Goal: Task Accomplishment & Management: Manage account settings

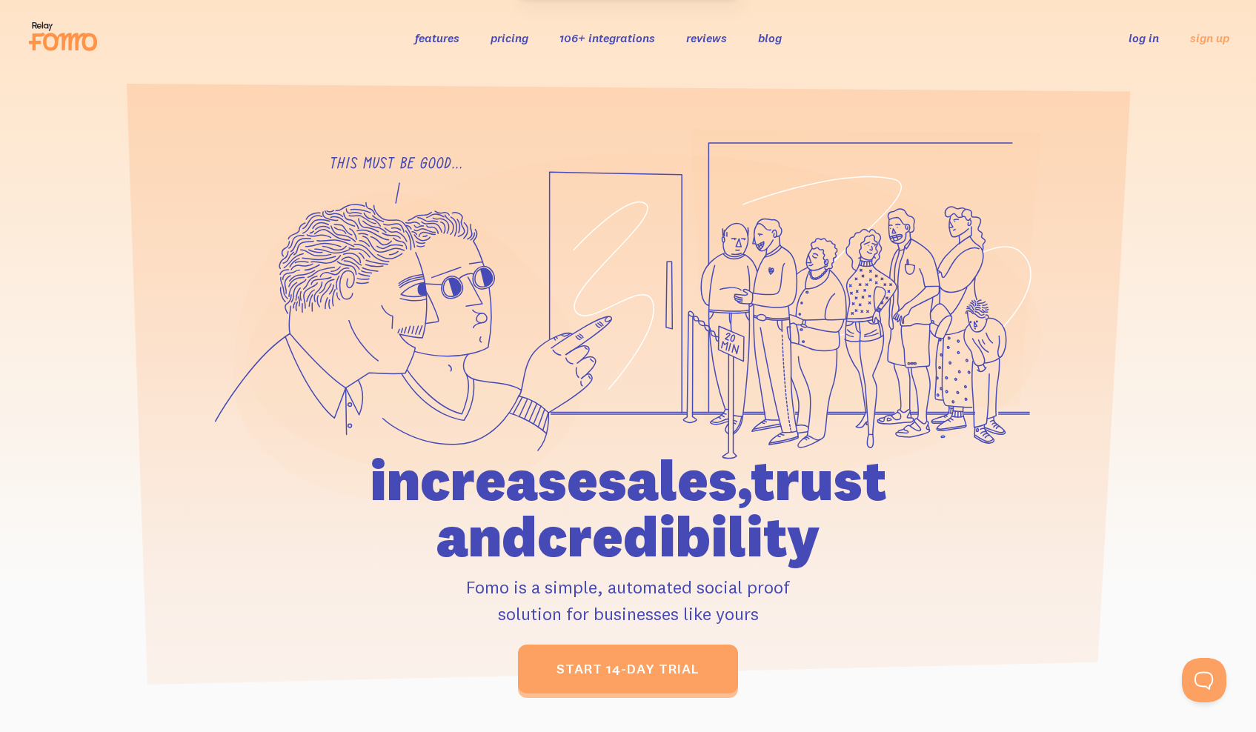
click at [1138, 37] on link "log in" at bounding box center [1144, 37] width 30 height 15
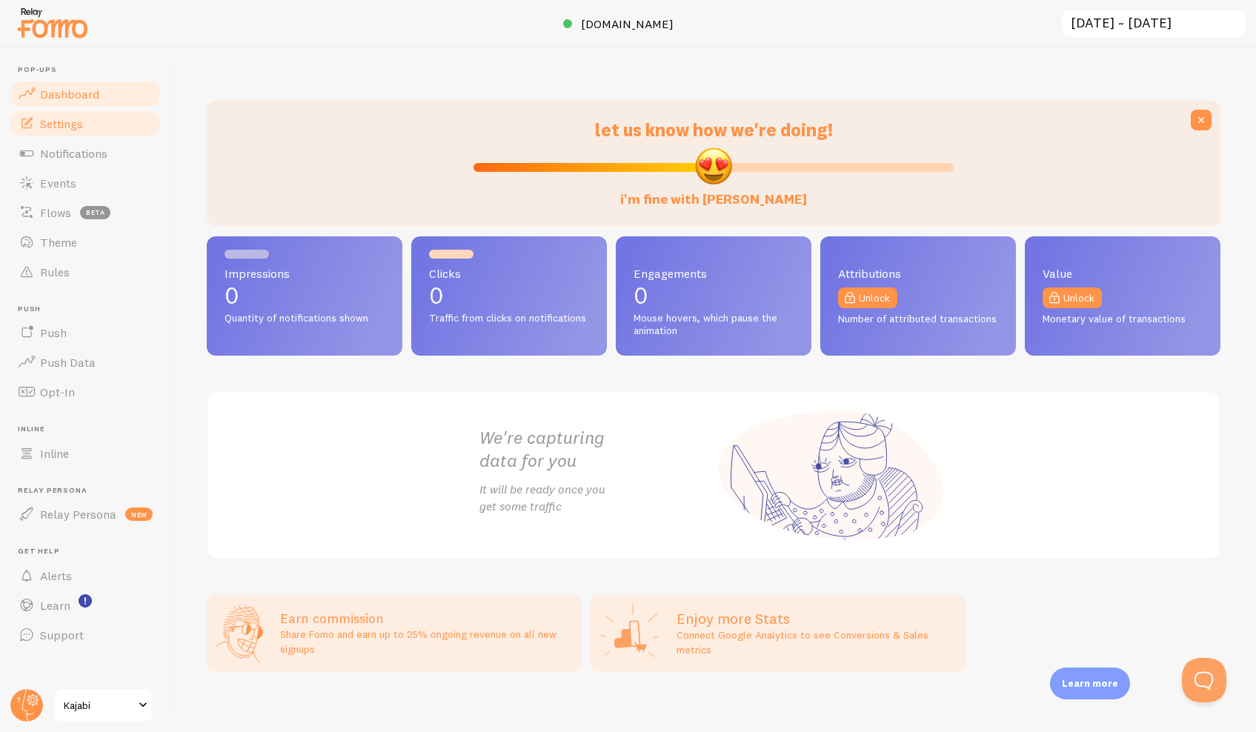
click at [64, 127] on span "Settings" at bounding box center [61, 123] width 43 height 15
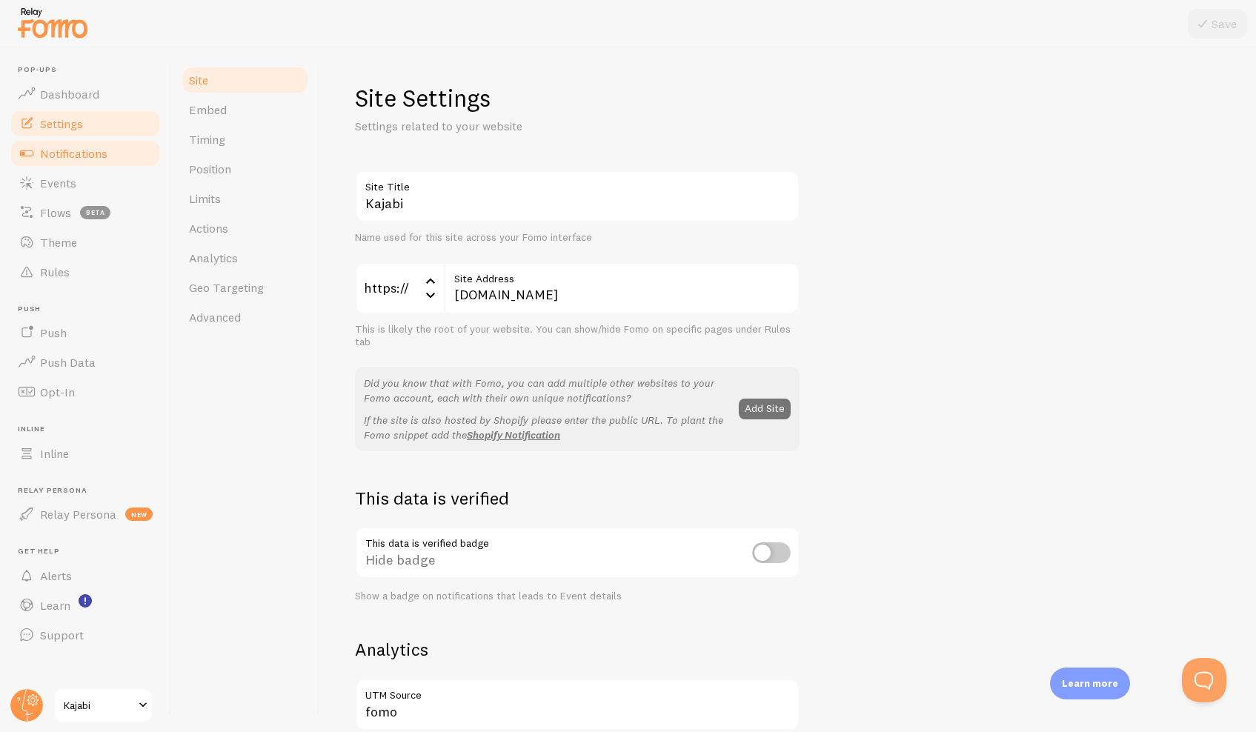
click at [62, 157] on span "Notifications" at bounding box center [73, 153] width 67 height 15
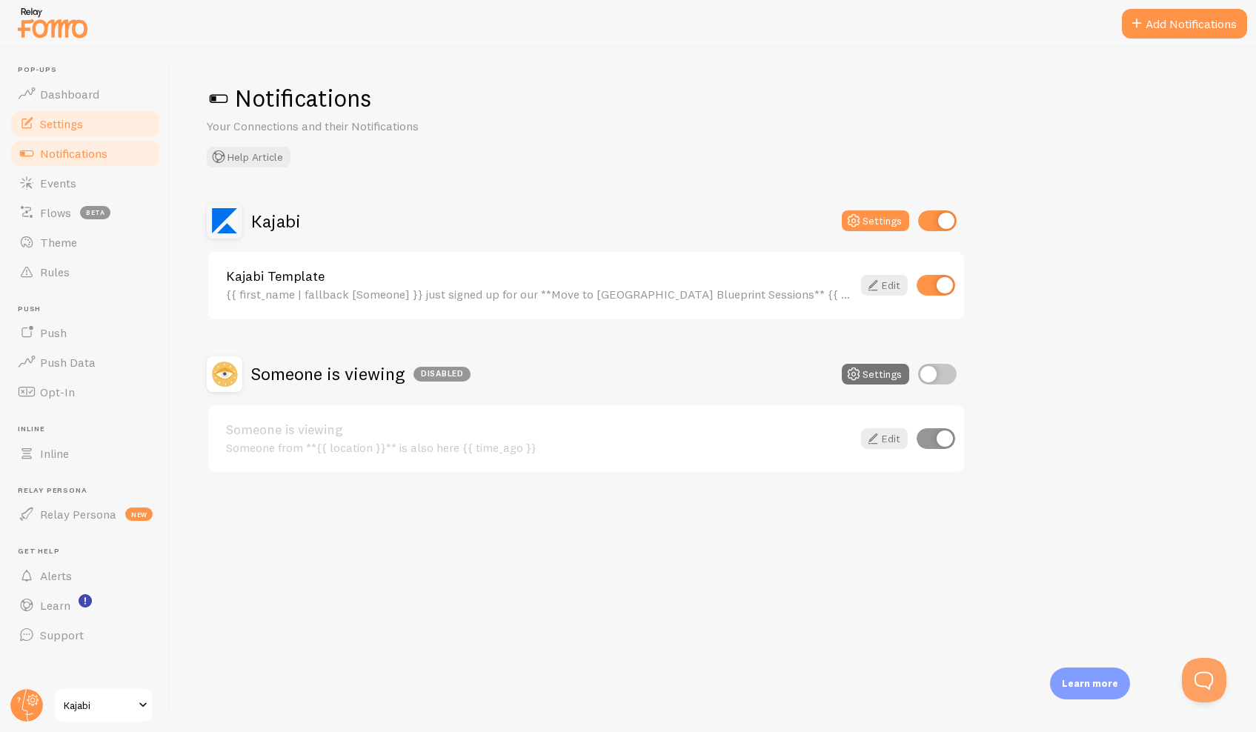
click at [56, 124] on span "Settings" at bounding box center [61, 123] width 43 height 15
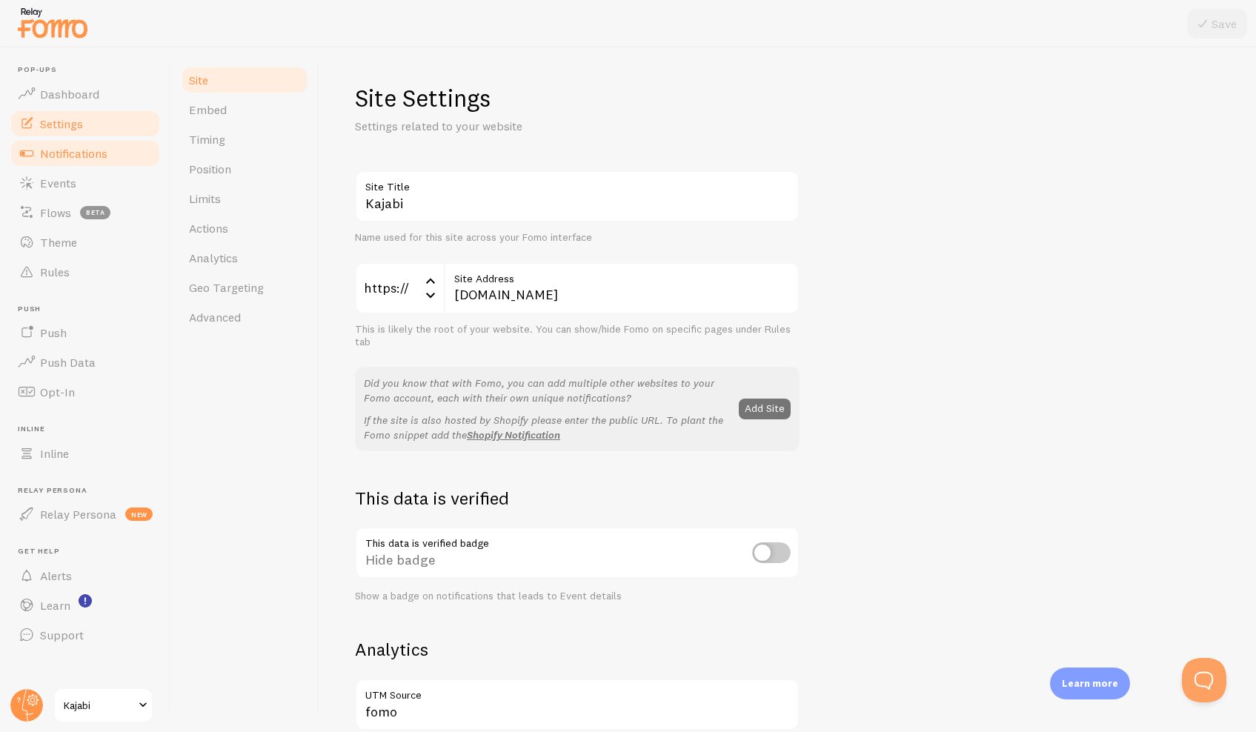
click at [56, 156] on span "Notifications" at bounding box center [73, 153] width 67 height 15
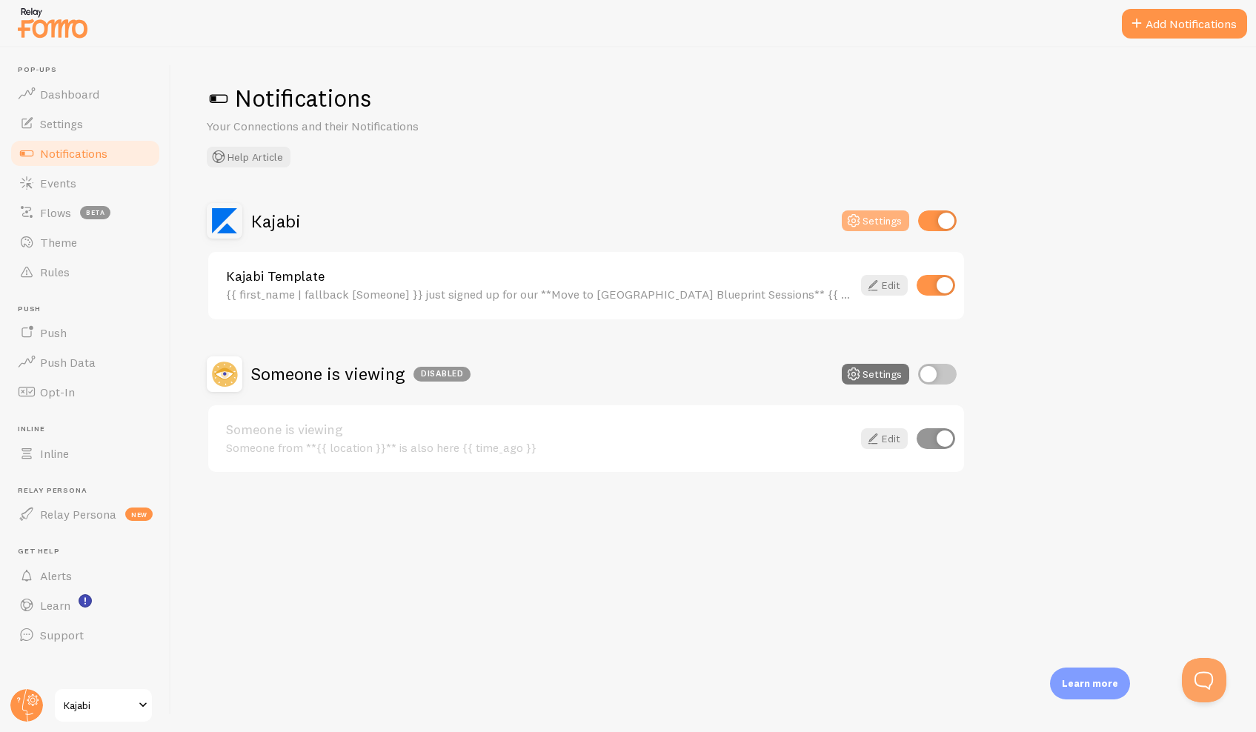
click at [866, 213] on button "Settings" at bounding box center [875, 220] width 67 height 21
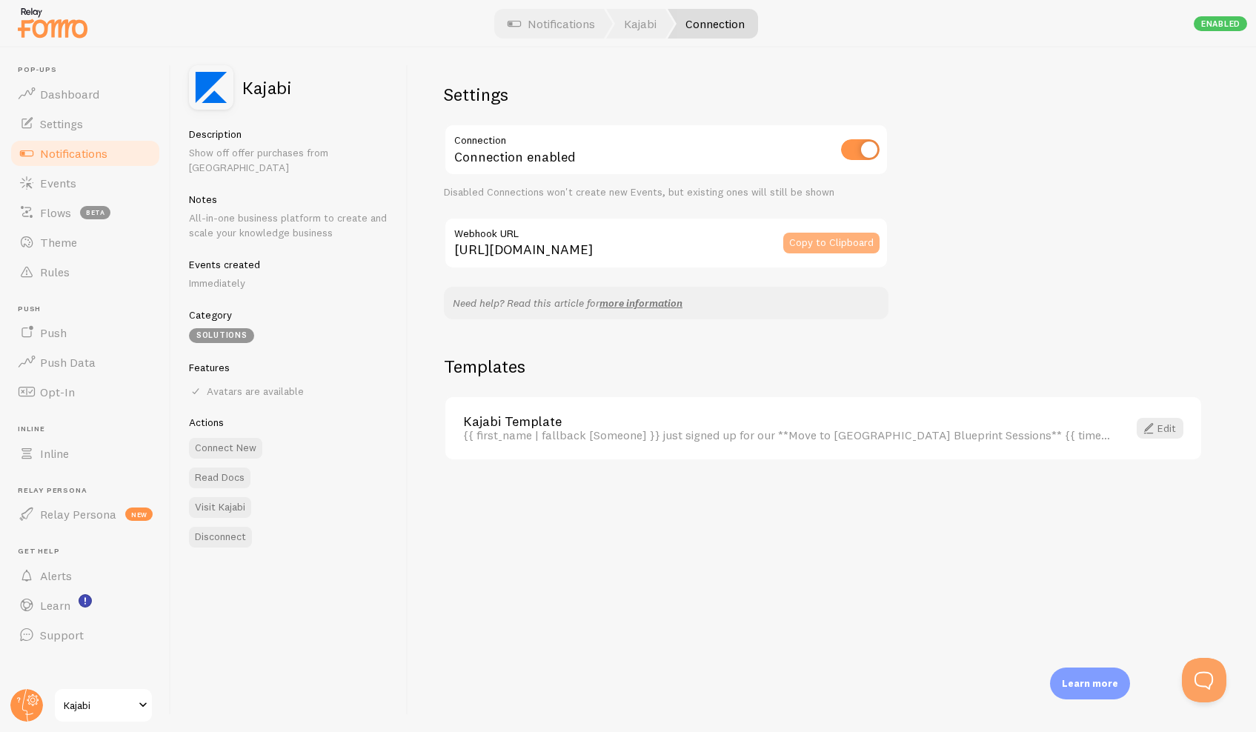
click at [840, 239] on button "Copy to Clipboard" at bounding box center [831, 243] width 96 height 21
click at [47, 174] on link "Events" at bounding box center [85, 183] width 153 height 30
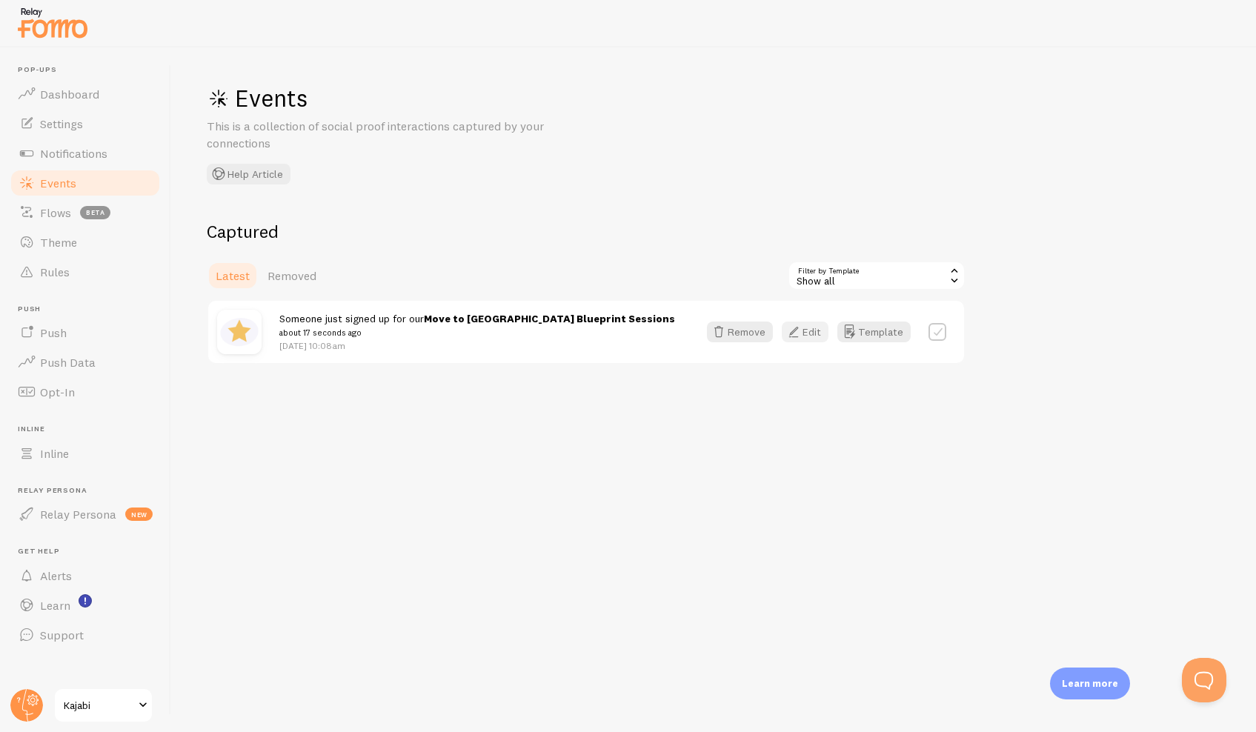
click at [791, 329] on icon "button" at bounding box center [794, 332] width 18 height 18
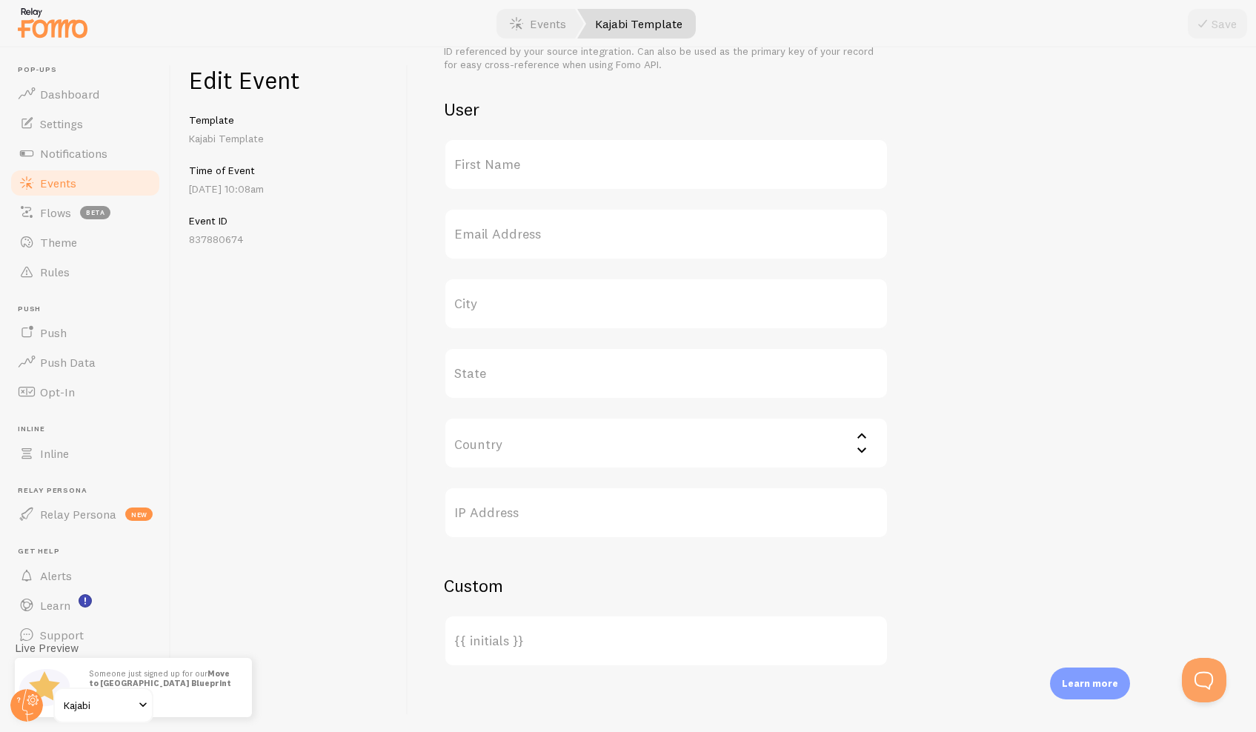
scroll to position [538, 0]
click at [57, 153] on span "Notifications" at bounding box center [73, 153] width 67 height 15
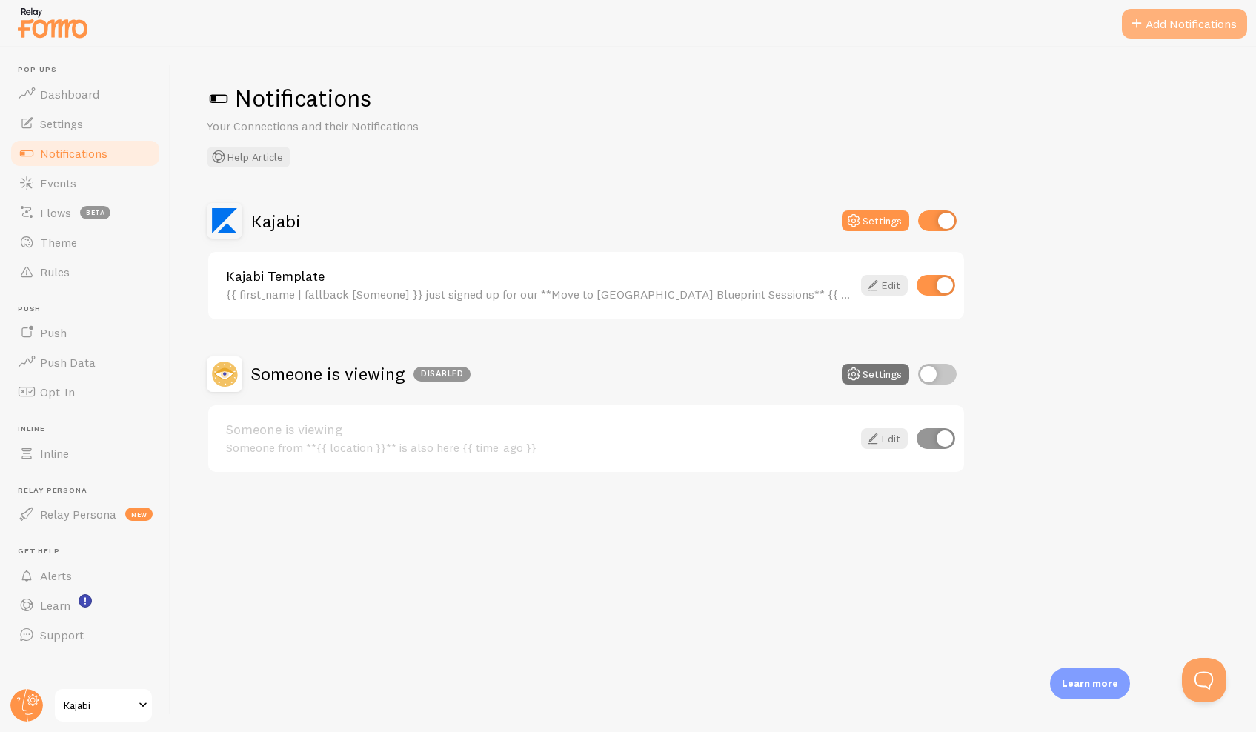
click at [1215, 31] on button "Add Notifications" at bounding box center [1184, 24] width 125 height 30
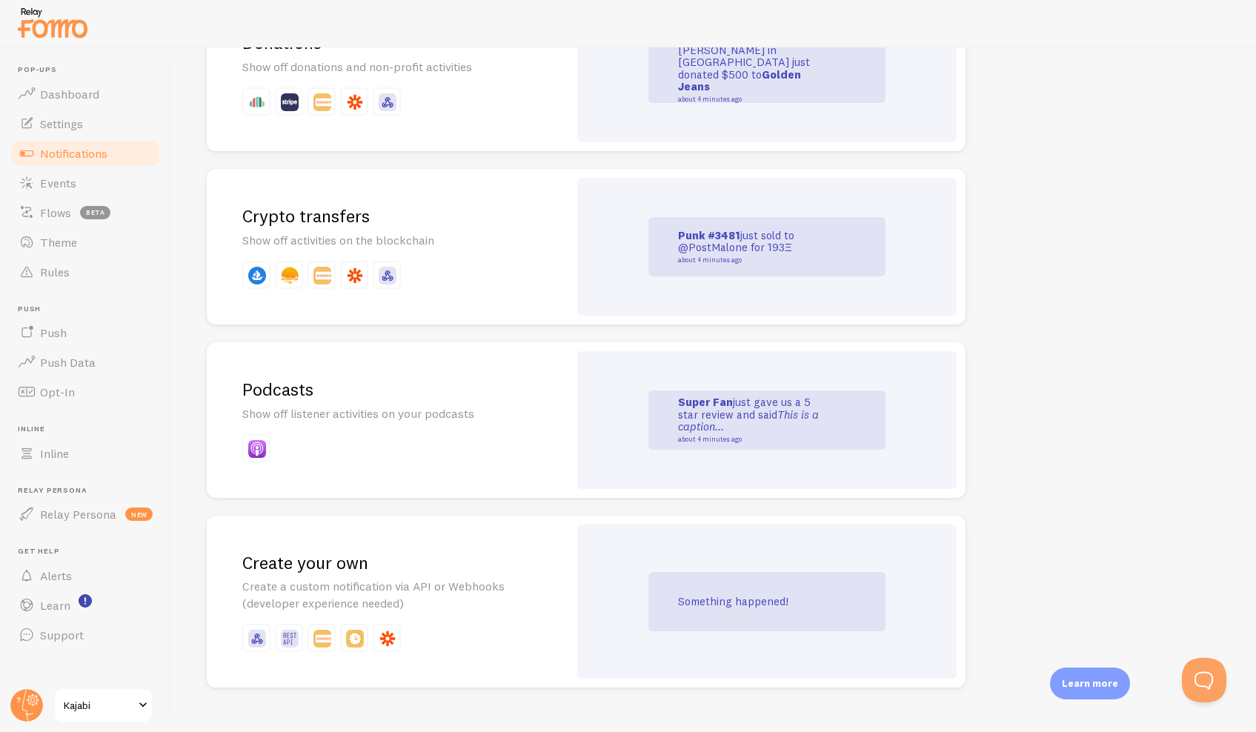
scroll to position [3045, 0]
click at [309, 579] on p "Create a custom notification via API or Webhooks (developer experience needed)" at bounding box center [387, 596] width 290 height 34
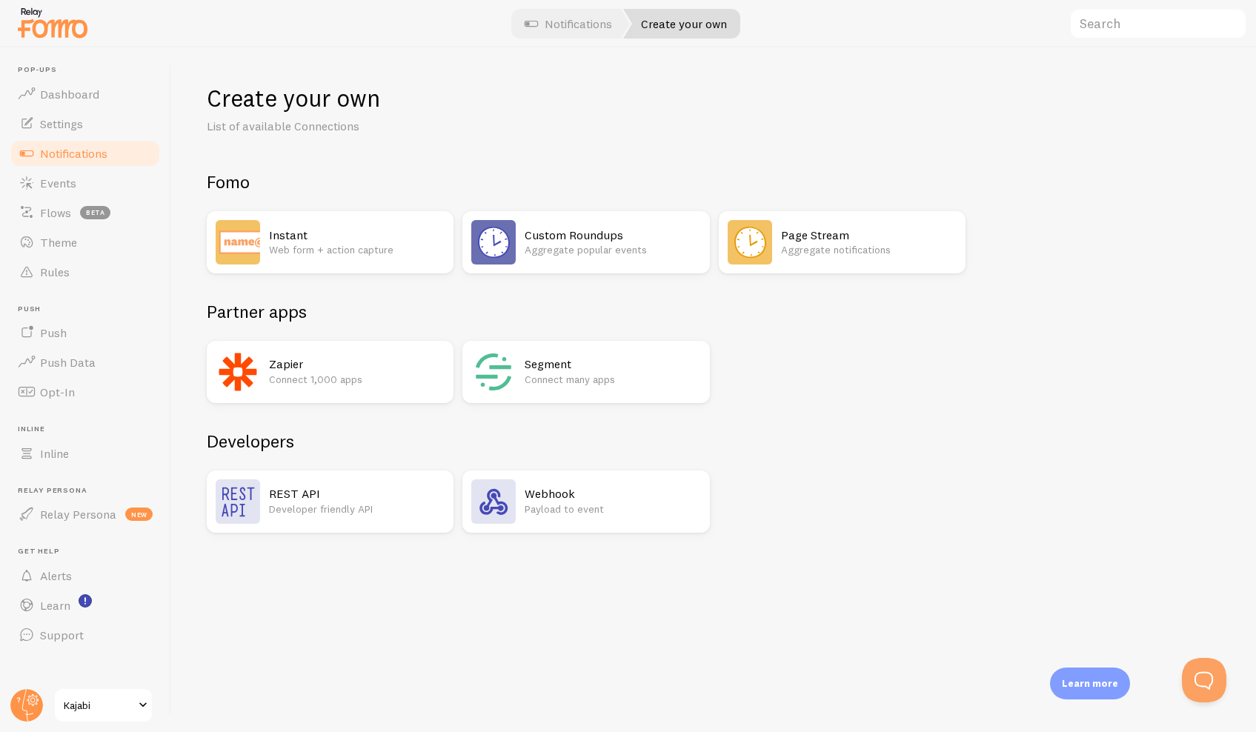
click at [586, 508] on p "Payload to event" at bounding box center [613, 509] width 176 height 15
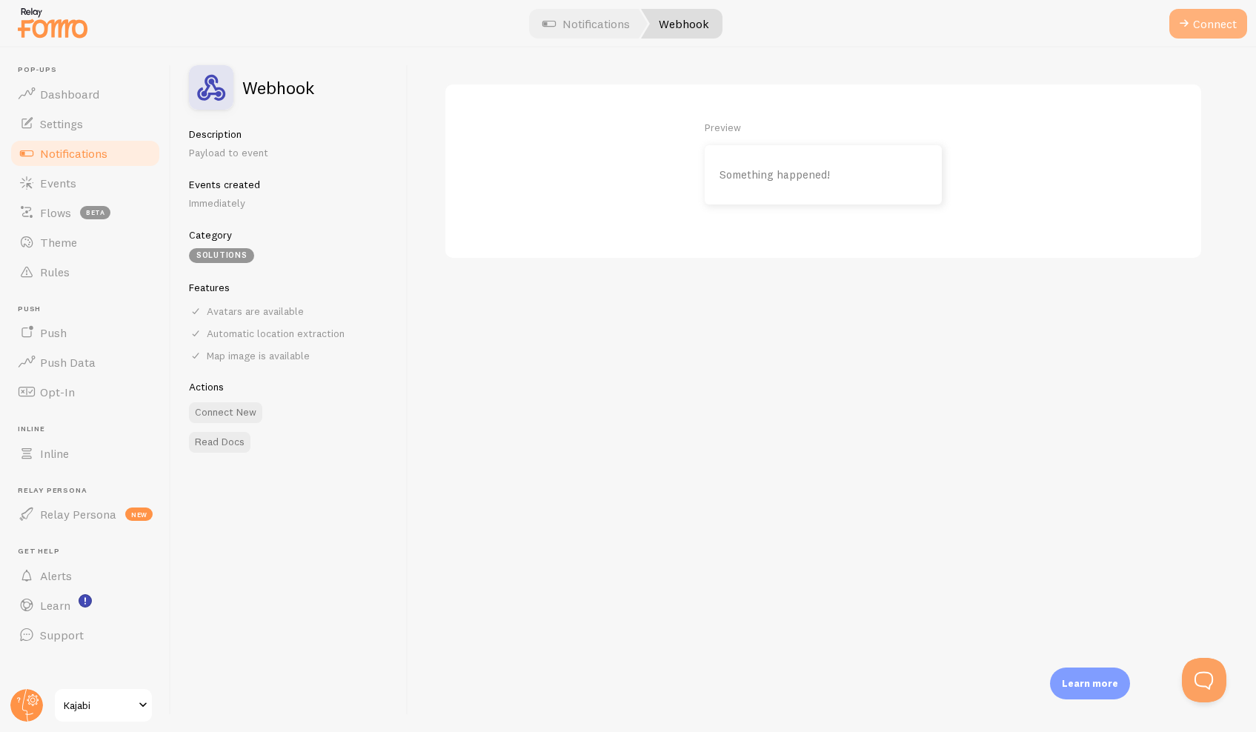
click at [1198, 28] on button "Connect" at bounding box center [1208, 24] width 78 height 30
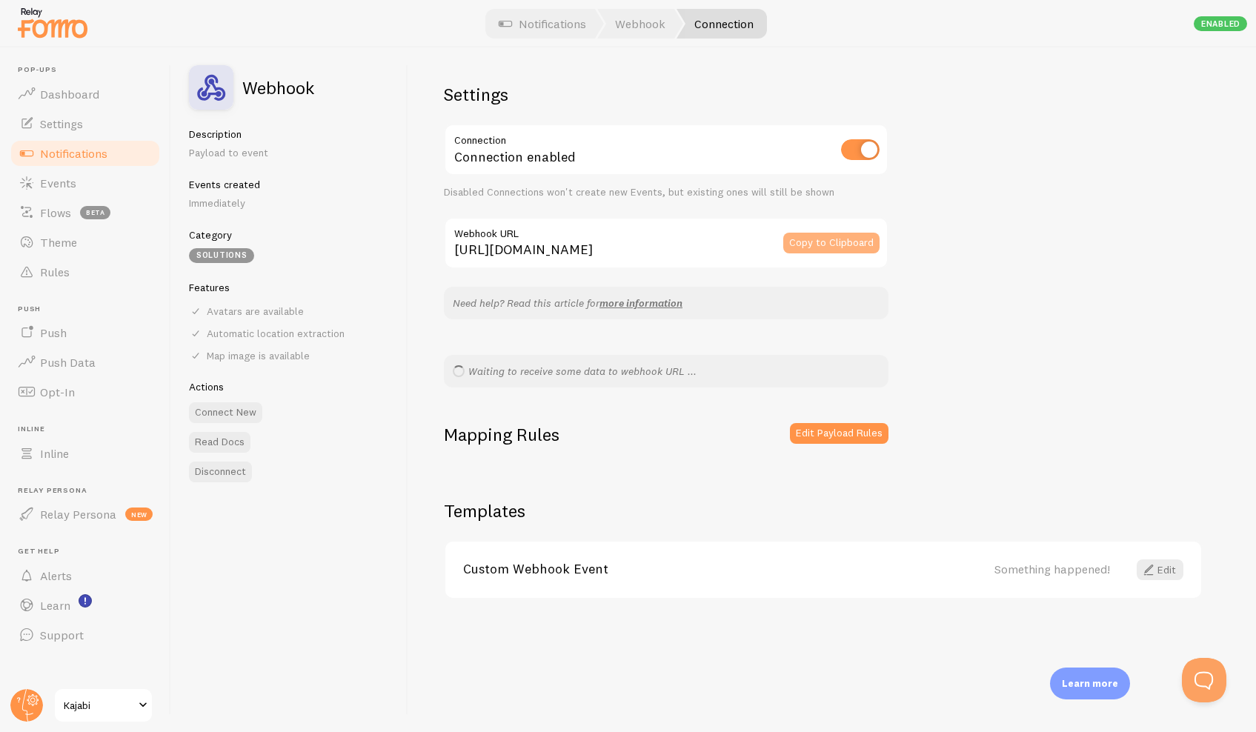
click at [843, 245] on button "Copy to Clipboard" at bounding box center [831, 243] width 96 height 21
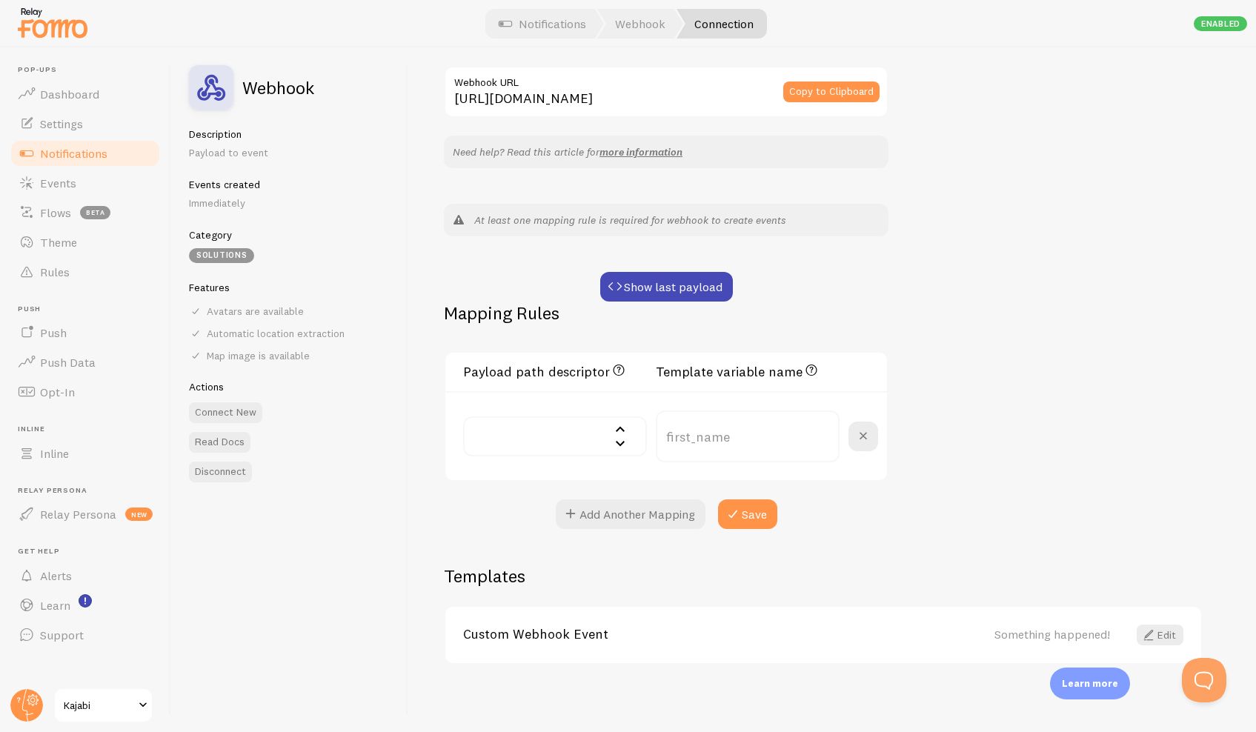
scroll to position [150, 0]
click at [715, 285] on button "Show last payload" at bounding box center [666, 288] width 133 height 30
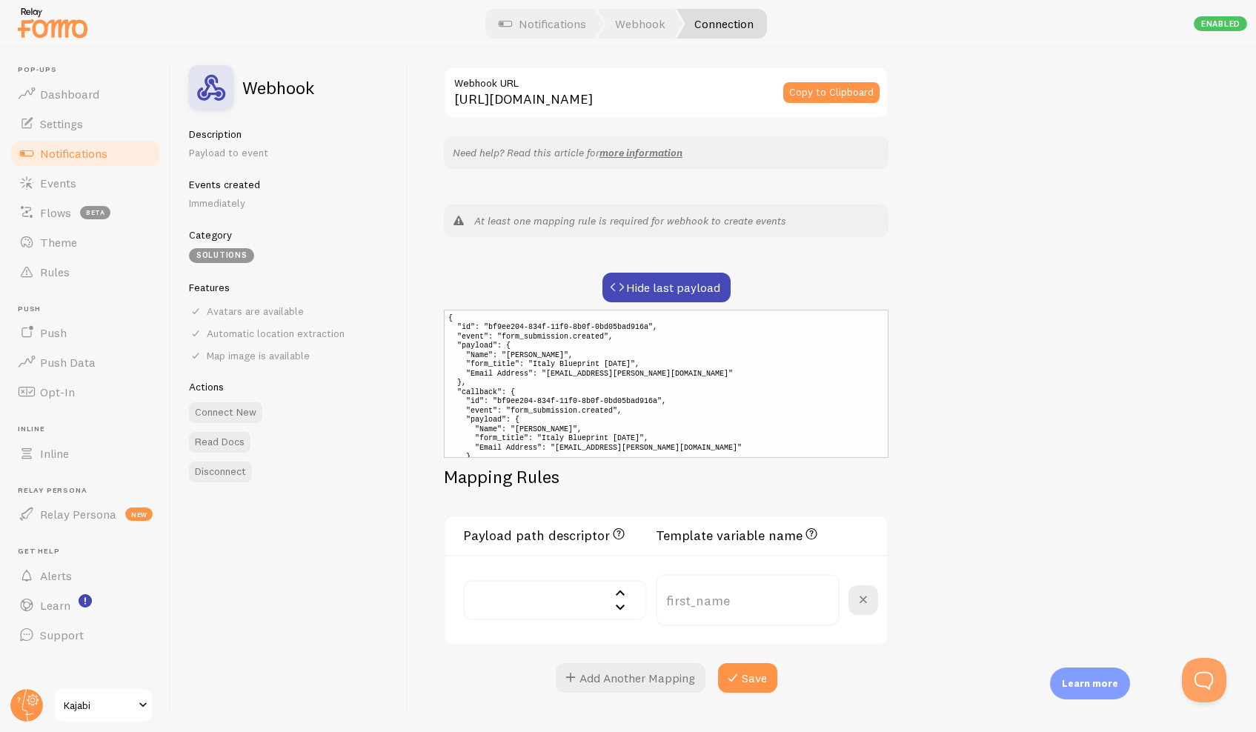
click at [620, 600] on input "text" at bounding box center [555, 600] width 184 height 40
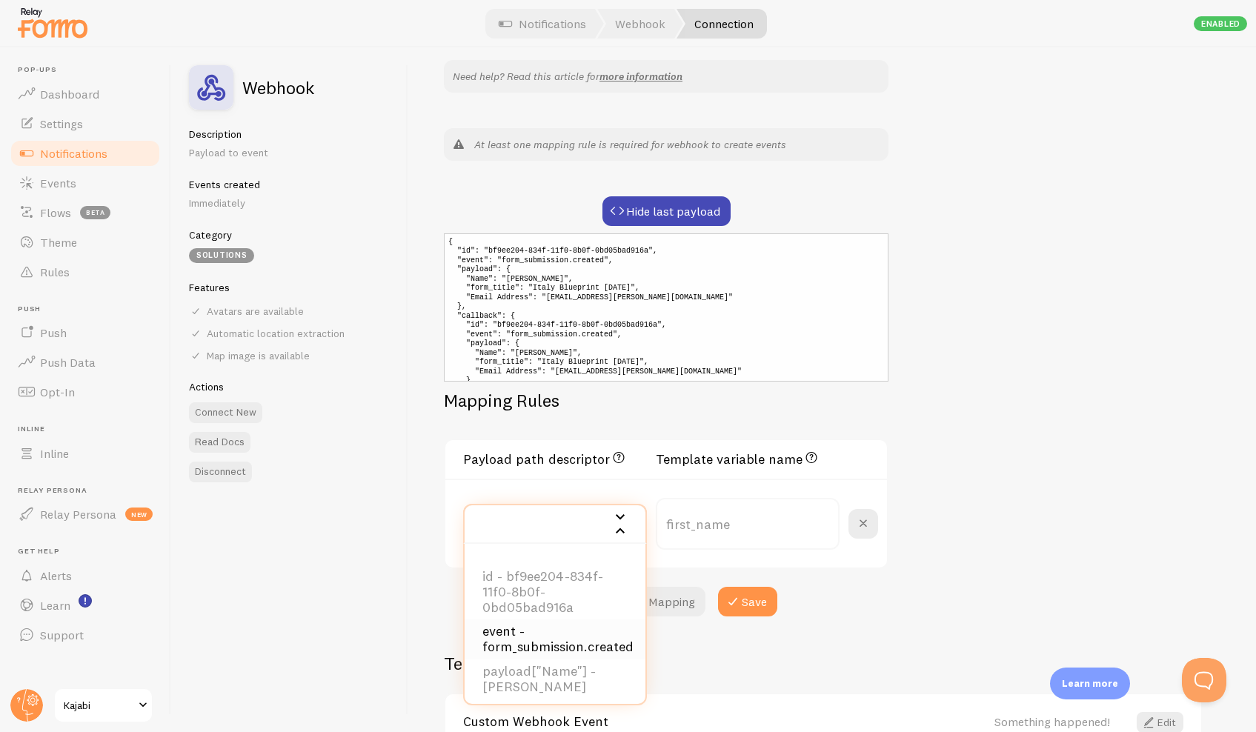
scroll to position [228, 0]
click at [578, 658] on li "payload["Name"] - [PERSON_NAME]" at bounding box center [555, 678] width 181 height 40
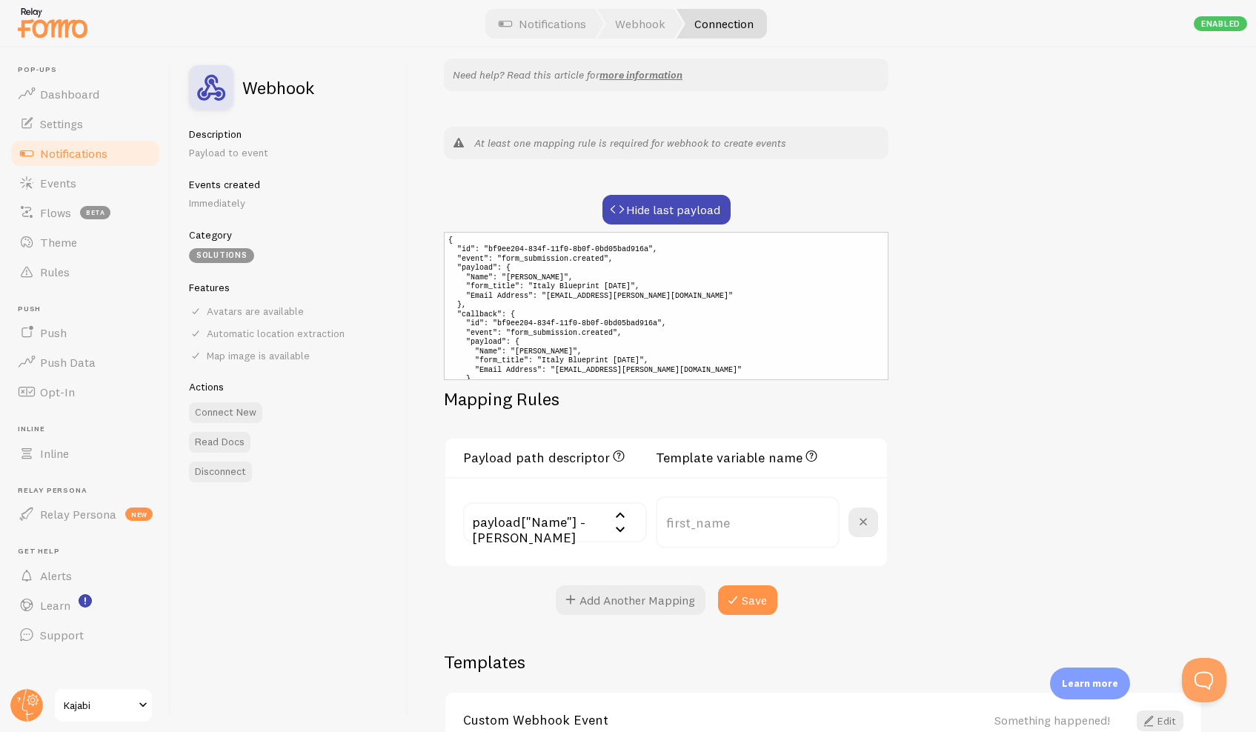
type input "payload_name"
click at [724, 522] on input "payload_name" at bounding box center [748, 522] width 184 height 52
type input "first_name"
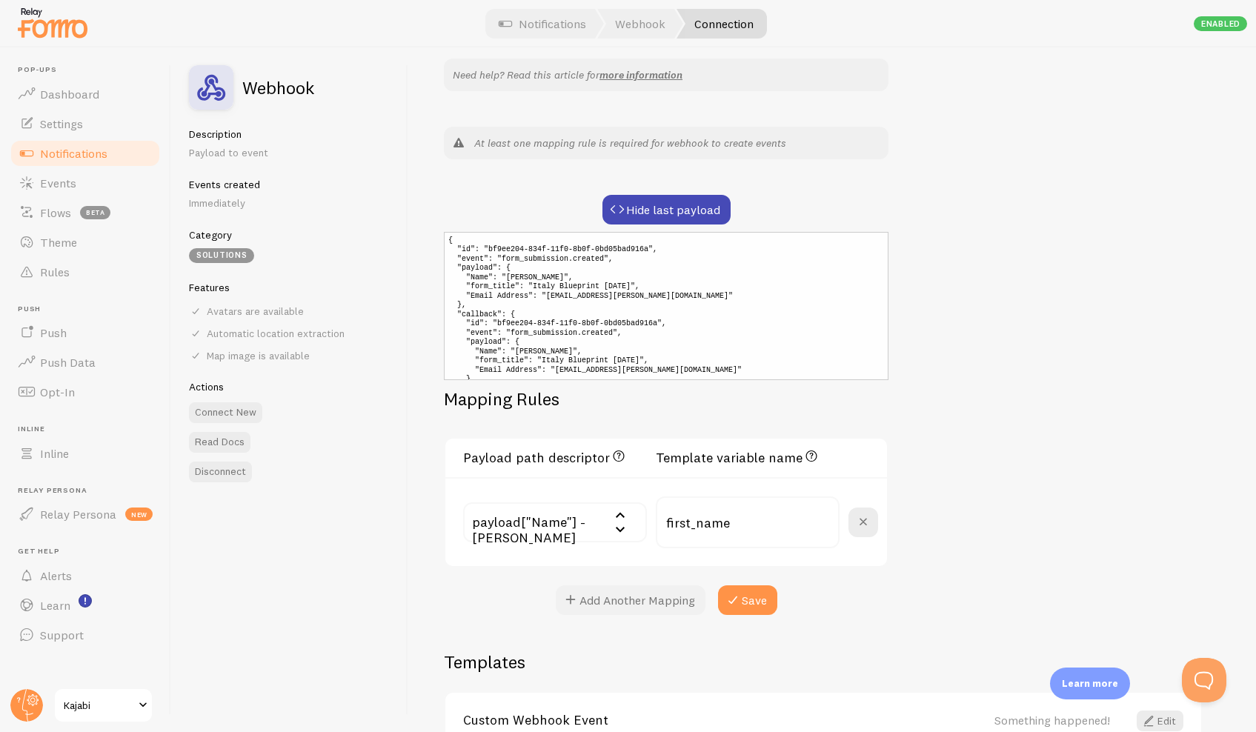
click at [670, 597] on button "Add Another Mapping" at bounding box center [631, 600] width 150 height 30
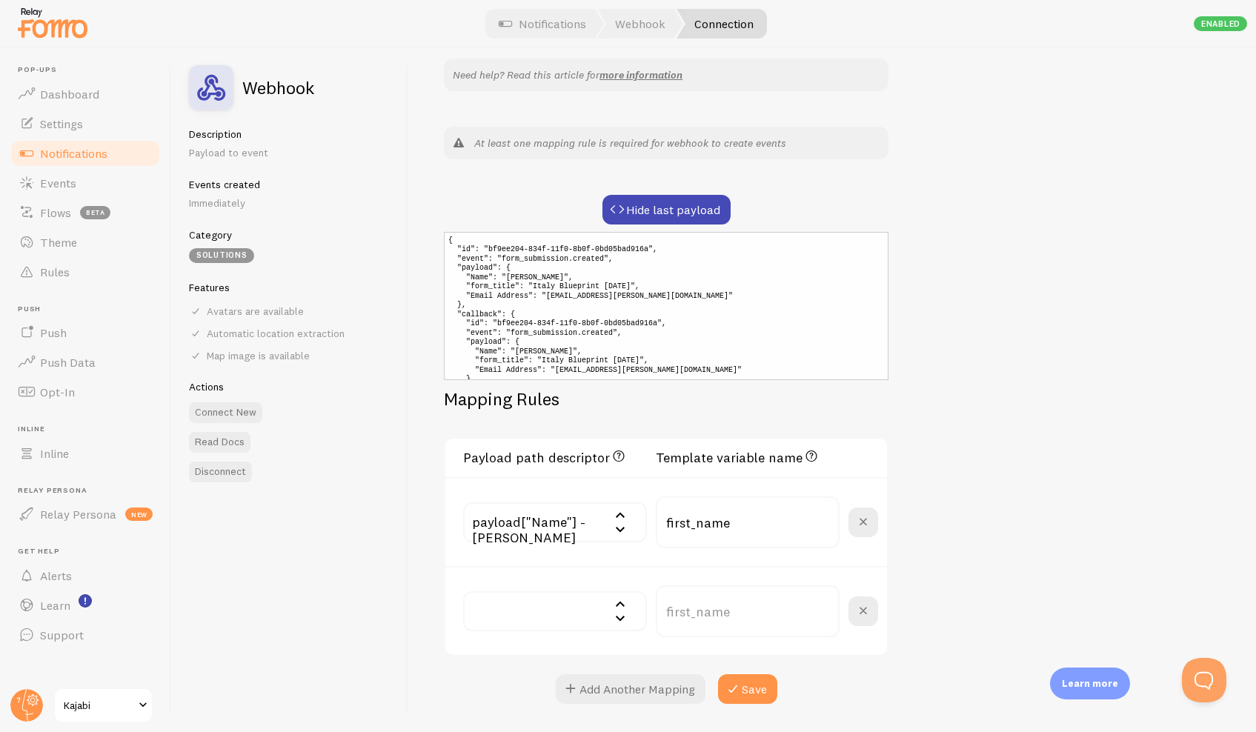
click at [615, 614] on input "text" at bounding box center [555, 611] width 184 height 40
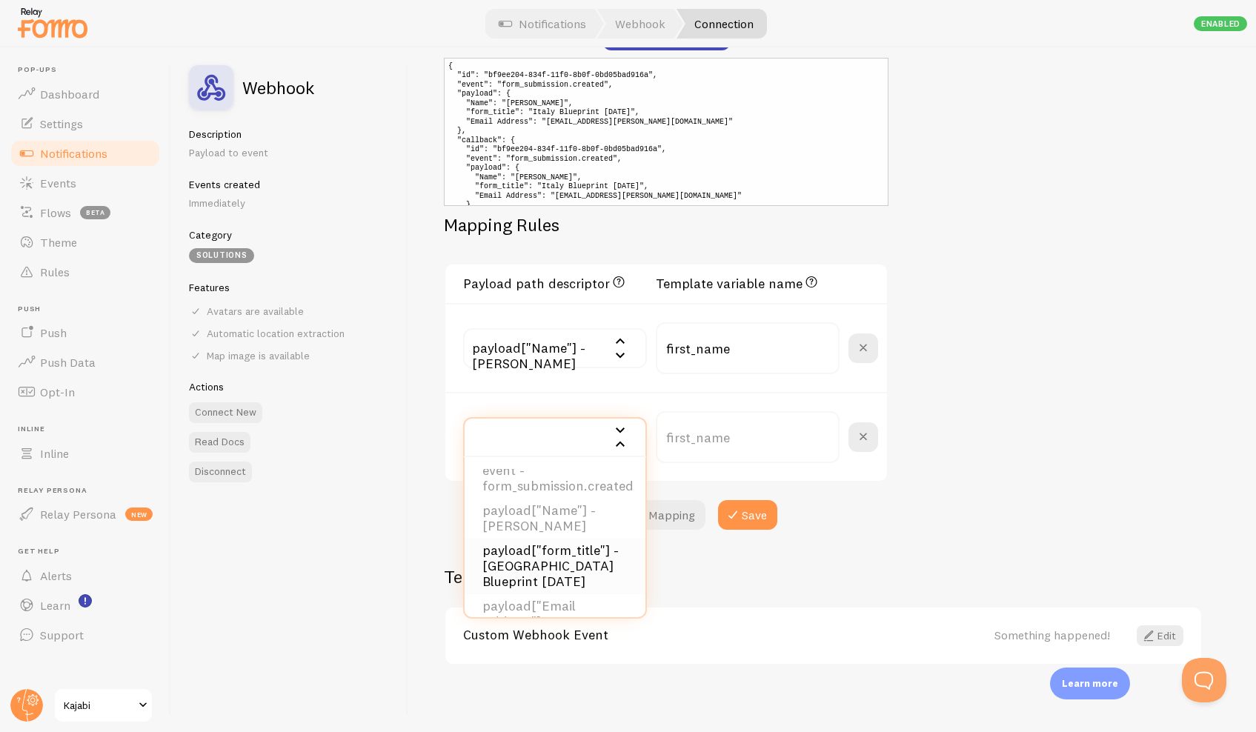
scroll to position [70, 0]
click at [554, 542] on li "payload["form_title"] - [GEOGRAPHIC_DATA] Blueprint [DATE]" at bounding box center [555, 570] width 181 height 56
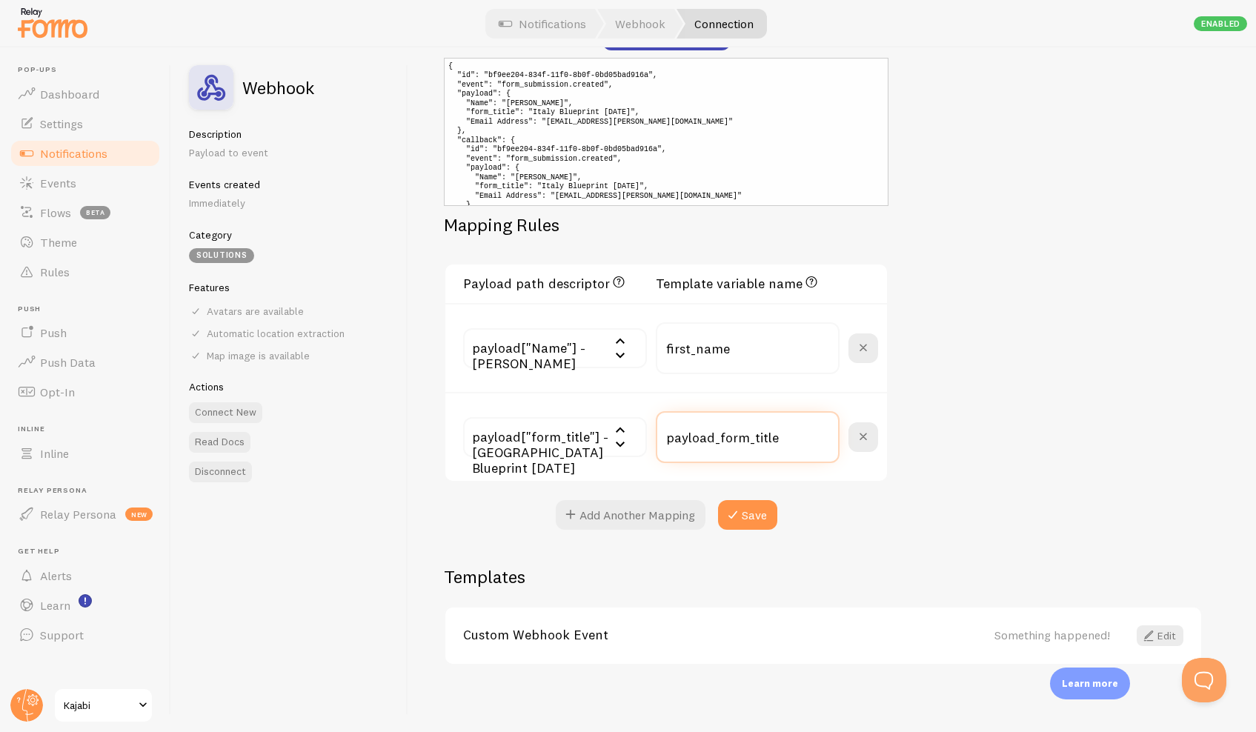
drag, startPoint x: 750, startPoint y: 438, endPoint x: 641, endPoint y: 431, distance: 109.1
click at [641, 431] on div "payload["form_title"] - [GEOGRAPHIC_DATA] Blueprint [DATE] id - bf9ee204-834f-1…" at bounding box center [670, 437] width 415 height 52
type input "title"
click at [609, 512] on button "Add Another Mapping" at bounding box center [631, 515] width 150 height 30
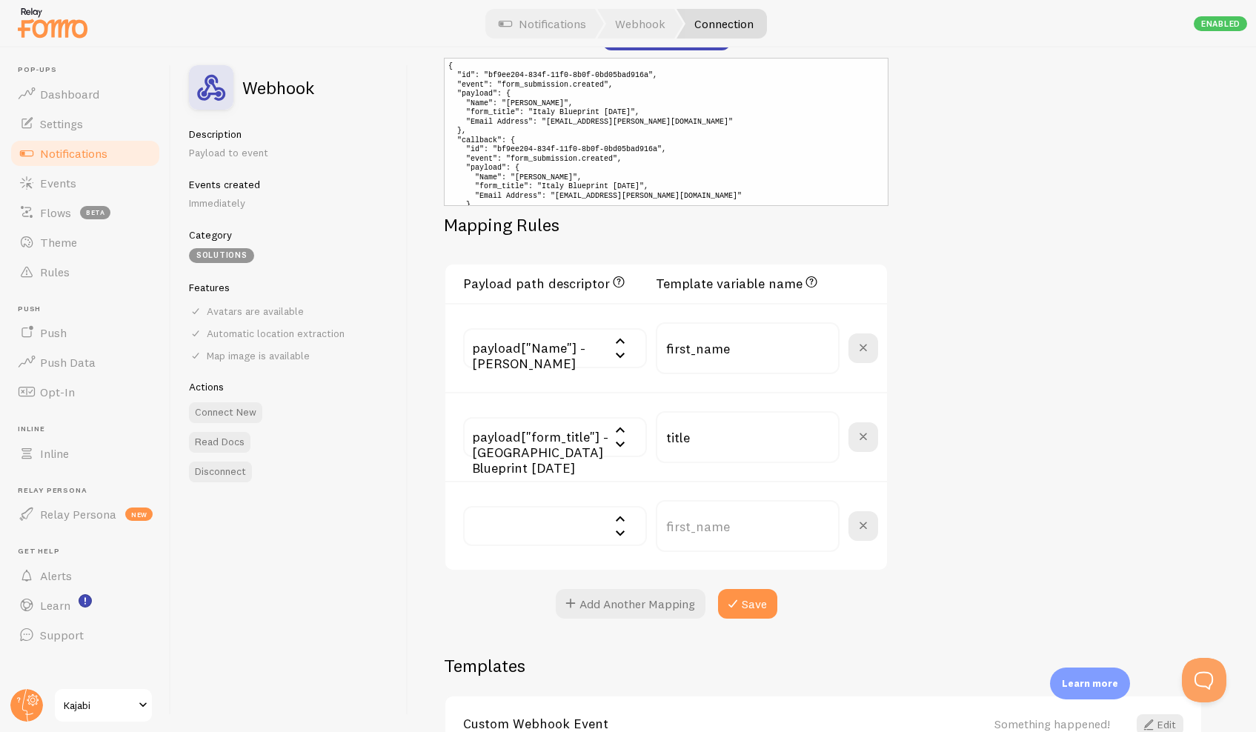
click at [580, 522] on input "text" at bounding box center [555, 526] width 184 height 40
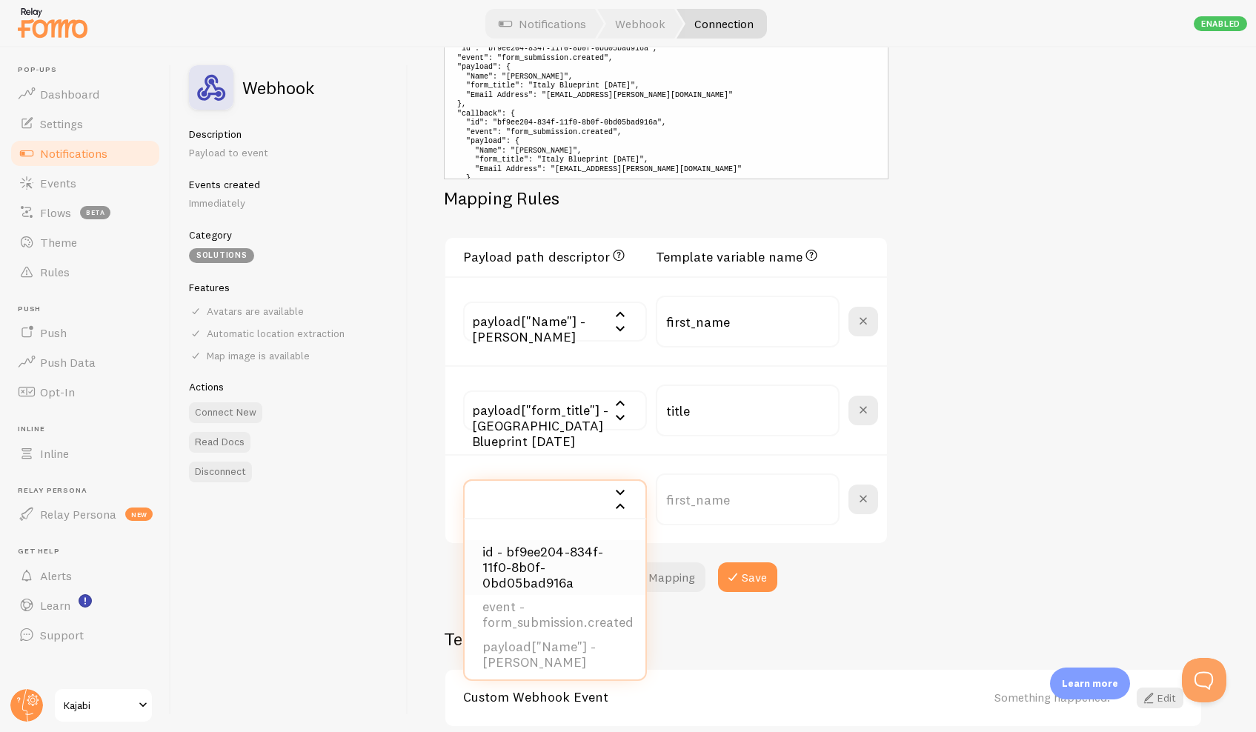
scroll to position [0, 0]
click at [746, 579] on button "Save" at bounding box center [747, 577] width 59 height 30
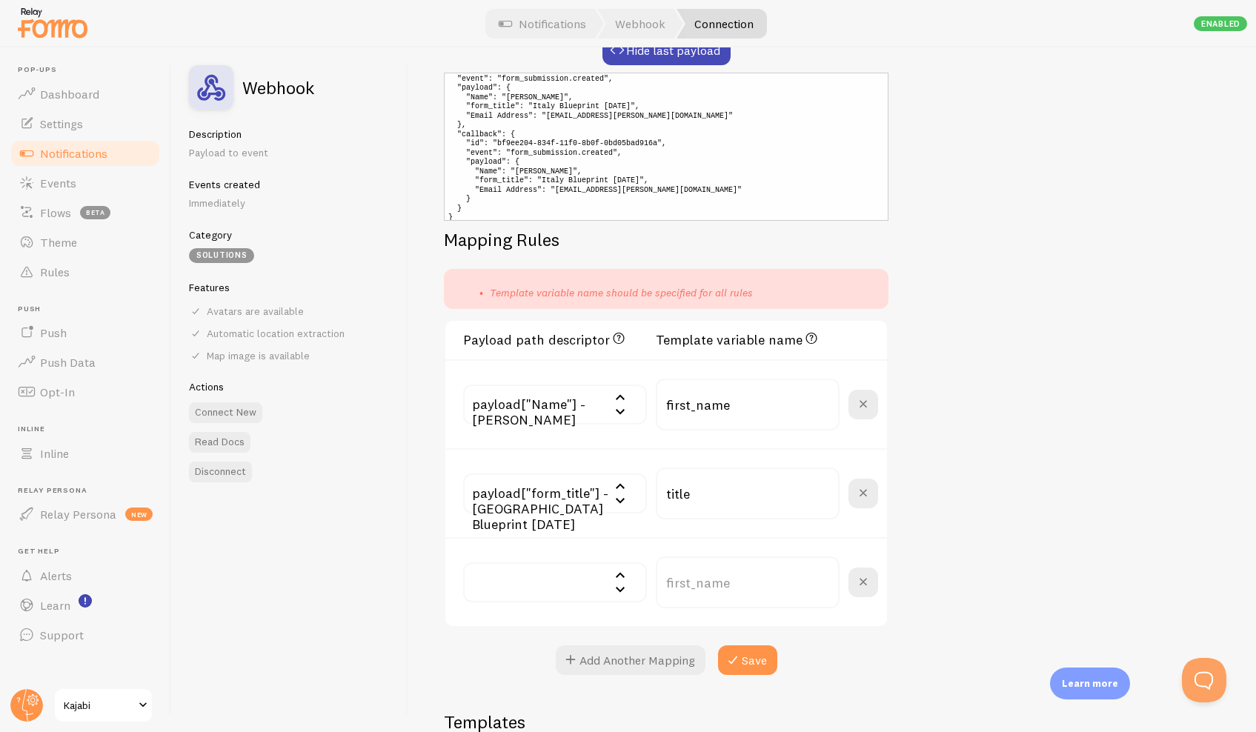
scroll to position [391, 0]
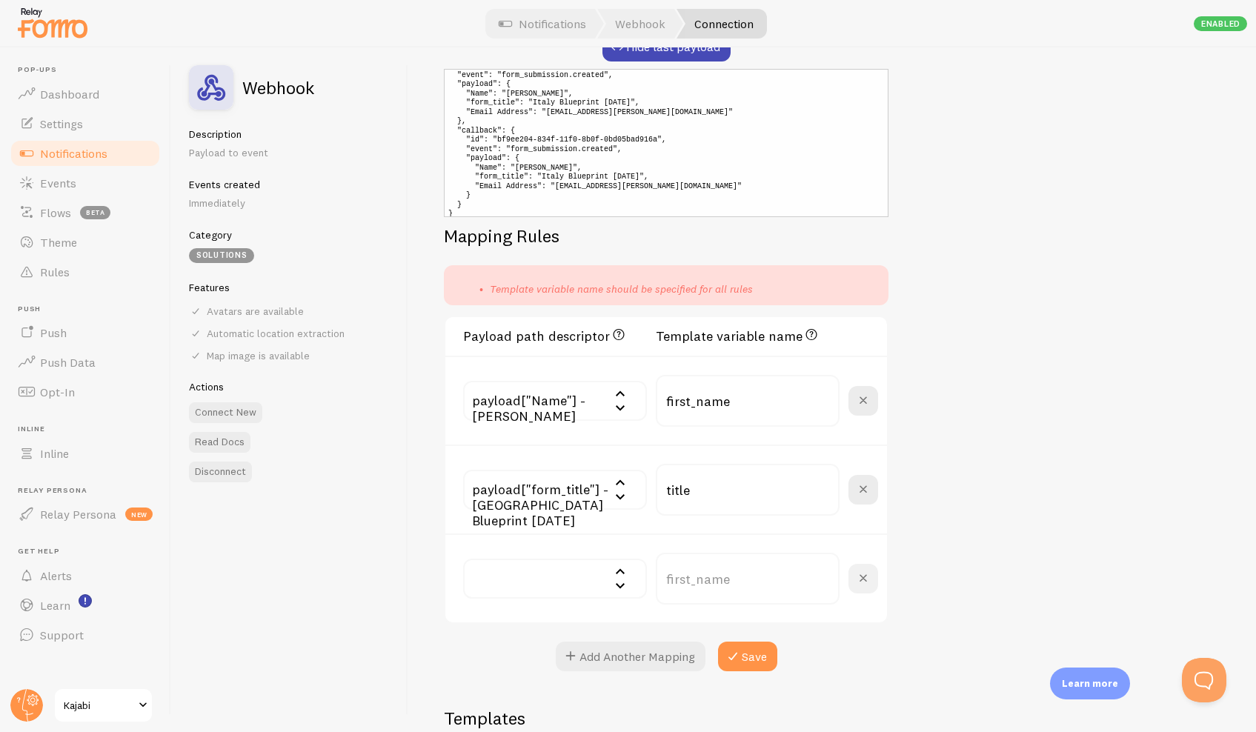
click at [860, 571] on span at bounding box center [863, 579] width 18 height 18
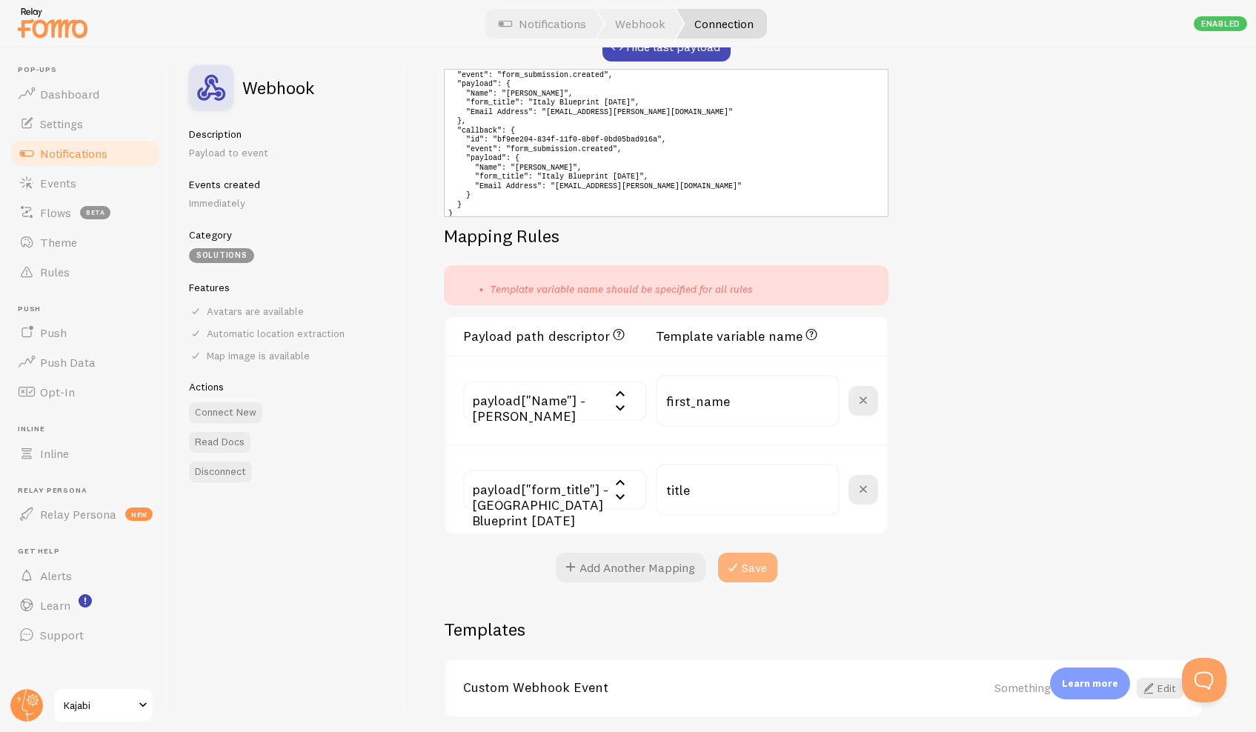
click at [751, 565] on button "Save" at bounding box center [747, 568] width 59 height 30
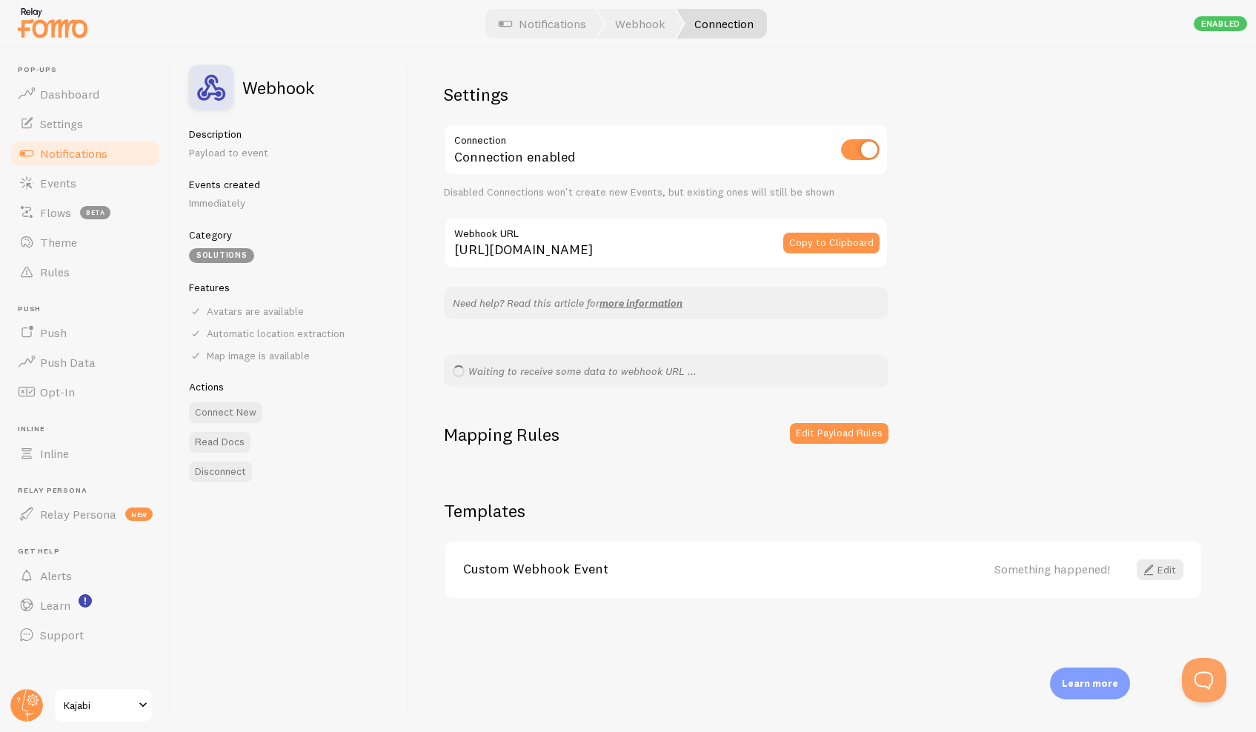
scroll to position [0, 0]
click at [1170, 565] on link "Edit" at bounding box center [1160, 569] width 47 height 21
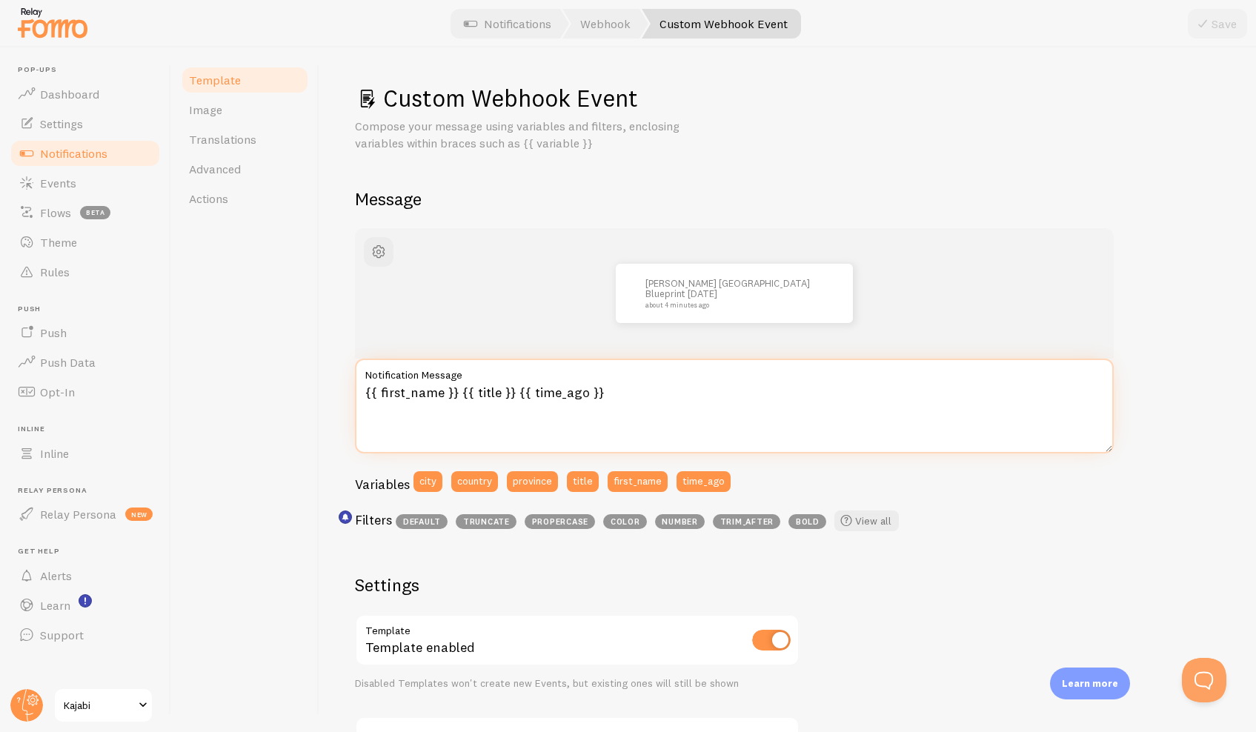
click at [459, 392] on textarea "{{ first_name }} {{ title }} {{ time_ago }}" at bounding box center [734, 406] width 759 height 95
click at [627, 391] on textarea "{{ first_name }} just signed up for our {{ title }} {{ time_ago }}" at bounding box center [734, 406] width 759 height 95
click at [583, 392] on textarea "{{ first_name }} just signed up for our {{ title }} {{ time_ago }}" at bounding box center [734, 406] width 759 height 95
click at [705, 388] on textarea "{{ first_name }} just signed up for our **Move to {{ title }} {{ time_ago }}" at bounding box center [734, 406] width 759 height 95
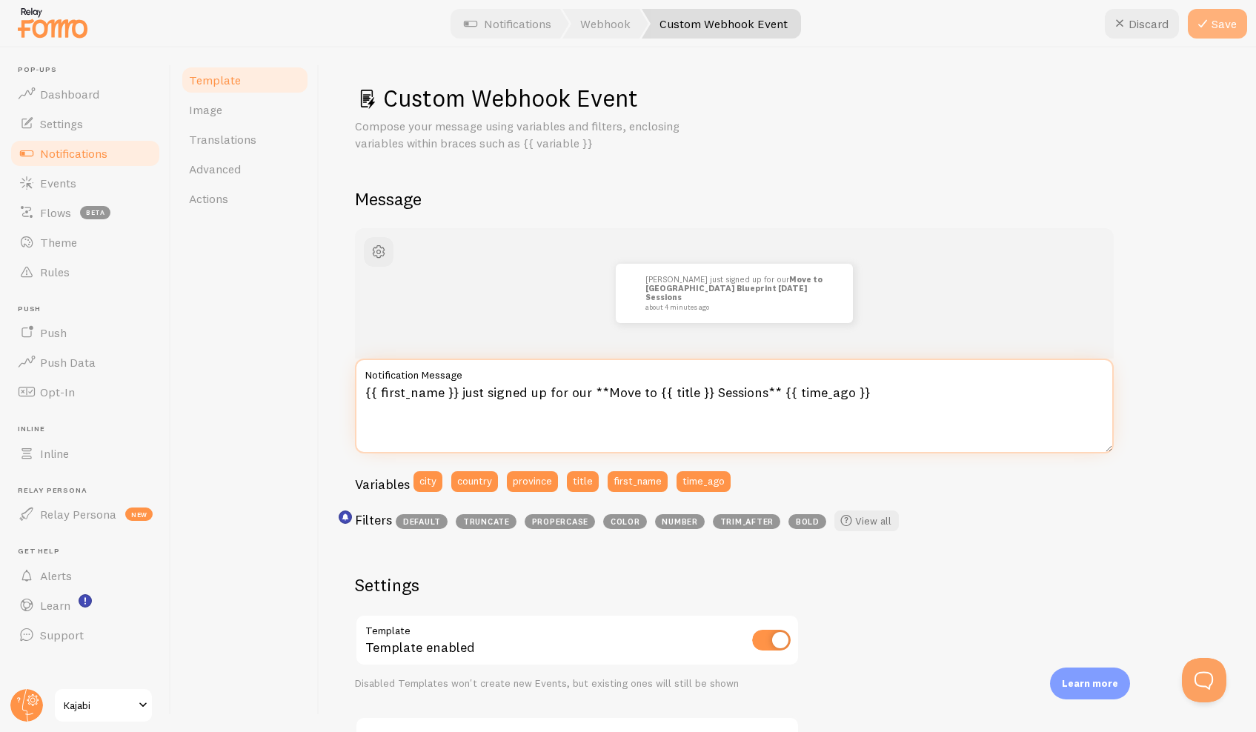
type textarea "{{ first_name }} just signed up for our **Move to {{ title }} Sessions** {{ tim…"
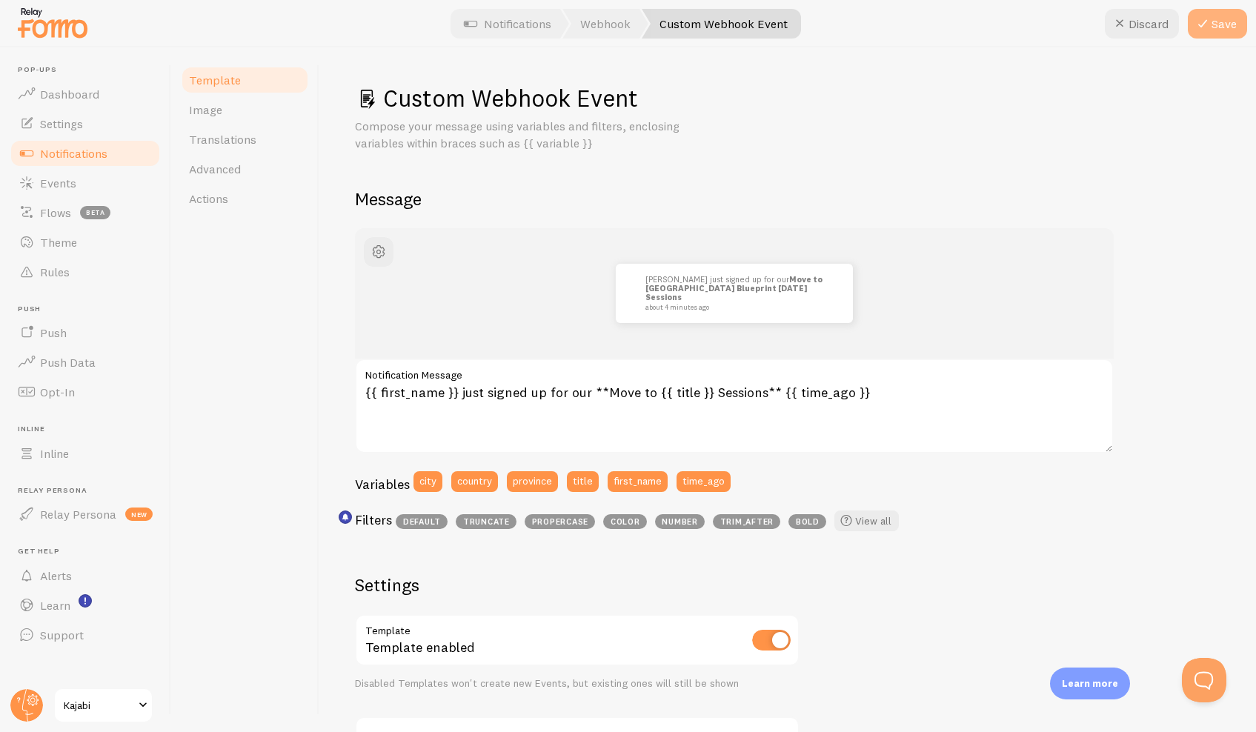
click at [1228, 29] on button "Save" at bounding box center [1217, 24] width 59 height 30
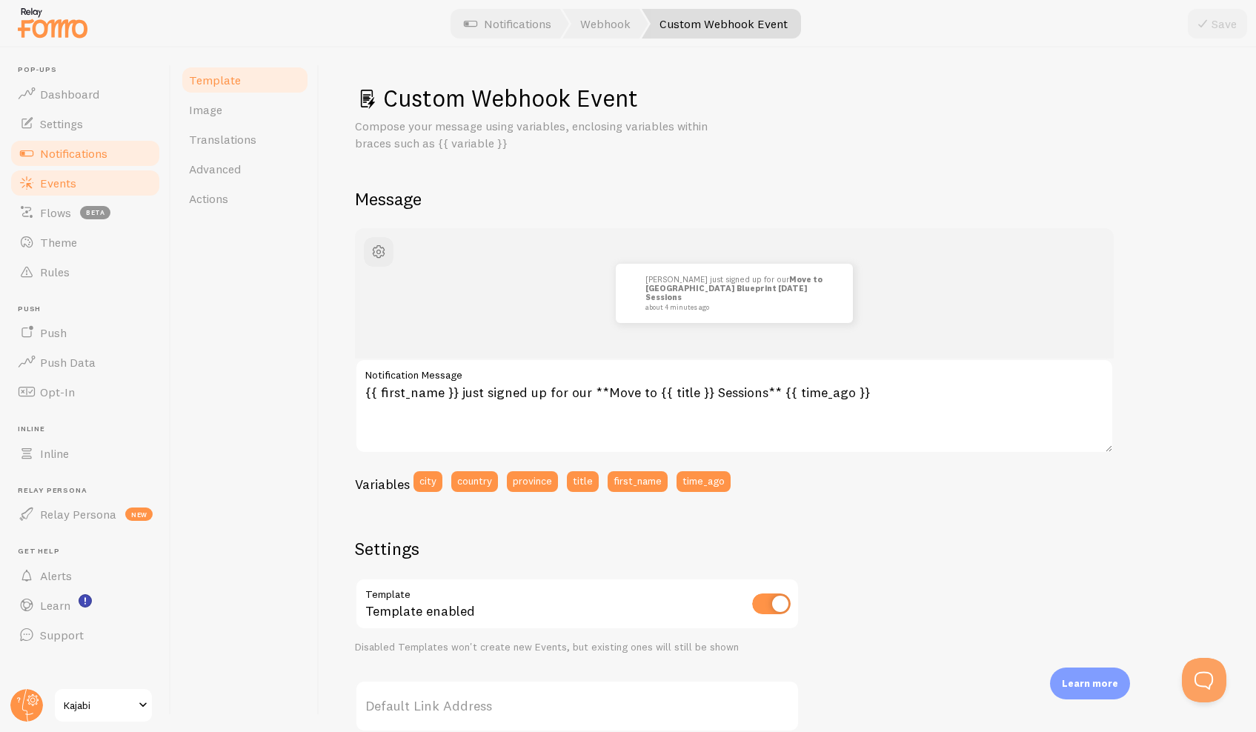
click at [77, 188] on link "Events" at bounding box center [85, 183] width 153 height 30
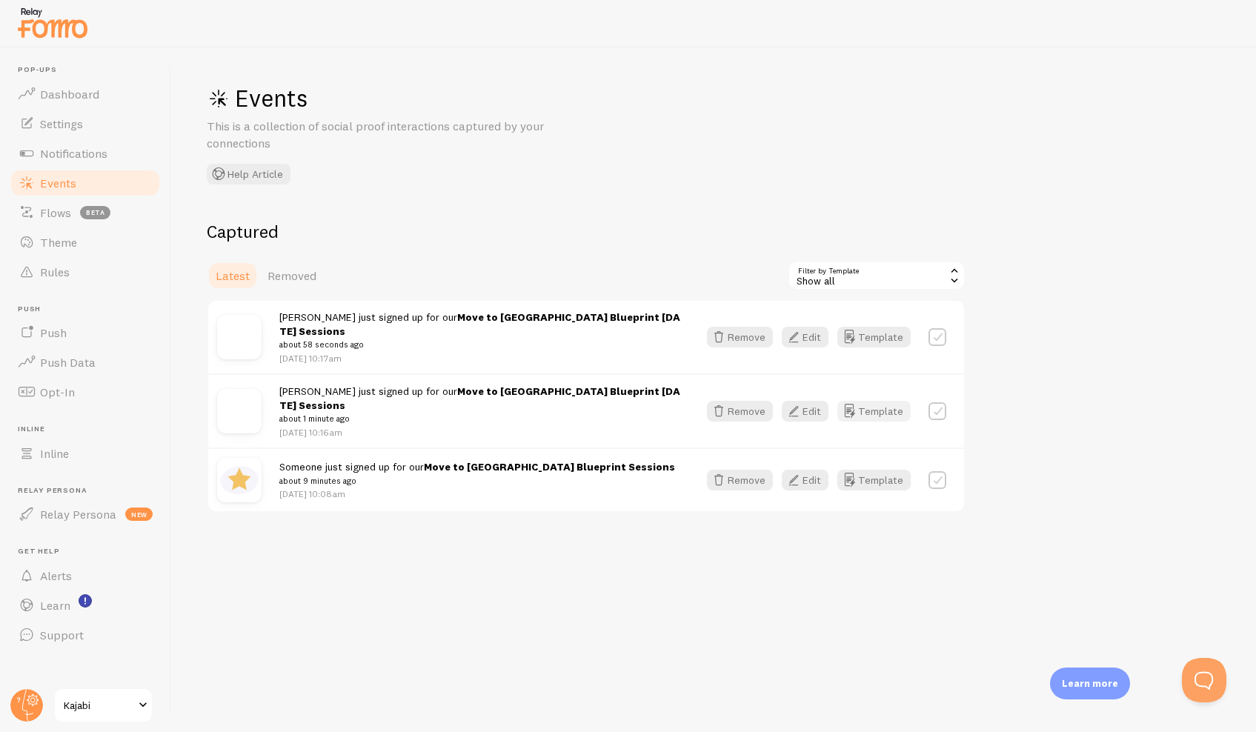
click at [875, 401] on button "Template" at bounding box center [873, 411] width 73 height 21
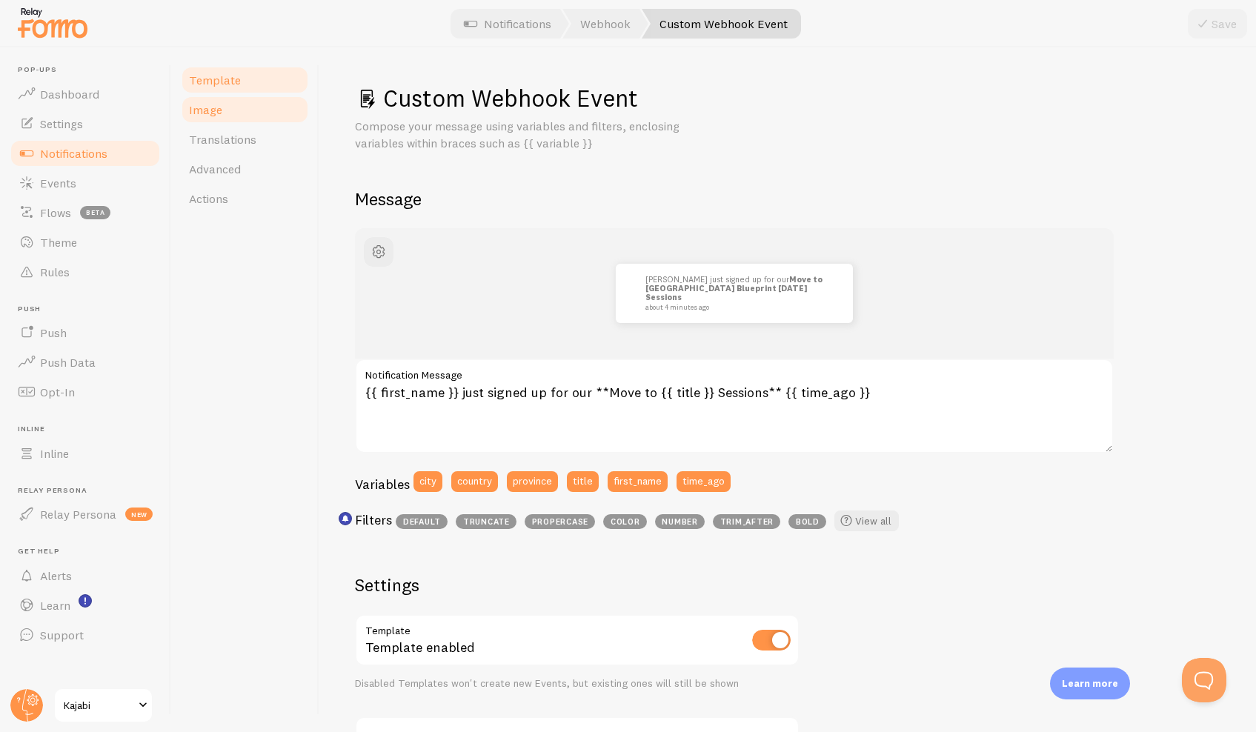
click at [200, 109] on span "Image" at bounding box center [205, 109] width 33 height 15
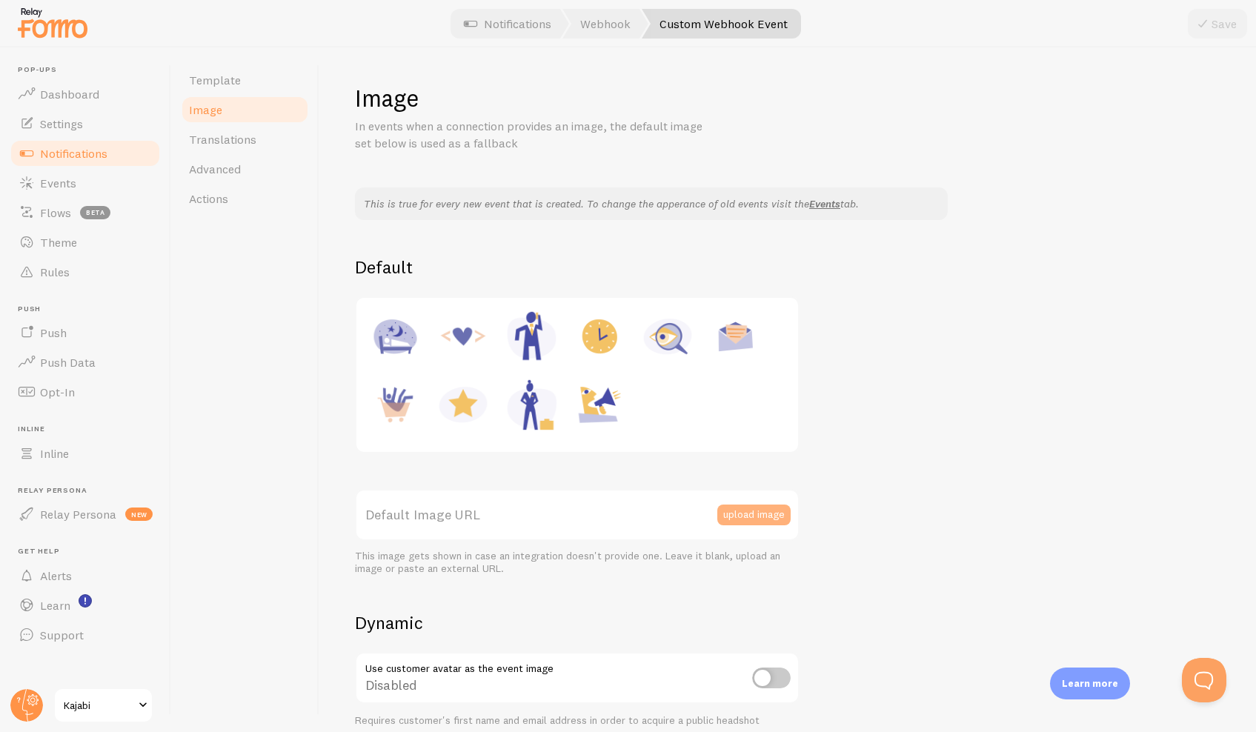
click at [774, 508] on button "upload image" at bounding box center [753, 515] width 73 height 21
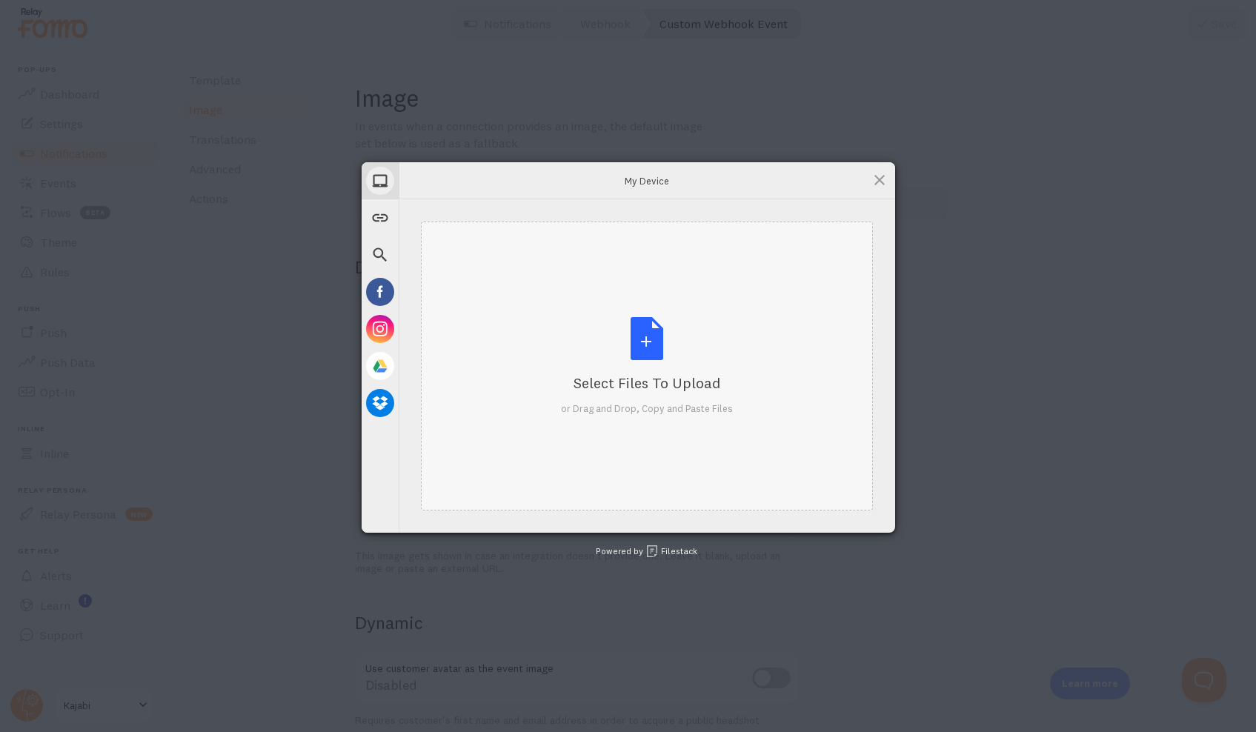
click at [637, 349] on div "Select Files to Upload or Drag and Drop, Copy and Paste Files" at bounding box center [647, 366] width 172 height 99
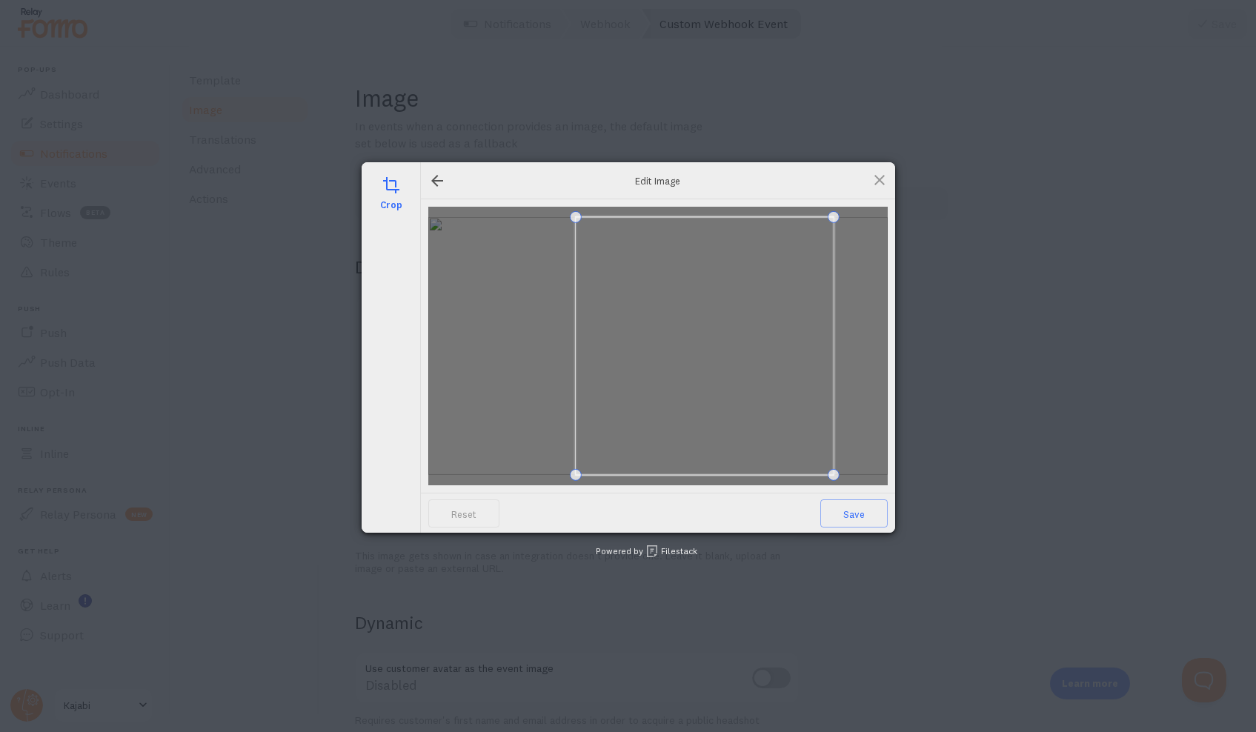
click at [729, 384] on span at bounding box center [704, 346] width 258 height 258
click at [868, 513] on span "Save" at bounding box center [853, 513] width 67 height 28
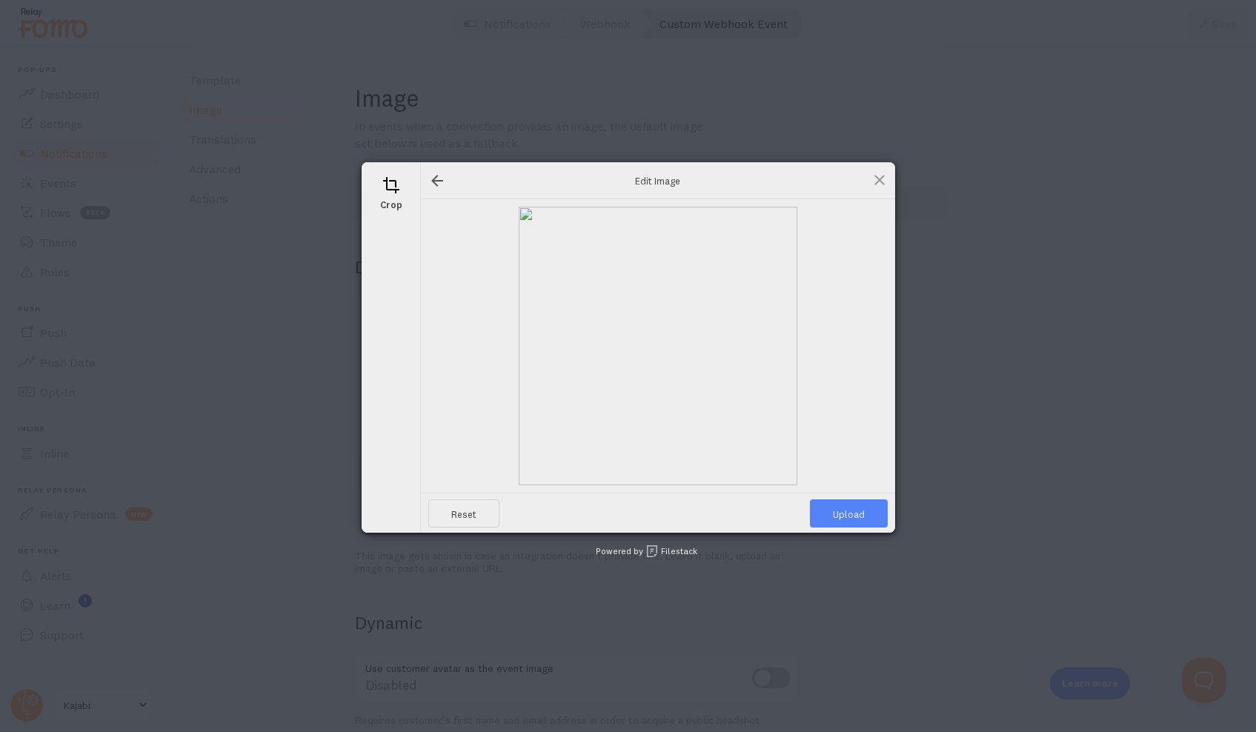
click at [868, 513] on span "Upload" at bounding box center [849, 513] width 78 height 28
type input "[URL][DOMAIN_NAME][DOMAIN_NAME]"
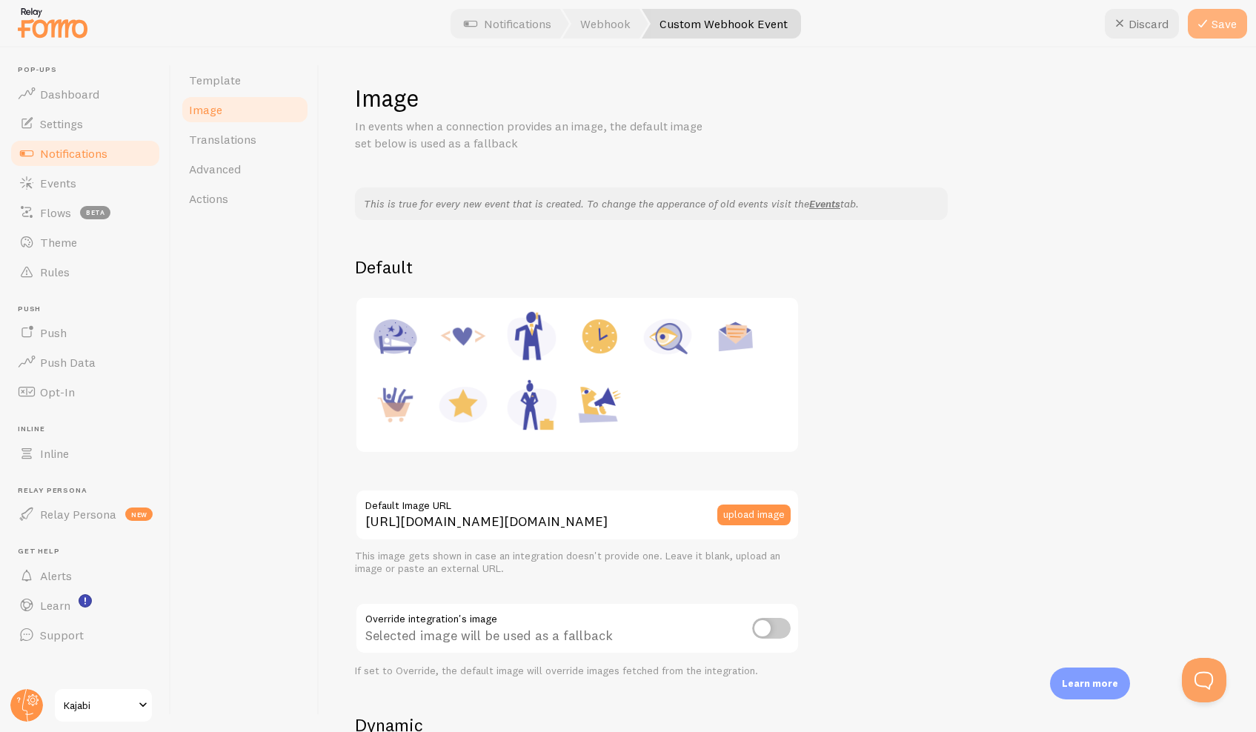
click at [1222, 32] on button "Save" at bounding box center [1217, 24] width 59 height 30
click at [202, 84] on span "Template" at bounding box center [215, 80] width 52 height 15
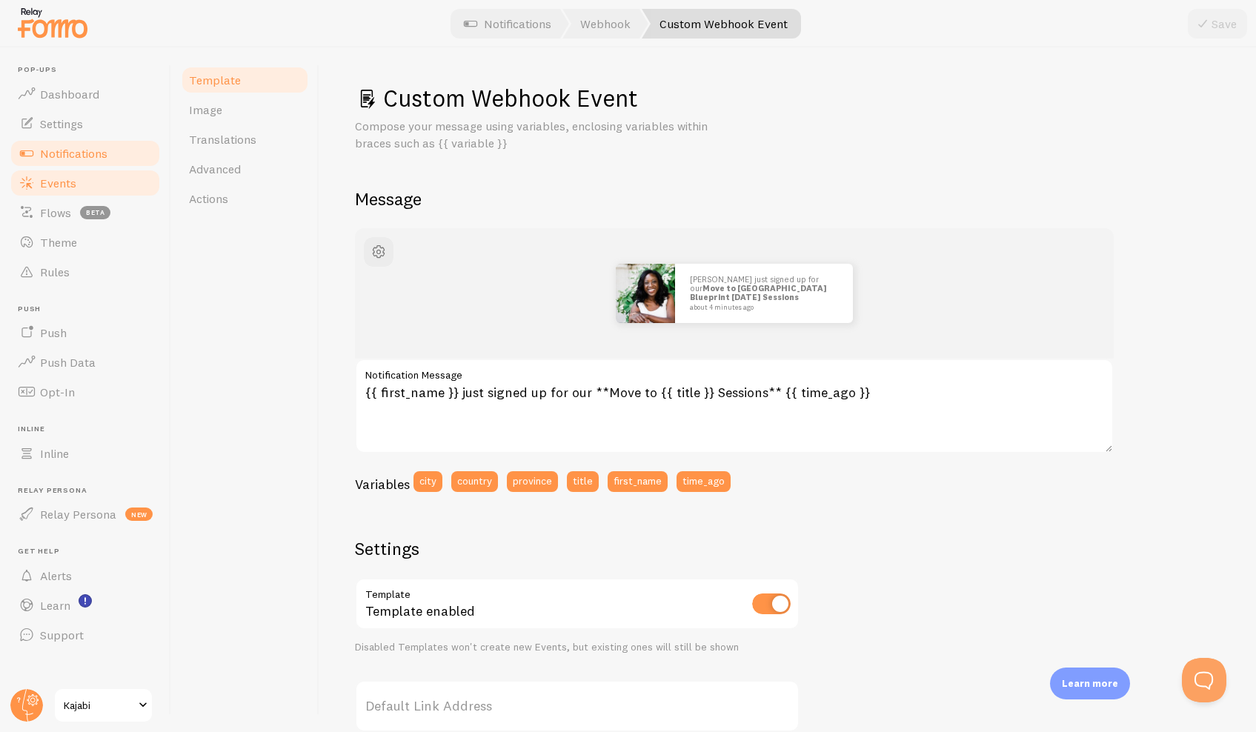
click at [73, 179] on span "Events" at bounding box center [58, 183] width 36 height 15
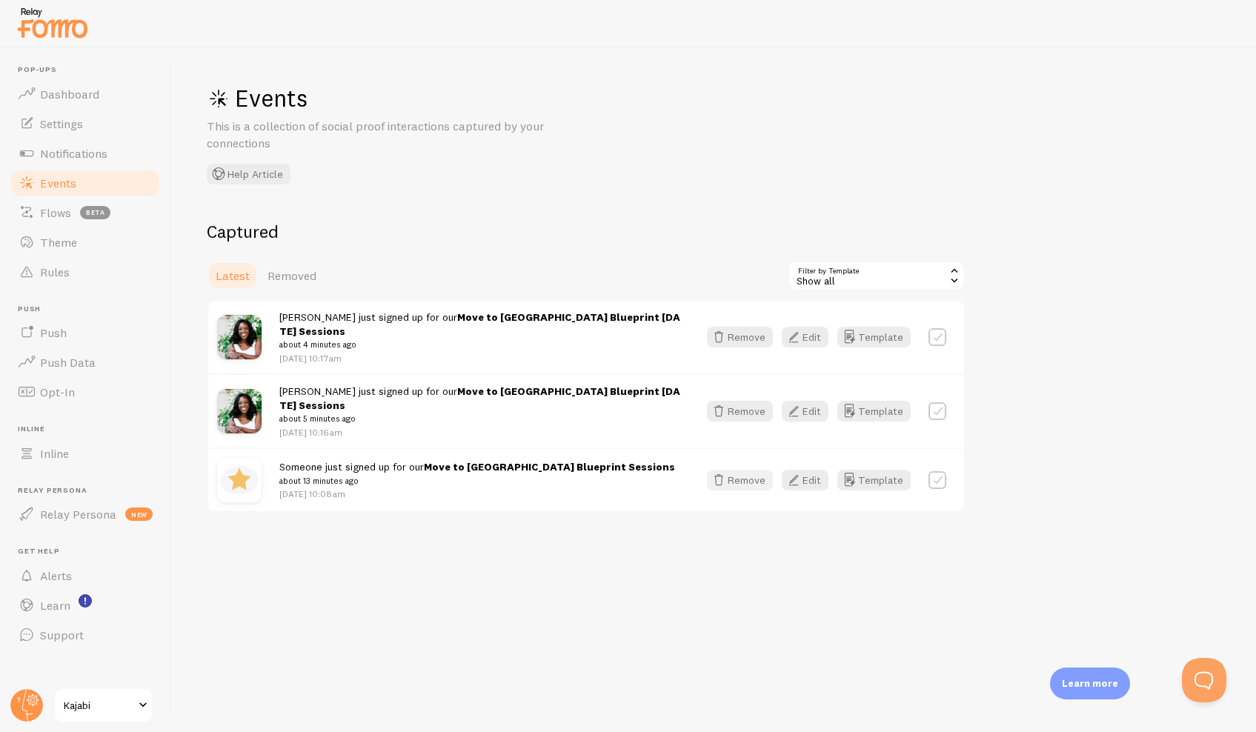
click at [743, 470] on button "Remove" at bounding box center [740, 480] width 66 height 21
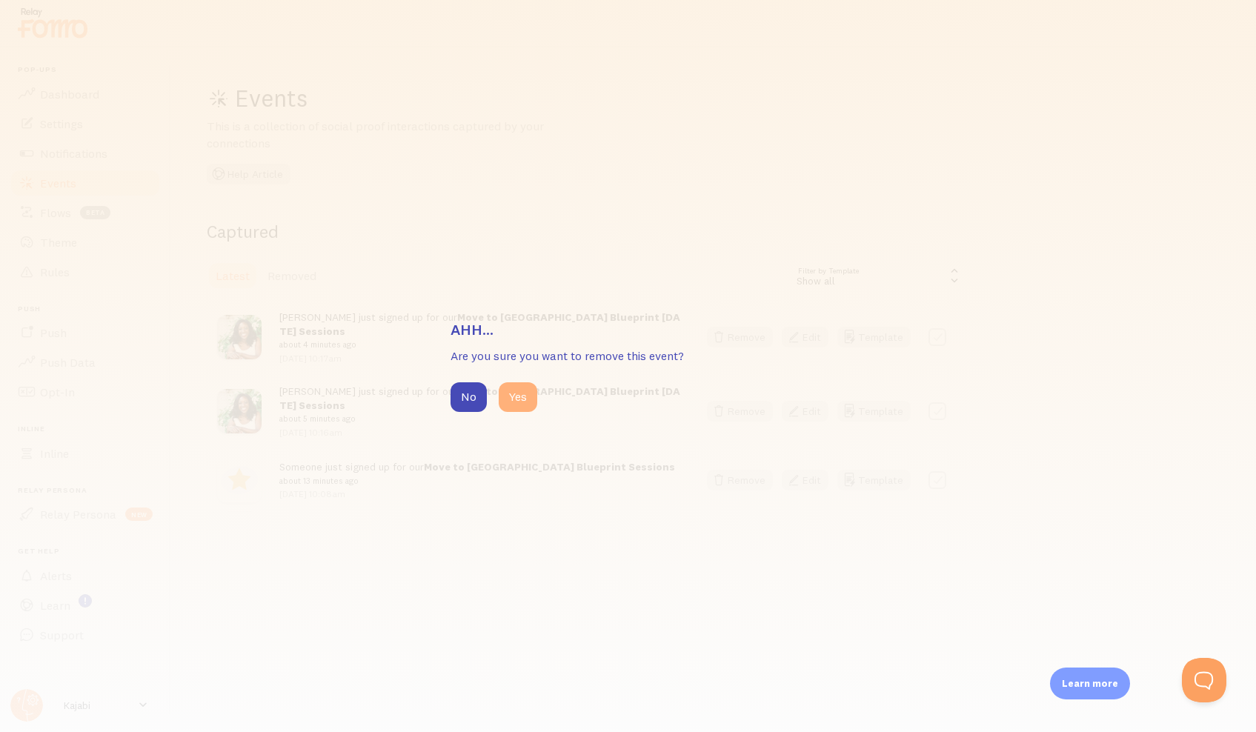
click at [514, 397] on button "Yes" at bounding box center [518, 397] width 39 height 30
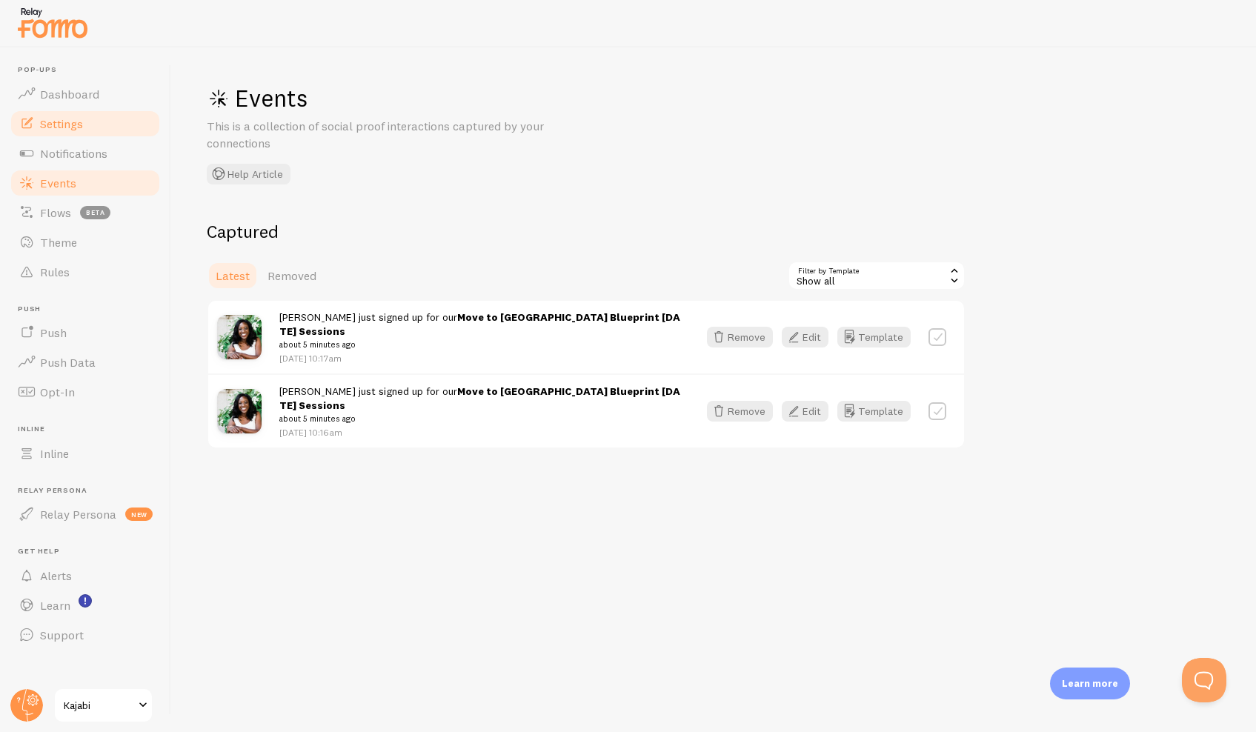
click at [58, 127] on span "Settings" at bounding box center [61, 123] width 43 height 15
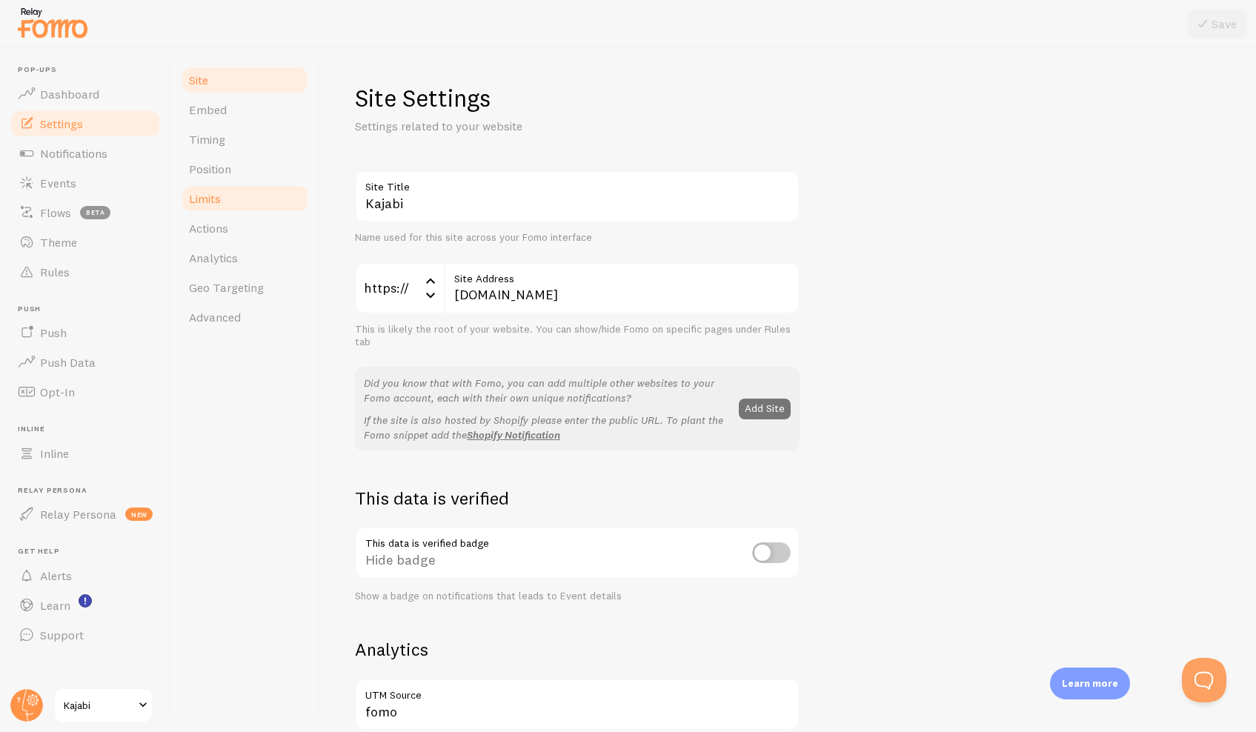
click at [216, 197] on span "Limits" at bounding box center [205, 198] width 32 height 15
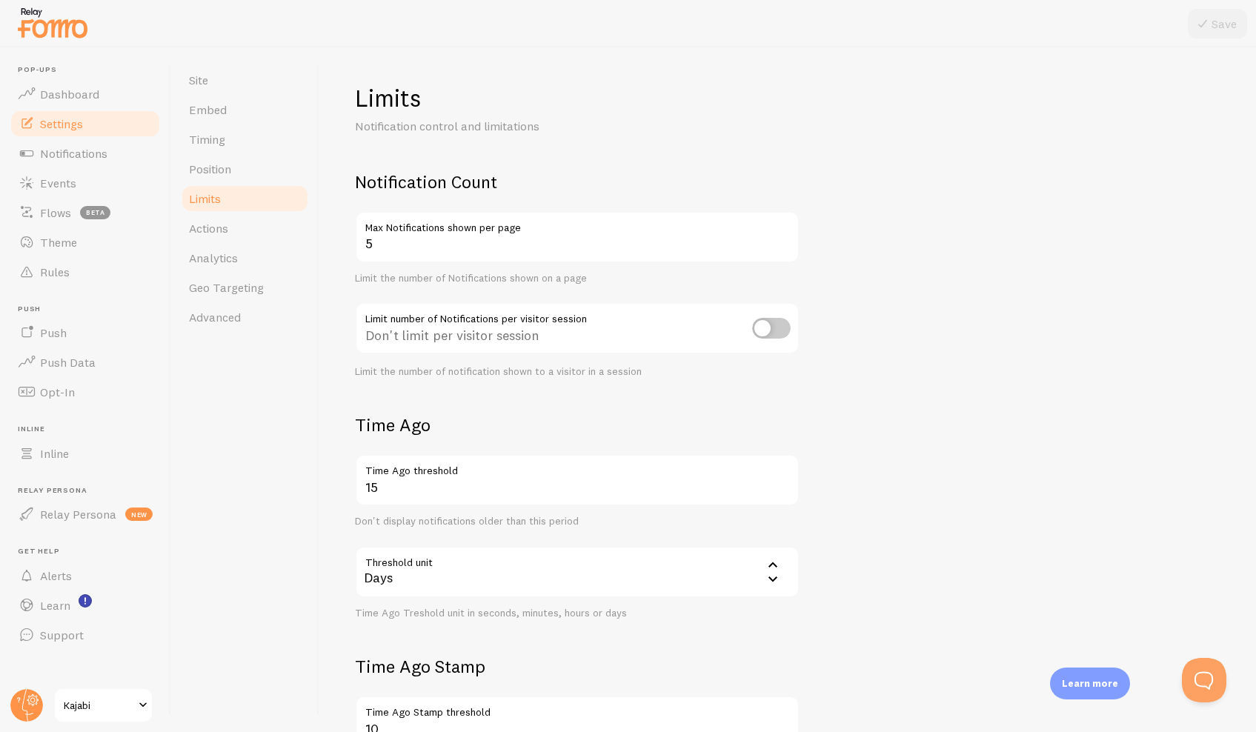
click at [772, 332] on input "checkbox" at bounding box center [771, 328] width 39 height 21
checkbox input "true"
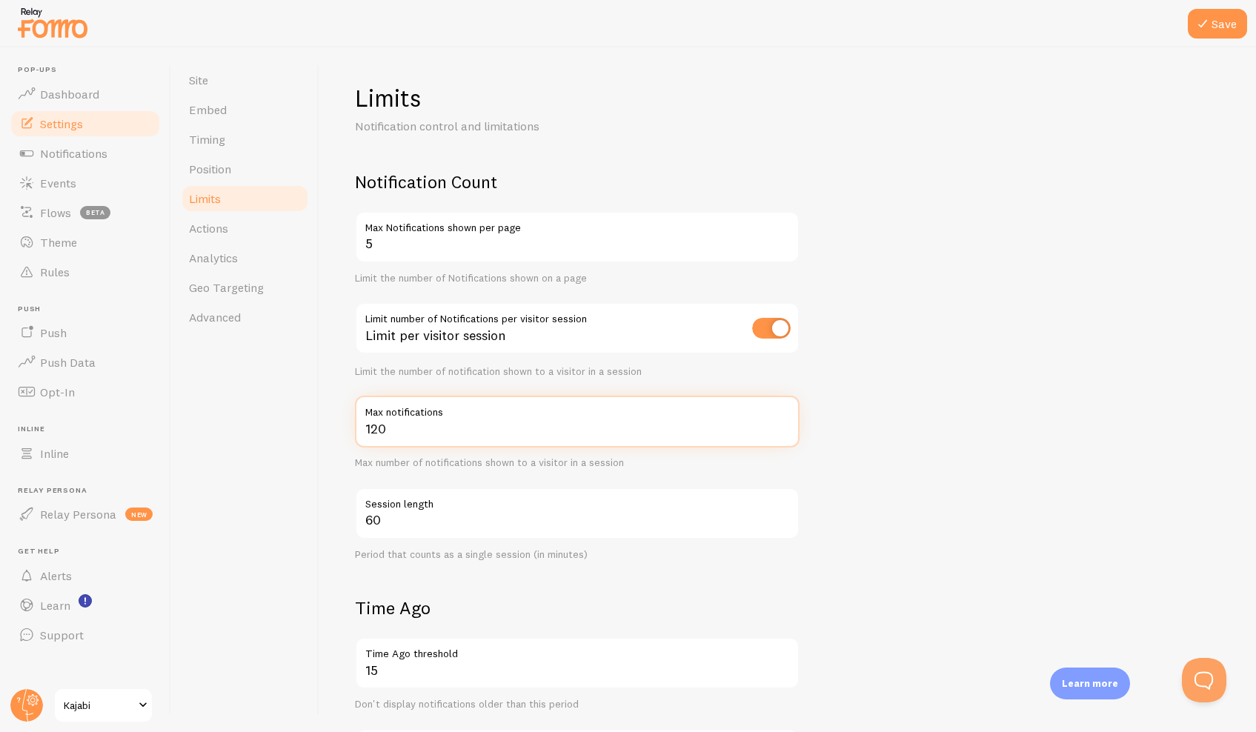
drag, startPoint x: 436, startPoint y: 426, endPoint x: 348, endPoint y: 422, distance: 88.3
click at [348, 422] on div "Limits Notification control and limitations Notification Count 5 Max Notificati…" at bounding box center [787, 389] width 937 height 685
type input "12"
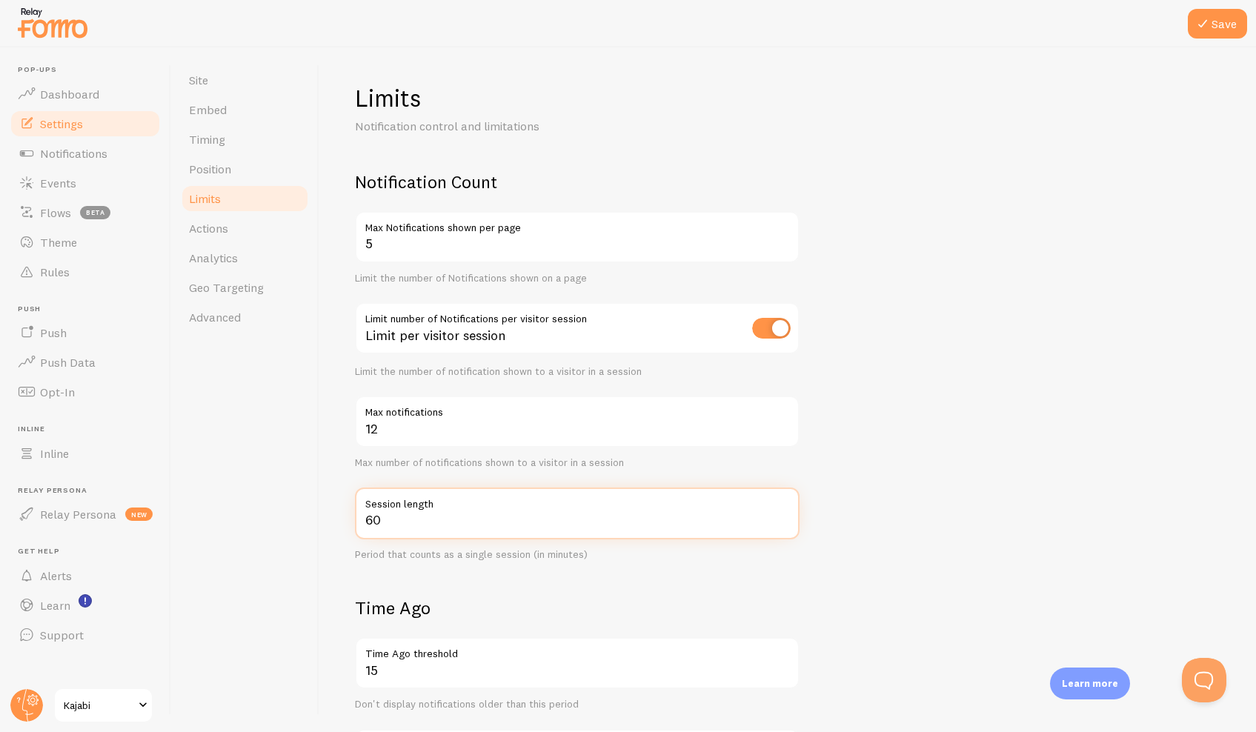
drag, startPoint x: 391, startPoint y: 518, endPoint x: 337, endPoint y: 512, distance: 53.7
click at [337, 512] on div "Limits Notification control and limitations Notification Count 5 Max Notificati…" at bounding box center [787, 389] width 937 height 685
type input "30"
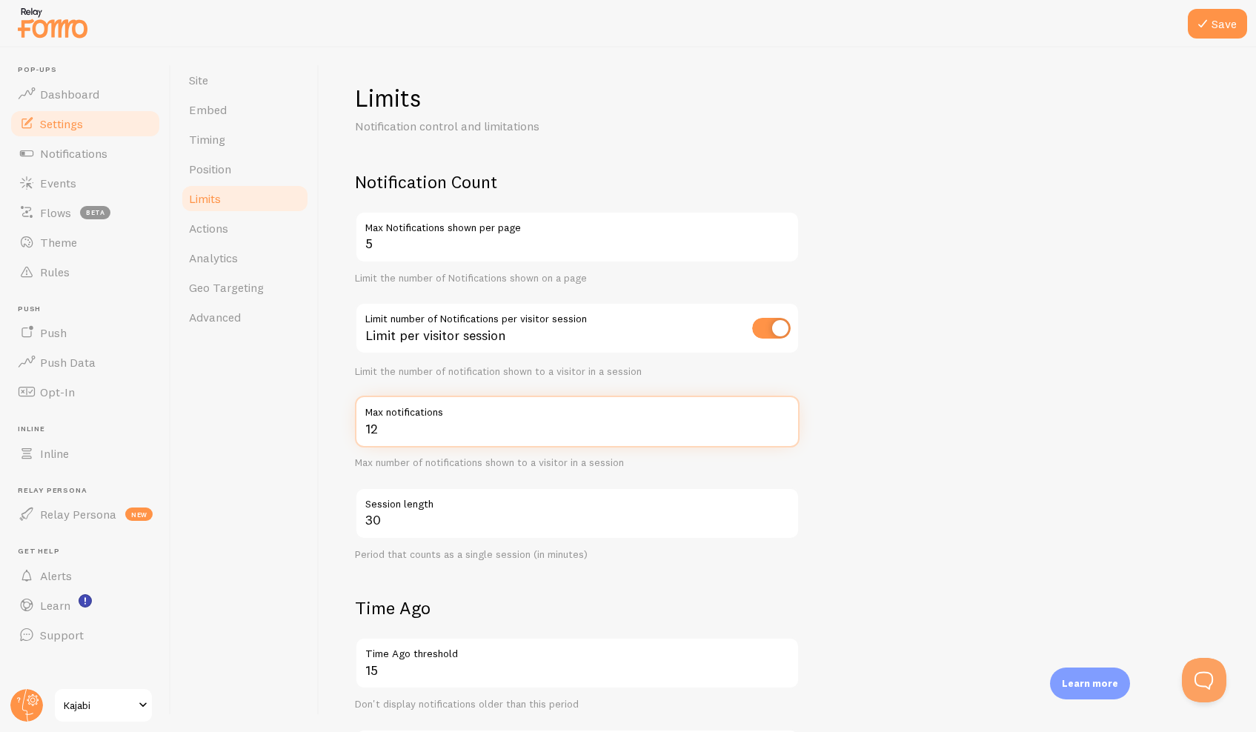
click at [392, 432] on input "12" at bounding box center [577, 422] width 445 height 52
type input "1"
type input "8"
click at [1213, 19] on button "Save" at bounding box center [1217, 24] width 59 height 30
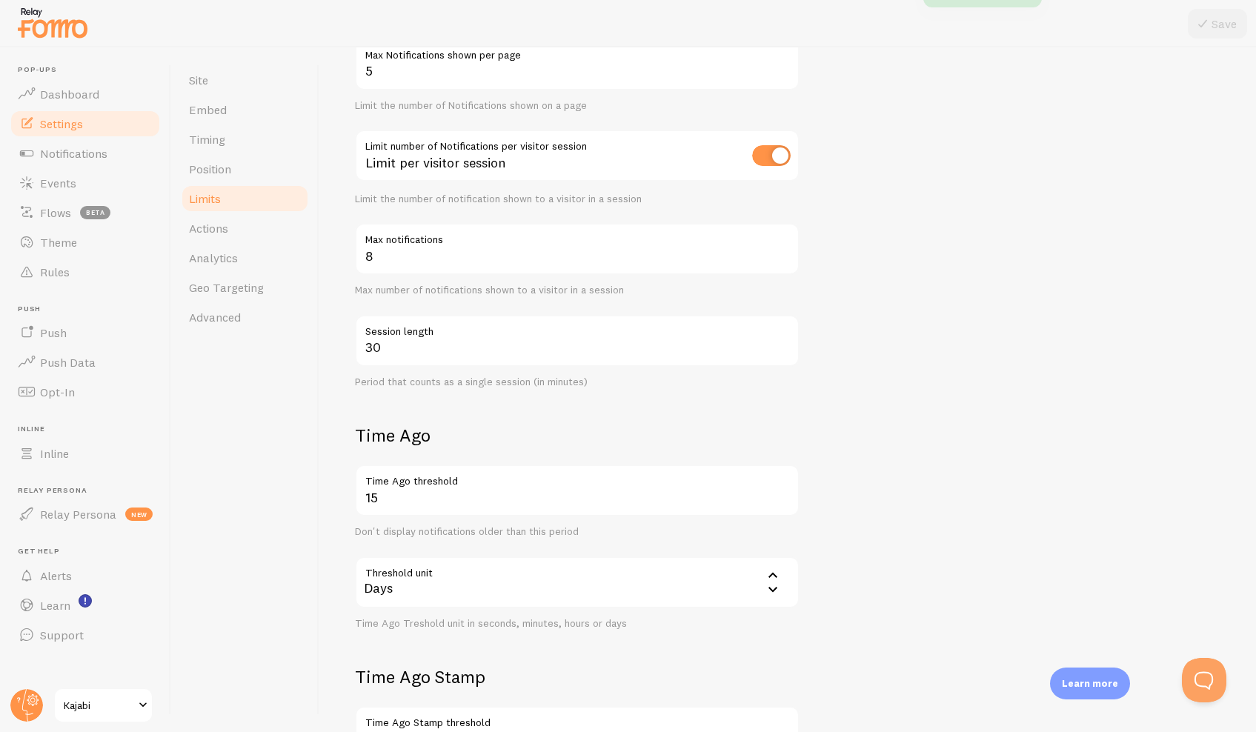
scroll to position [270, 0]
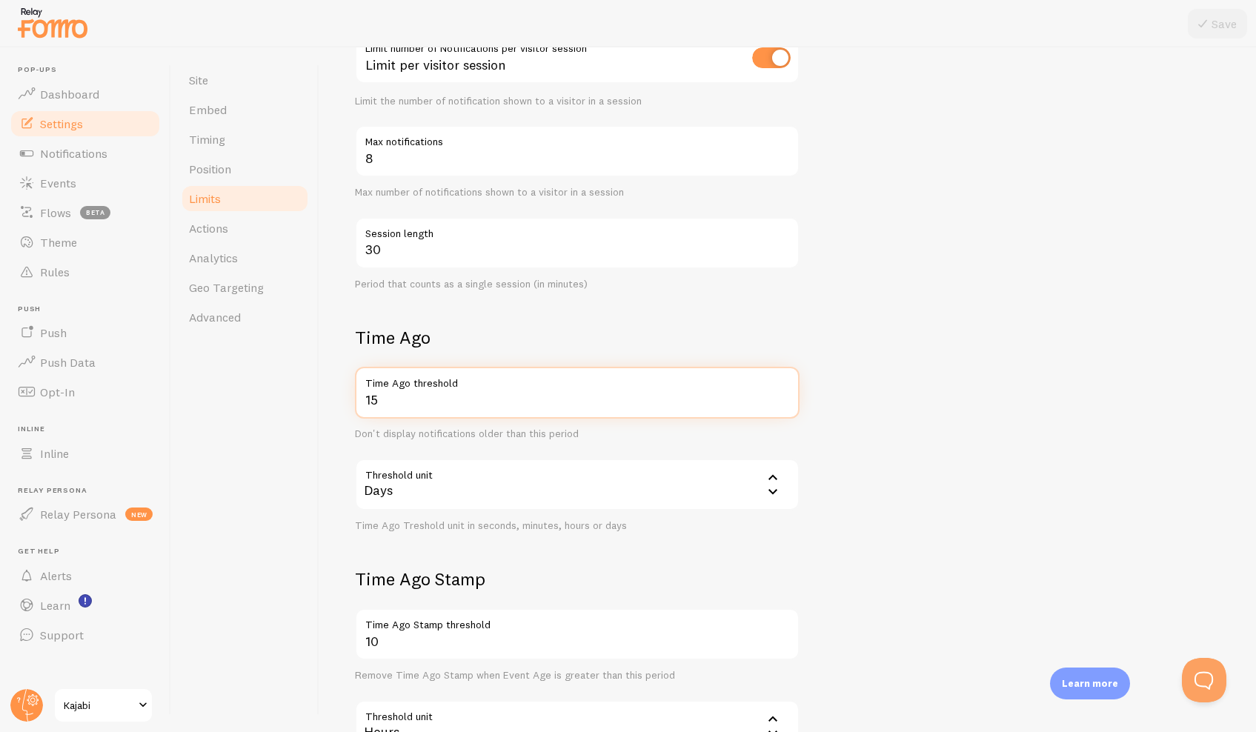
click at [439, 401] on input "15" at bounding box center [577, 393] width 445 height 52
type input "1"
type input "5"
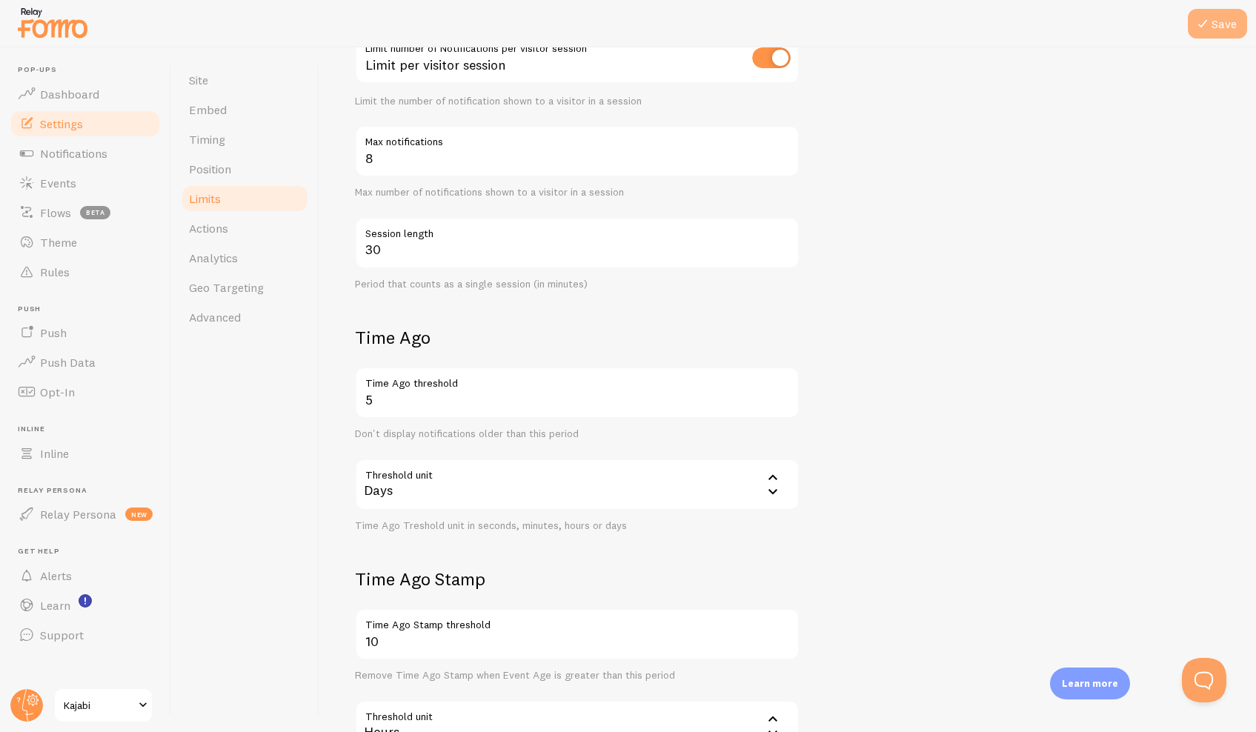
click at [1220, 26] on button "Save" at bounding box center [1217, 24] width 59 height 30
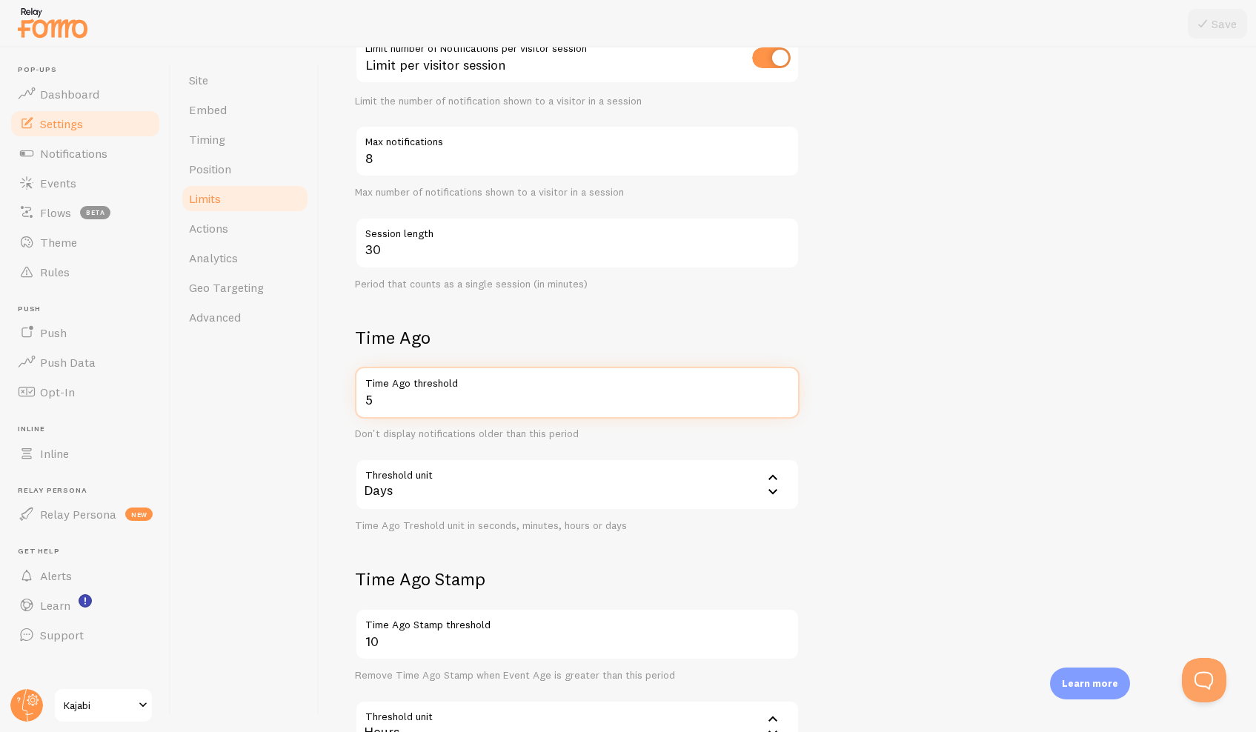
drag, startPoint x: 396, startPoint y: 393, endPoint x: 322, endPoint y: 385, distance: 74.6
click at [322, 385] on div "Limits Notification control and limitations Notification Count 5 Max Notificati…" at bounding box center [787, 389] width 937 height 685
type input "2"
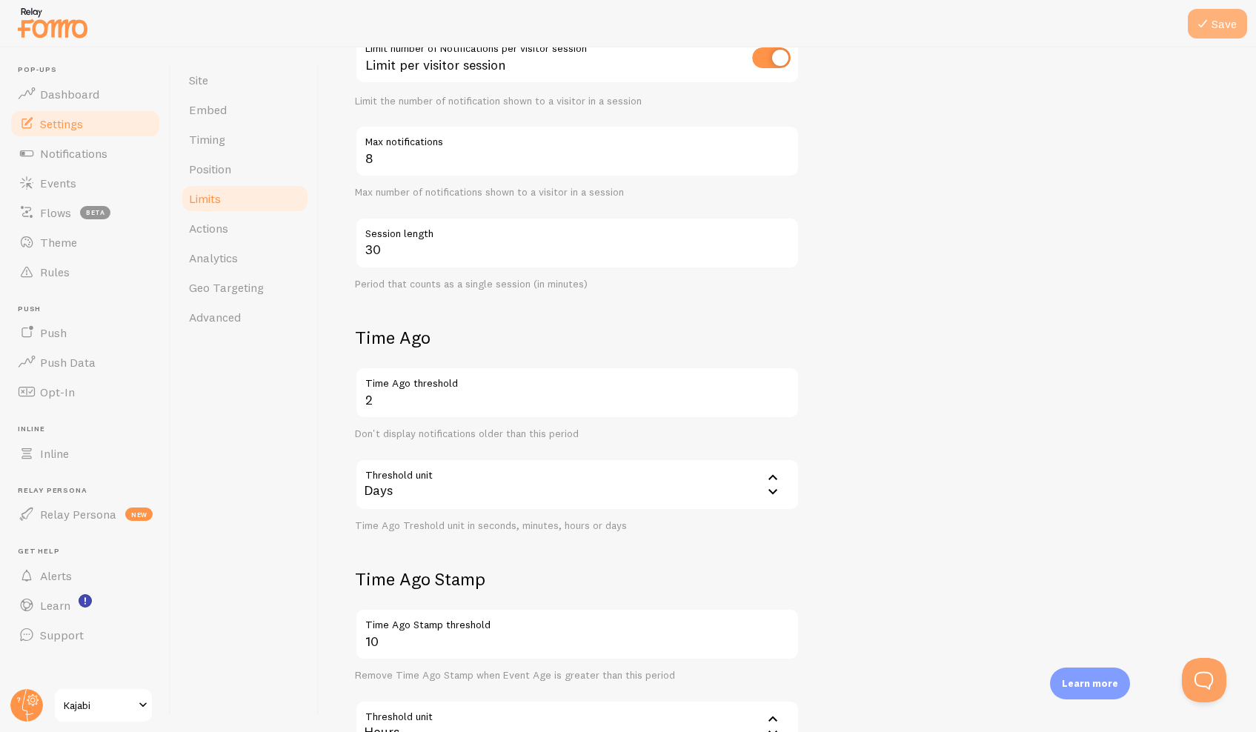
click at [1224, 24] on button "Save" at bounding box center [1217, 24] width 59 height 30
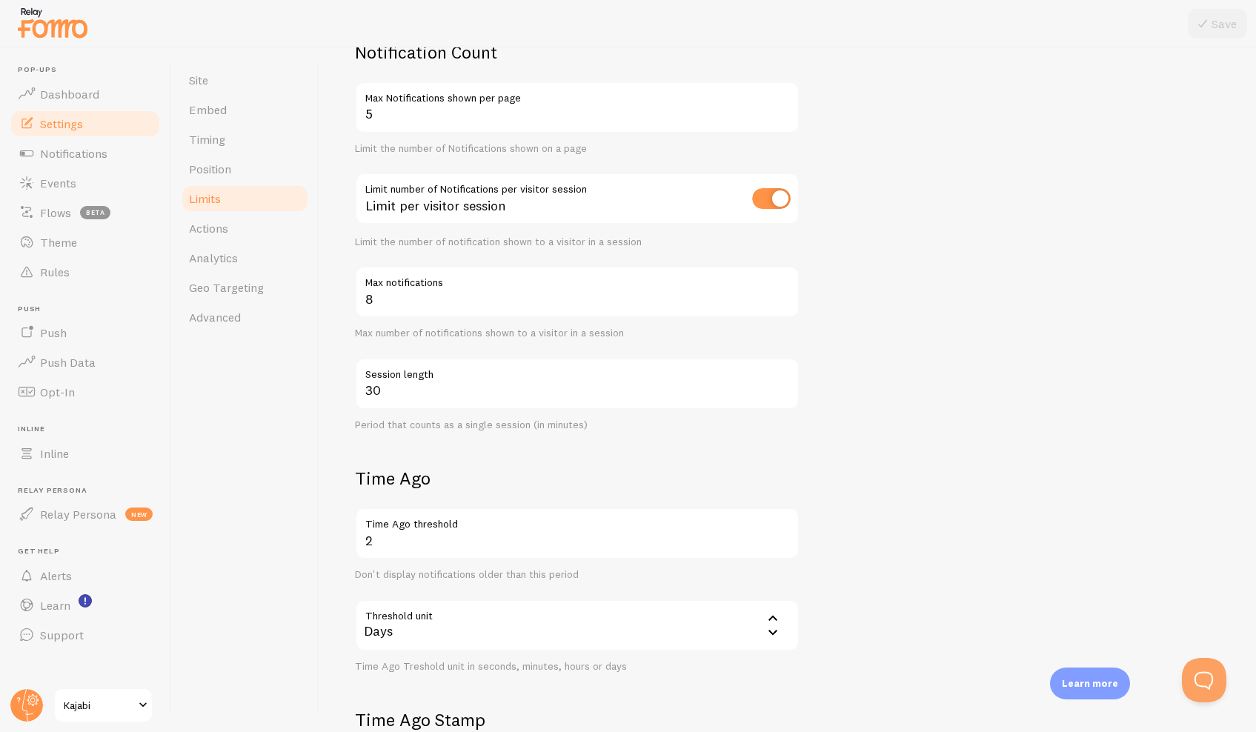
scroll to position [127, 0]
click at [206, 134] on span "Timing" at bounding box center [207, 139] width 36 height 15
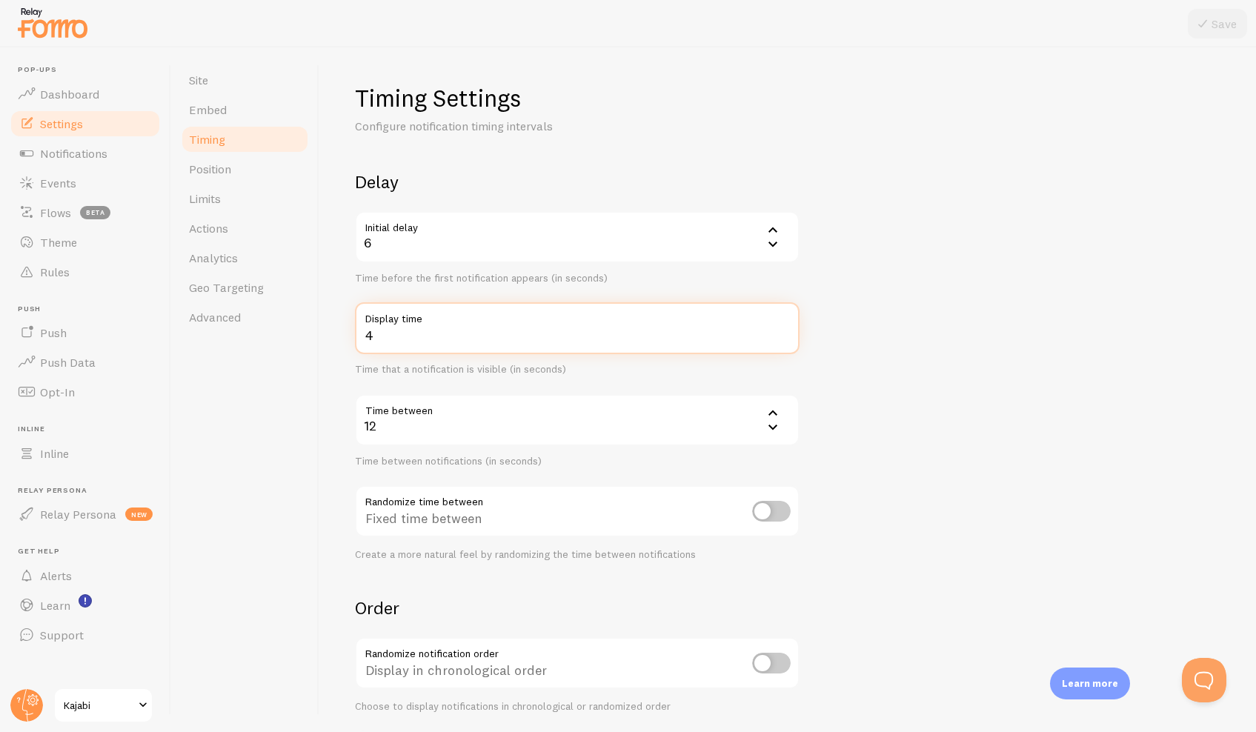
drag, startPoint x: 377, startPoint y: 333, endPoint x: 346, endPoint y: 334, distance: 31.1
click at [346, 334] on div "Timing Settings Configure notification timing intervals Delay Initial delay 6 6…" at bounding box center [787, 389] width 937 height 685
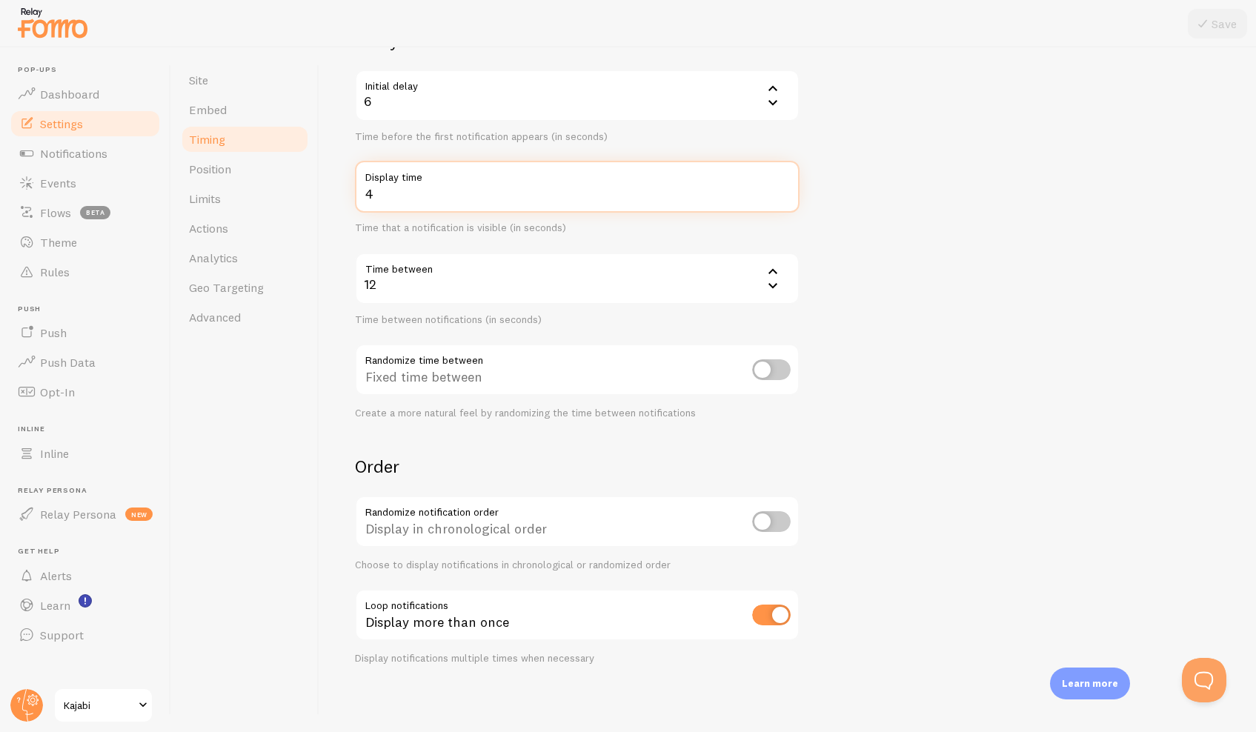
scroll to position [140, 0]
click at [760, 616] on input "checkbox" at bounding box center [771, 616] width 39 height 21
checkbox input "false"
click at [402, 200] on input "4" at bounding box center [577, 188] width 445 height 52
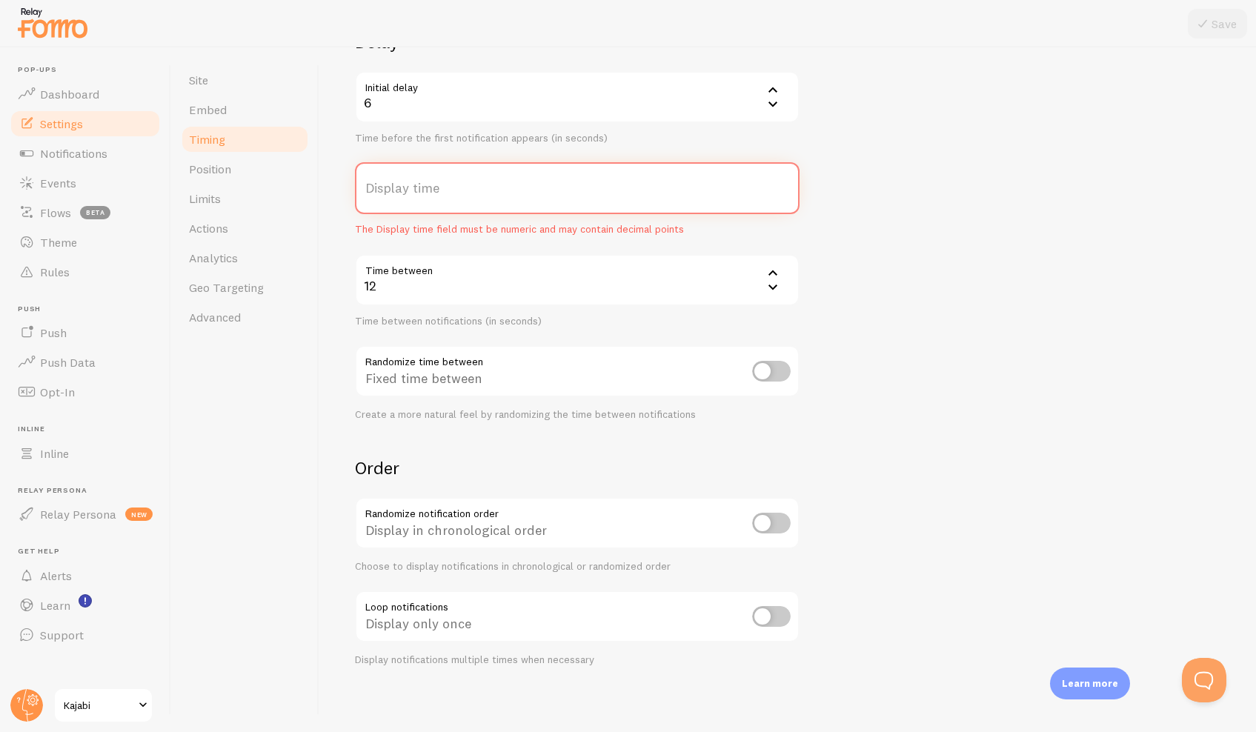
type input "5"
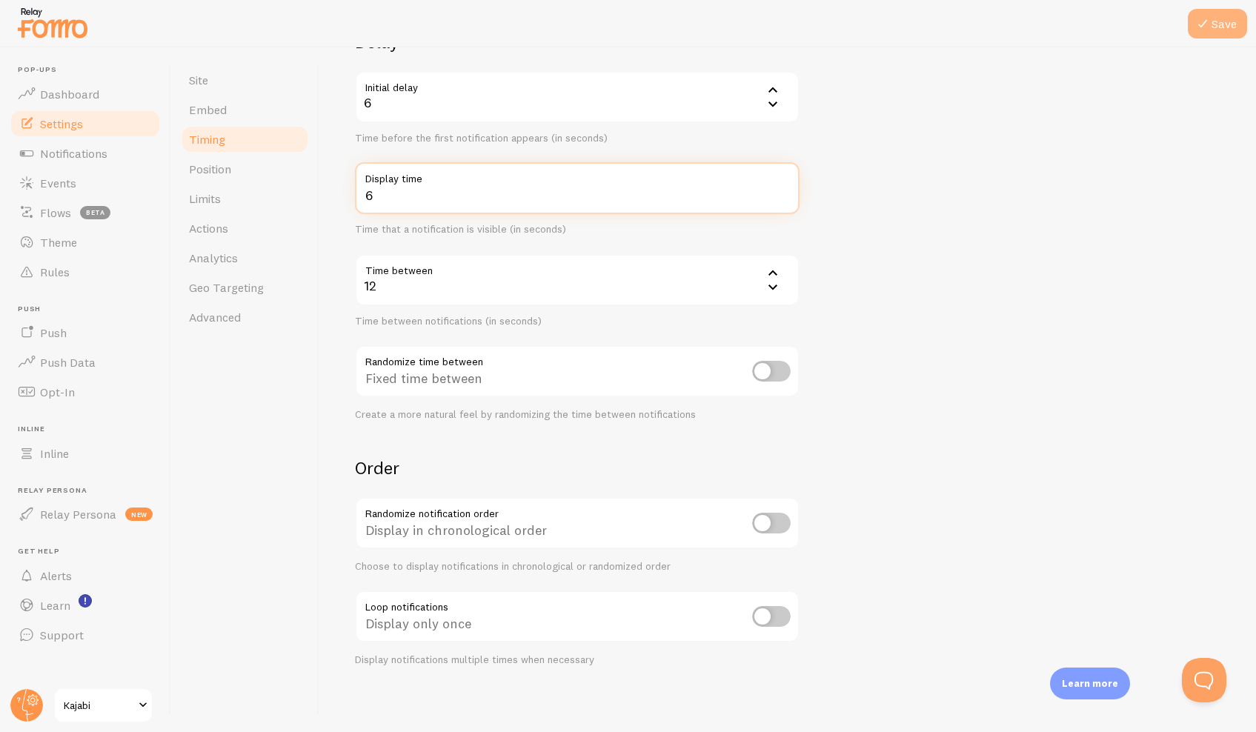
type input "6"
click at [1226, 27] on button "Save" at bounding box center [1217, 24] width 59 height 30
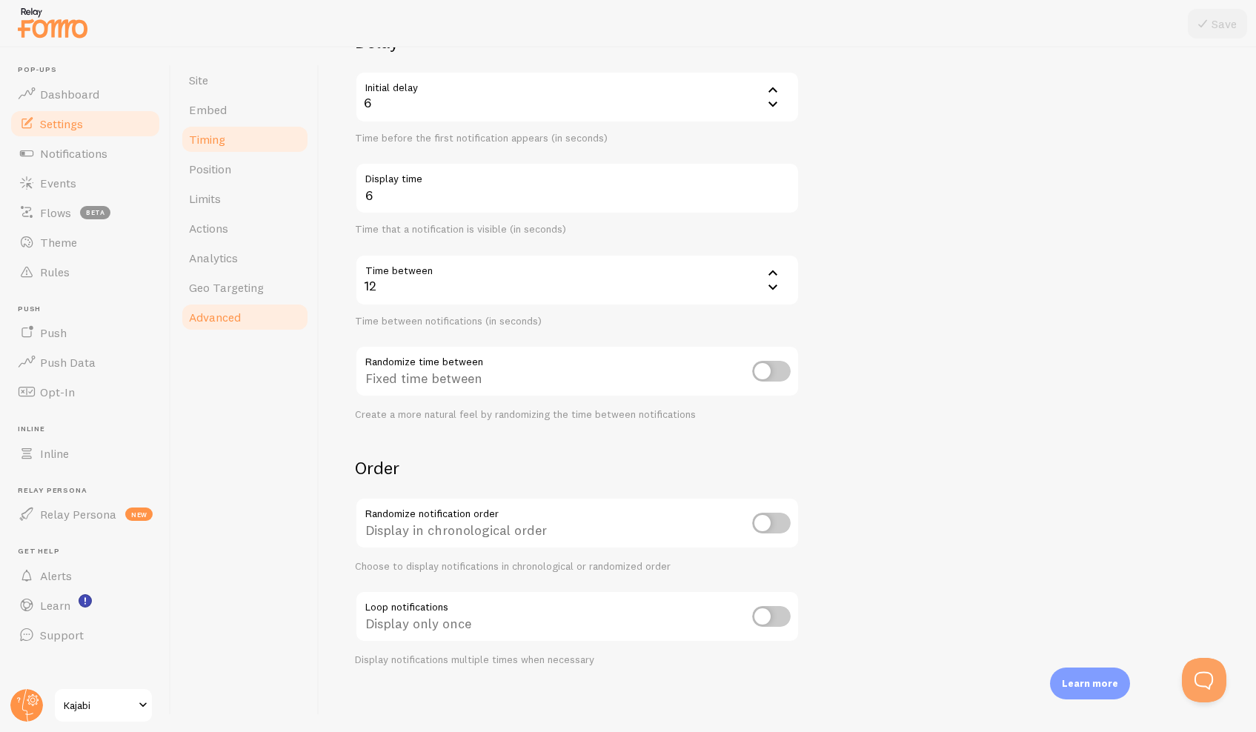
click at [208, 316] on span "Advanced" at bounding box center [215, 317] width 52 height 15
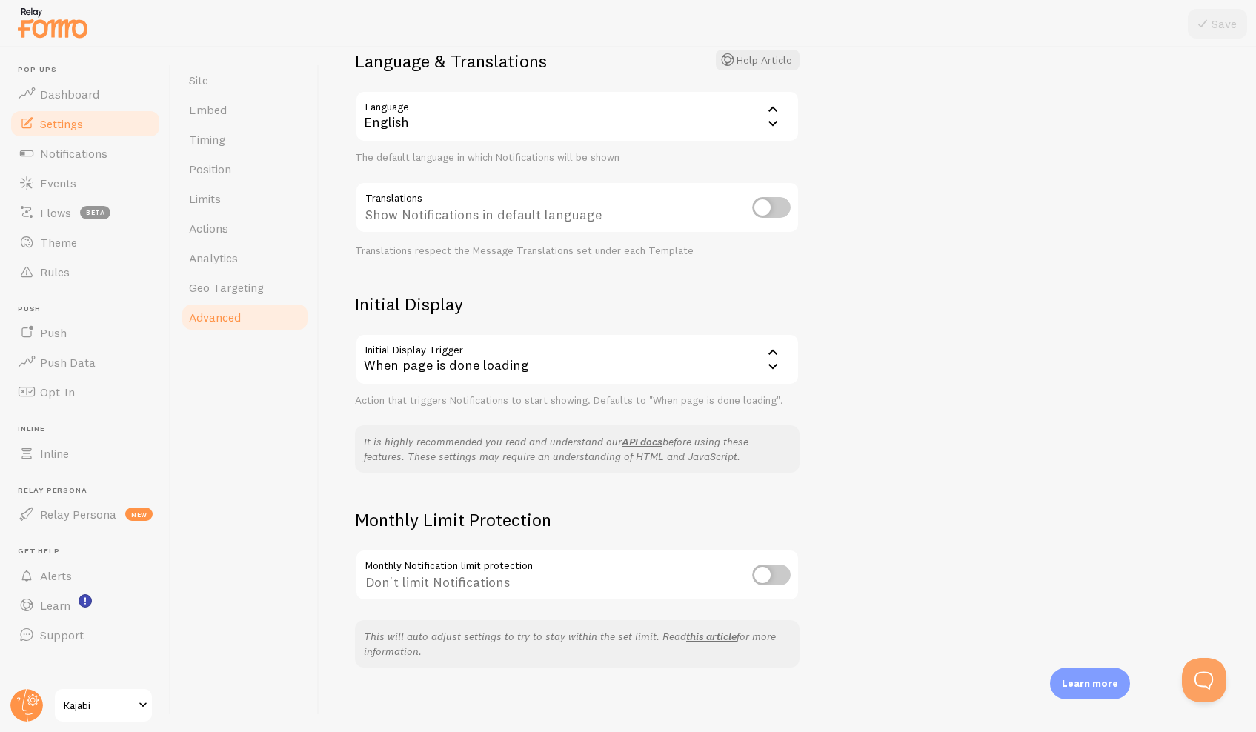
scroll to position [120, 0]
click at [518, 365] on div "When page is done loading" at bounding box center [577, 360] width 445 height 52
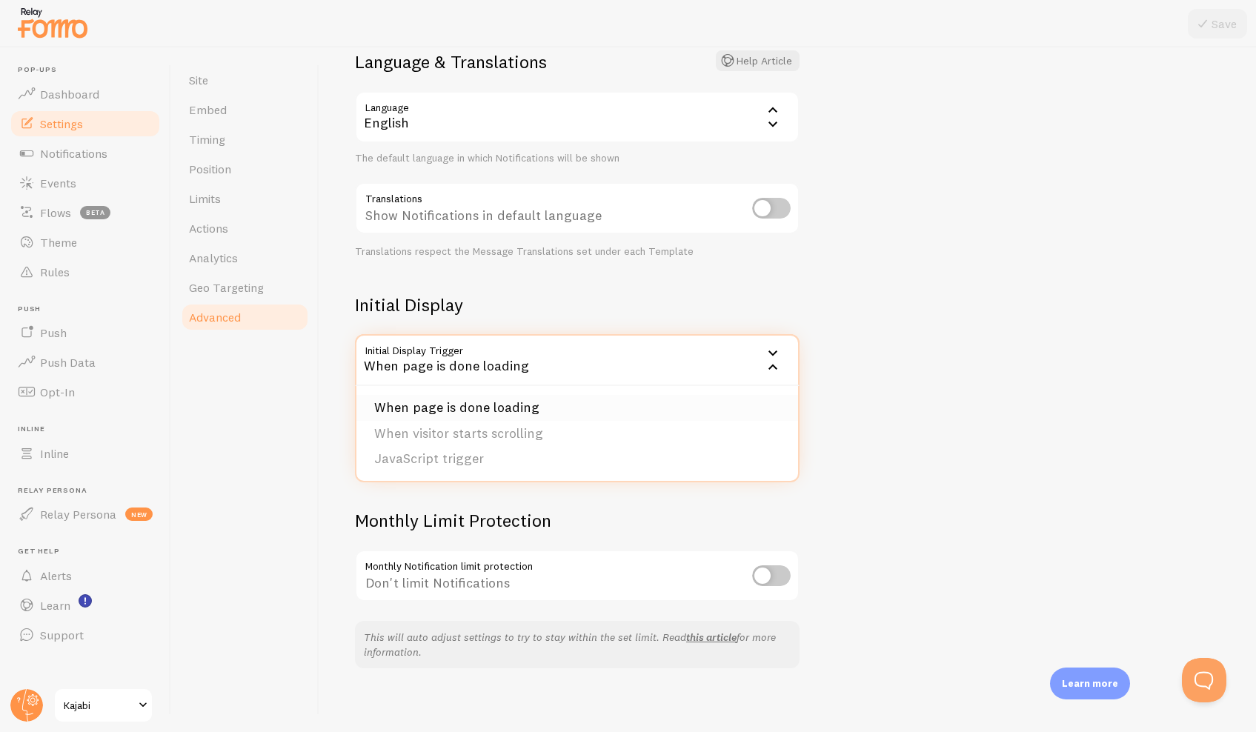
click at [505, 406] on li "When page is done loading" at bounding box center [577, 408] width 442 height 26
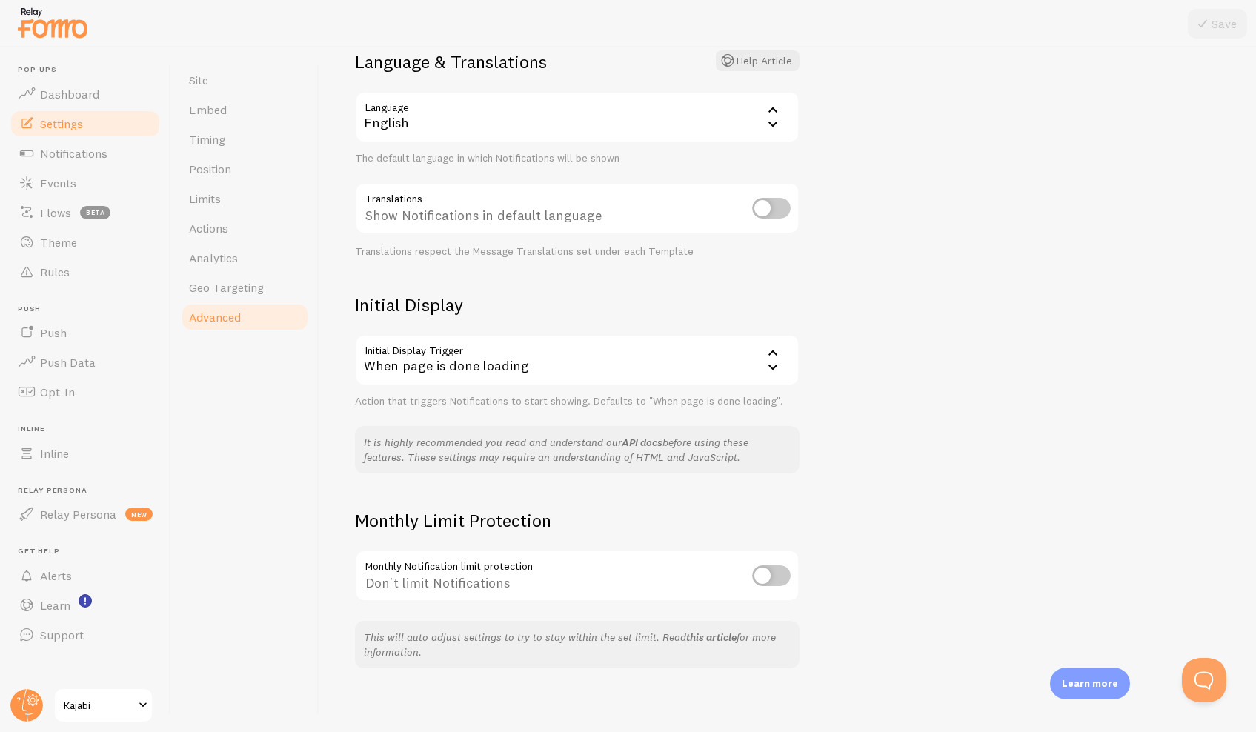
click at [627, 365] on div "When page is done loading" at bounding box center [577, 360] width 445 height 52
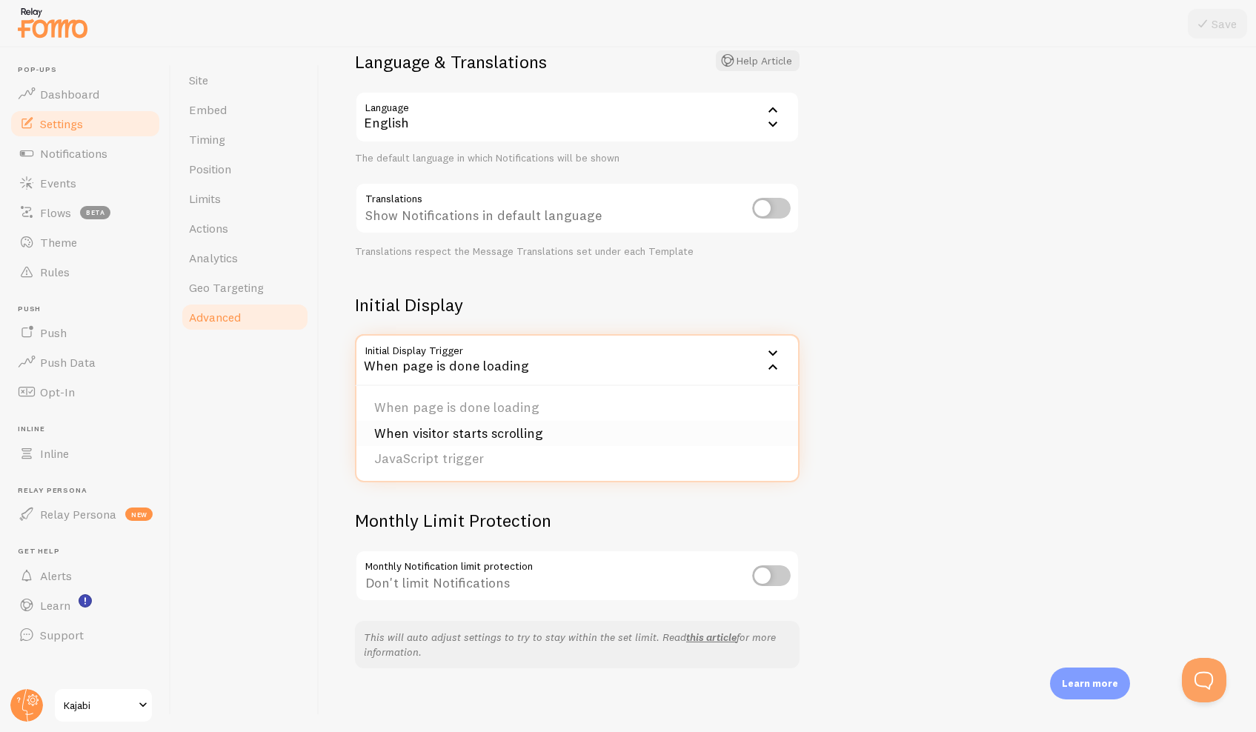
click at [530, 428] on li "When visitor starts scrolling" at bounding box center [577, 434] width 442 height 26
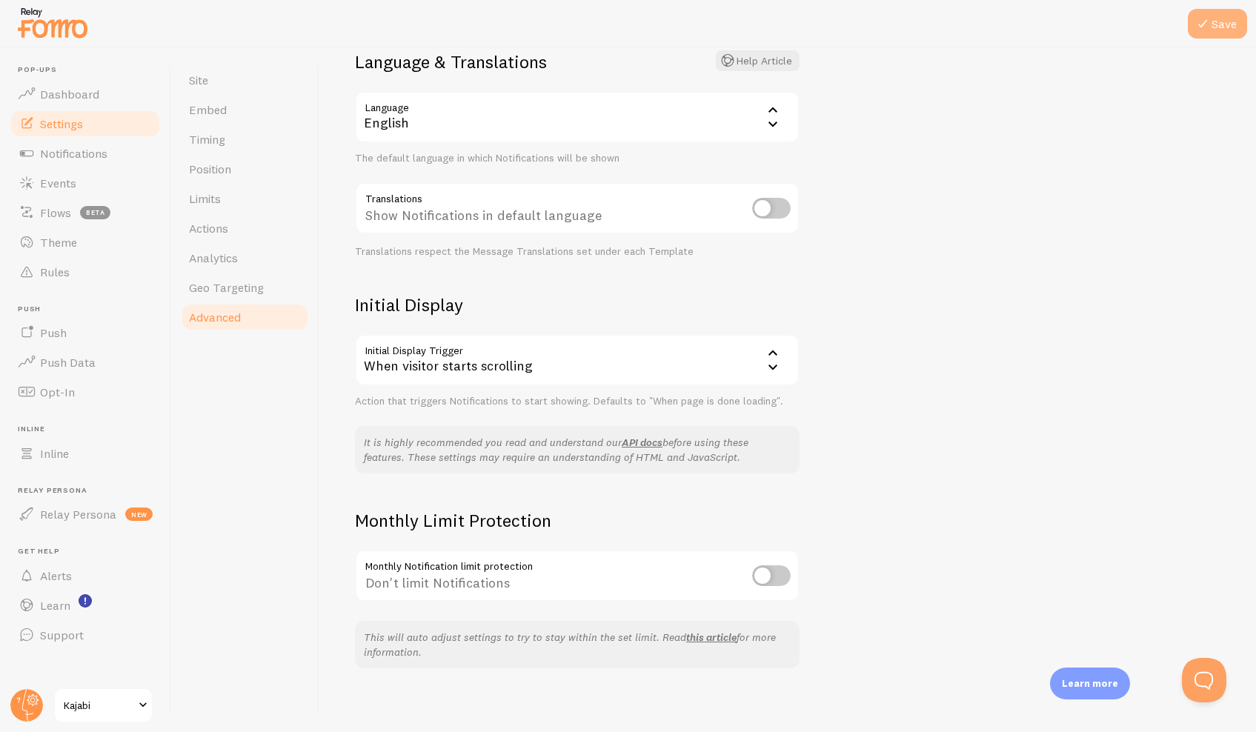
click at [1205, 20] on icon at bounding box center [1203, 24] width 18 height 18
click at [254, 289] on span "Geo Targeting" at bounding box center [226, 287] width 75 height 15
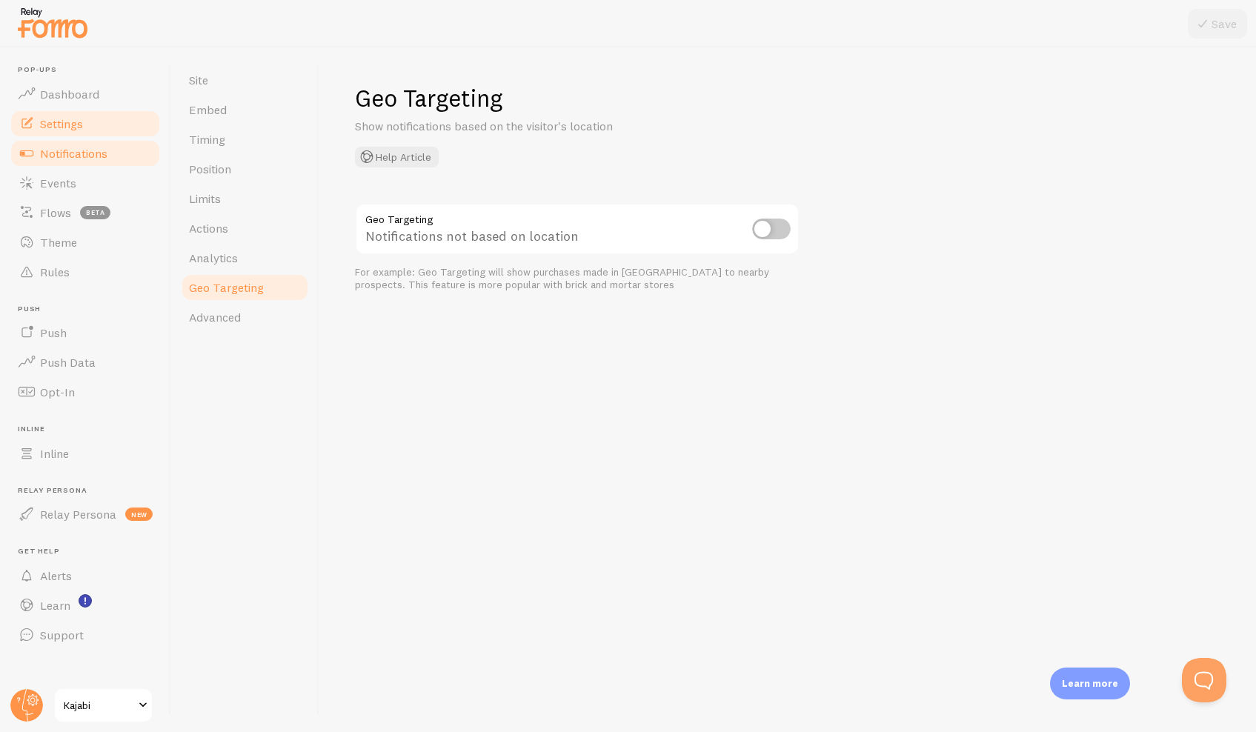
click at [51, 156] on span "Notifications" at bounding box center [73, 153] width 67 height 15
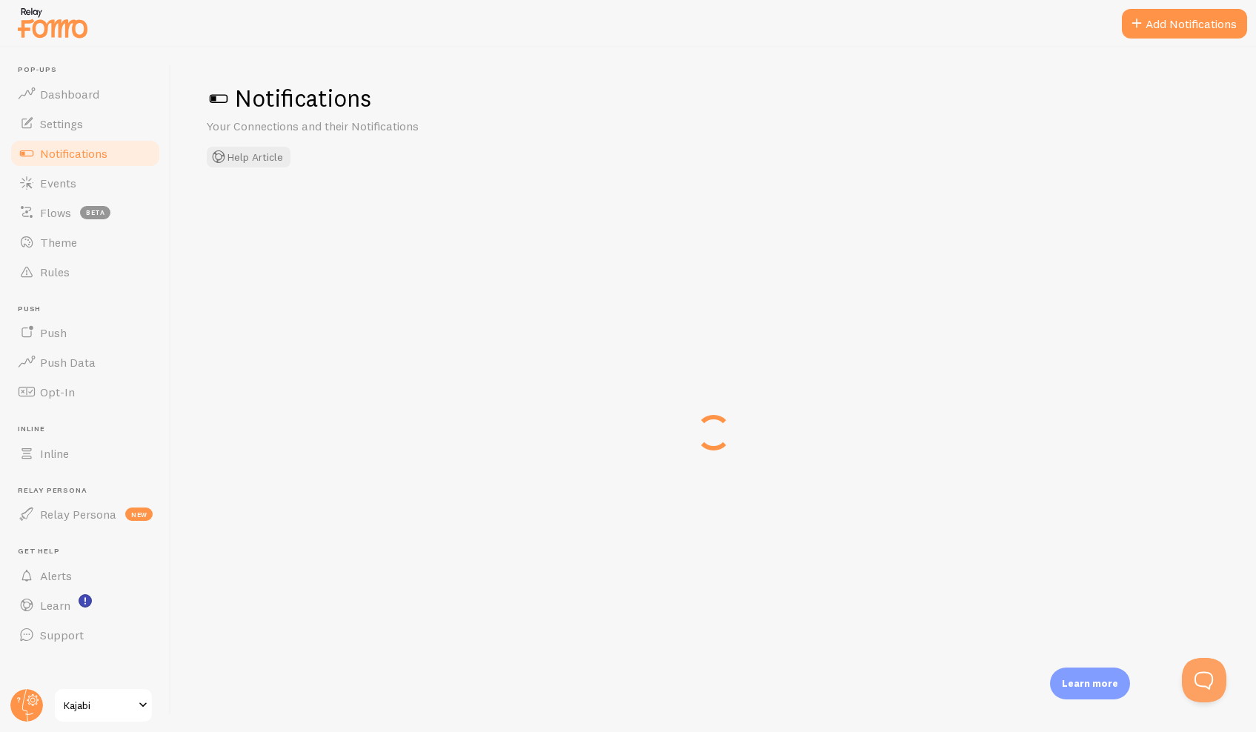
checkbox input "false"
checkbox input "true"
checkbox input "false"
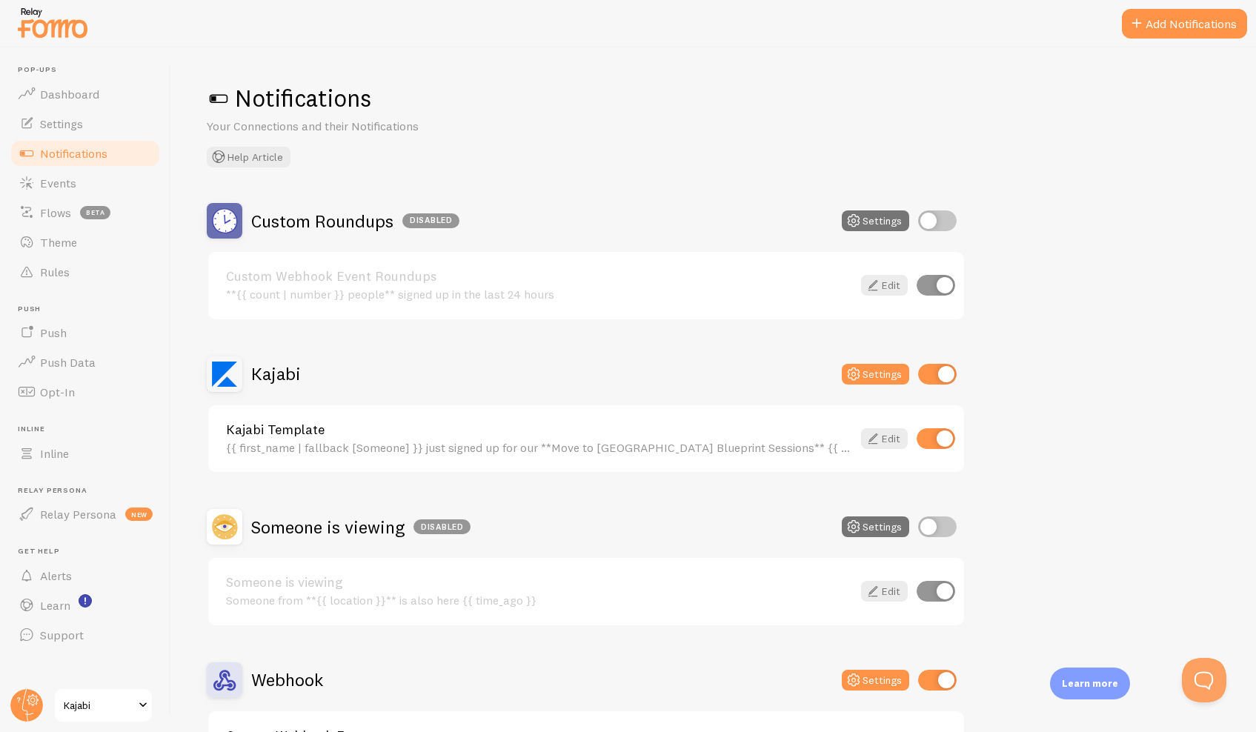
click at [931, 221] on input "checkbox" at bounding box center [937, 220] width 39 height 21
checkbox input "true"
click at [886, 287] on link "Edit" at bounding box center [884, 285] width 47 height 21
click at [869, 225] on button "Settings" at bounding box center [875, 220] width 67 height 21
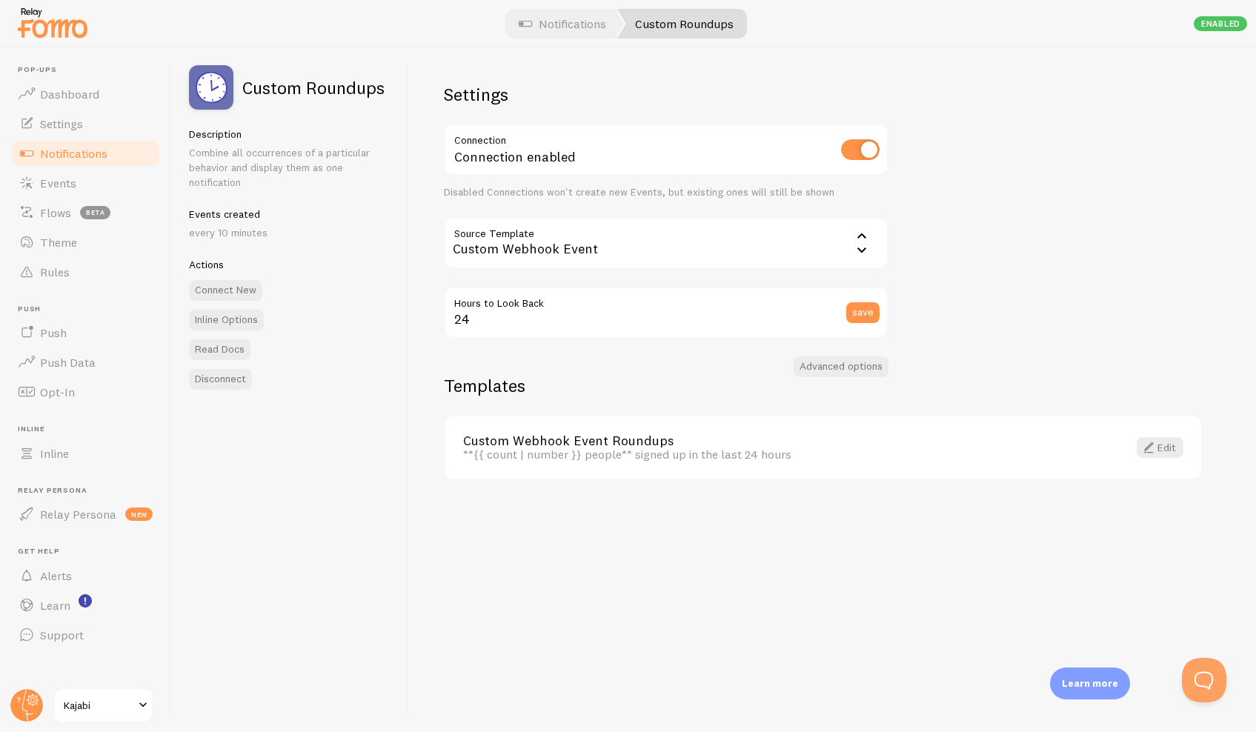
click at [495, 248] on div "Custom Webhook Event" at bounding box center [666, 243] width 445 height 52
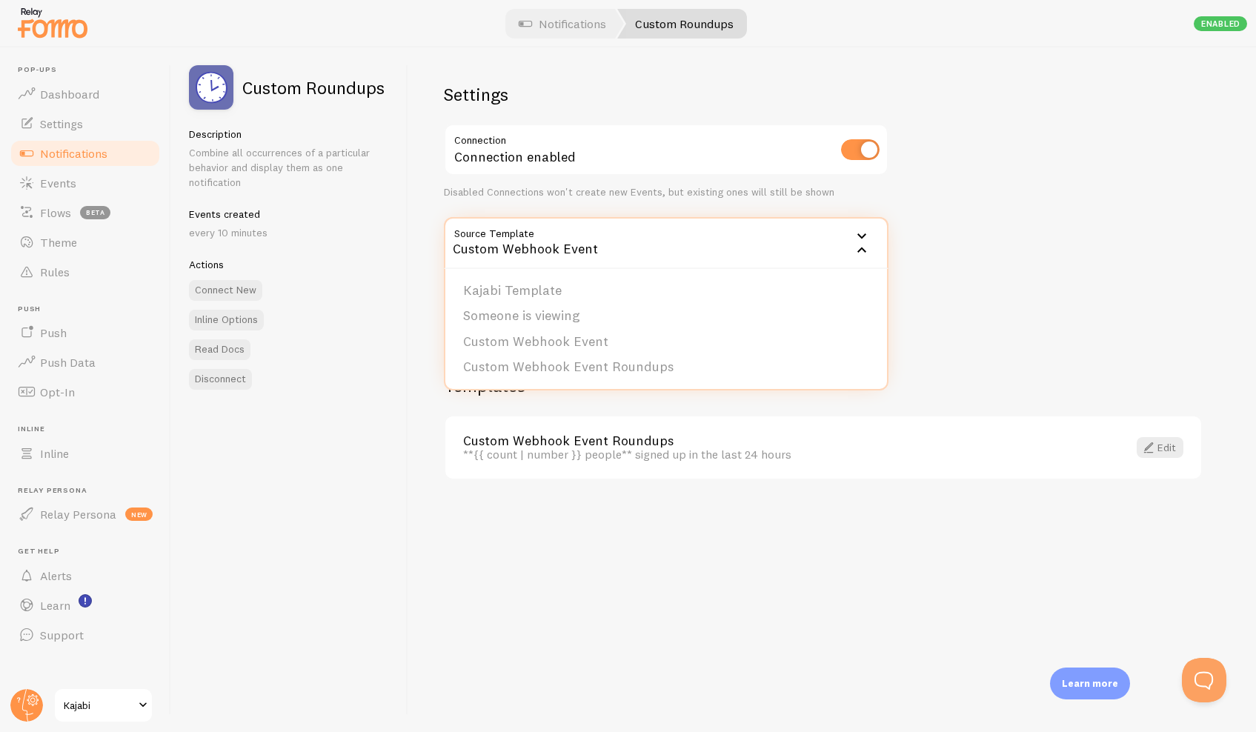
click at [495, 248] on div "Custom Webhook Event" at bounding box center [666, 243] width 445 height 52
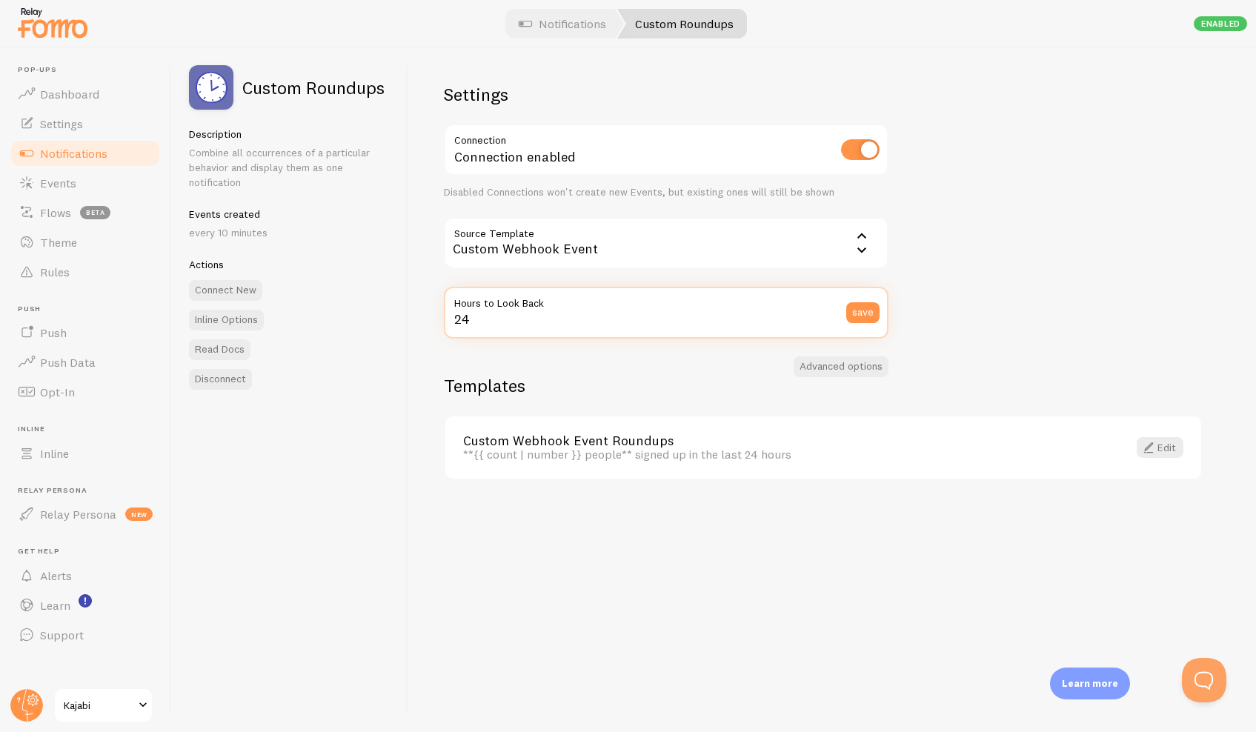
click at [508, 314] on input "24" at bounding box center [666, 313] width 445 height 52
click at [865, 308] on button "save" at bounding box center [862, 312] width 33 height 21
click at [95, 150] on span "Notifications" at bounding box center [73, 153] width 67 height 15
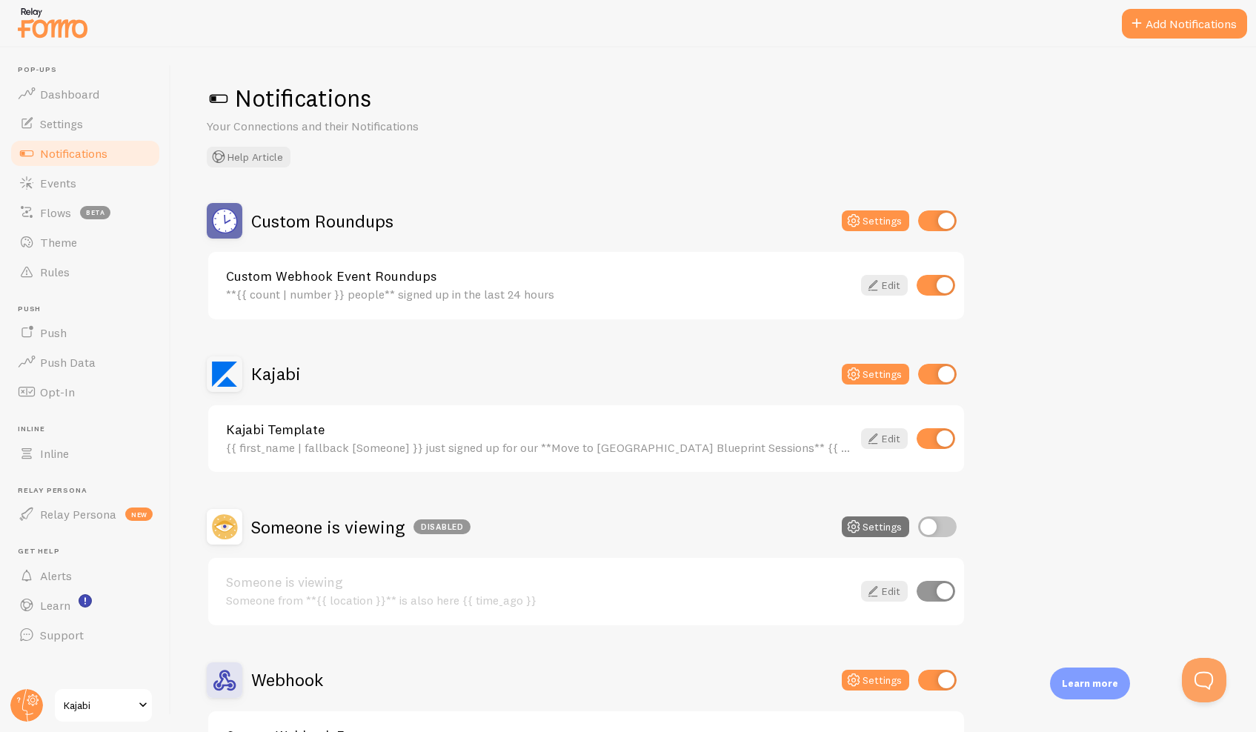
click at [937, 282] on input "checkbox" at bounding box center [936, 285] width 39 height 21
checkbox input "false"
click at [27, 703] on circle at bounding box center [26, 705] width 33 height 33
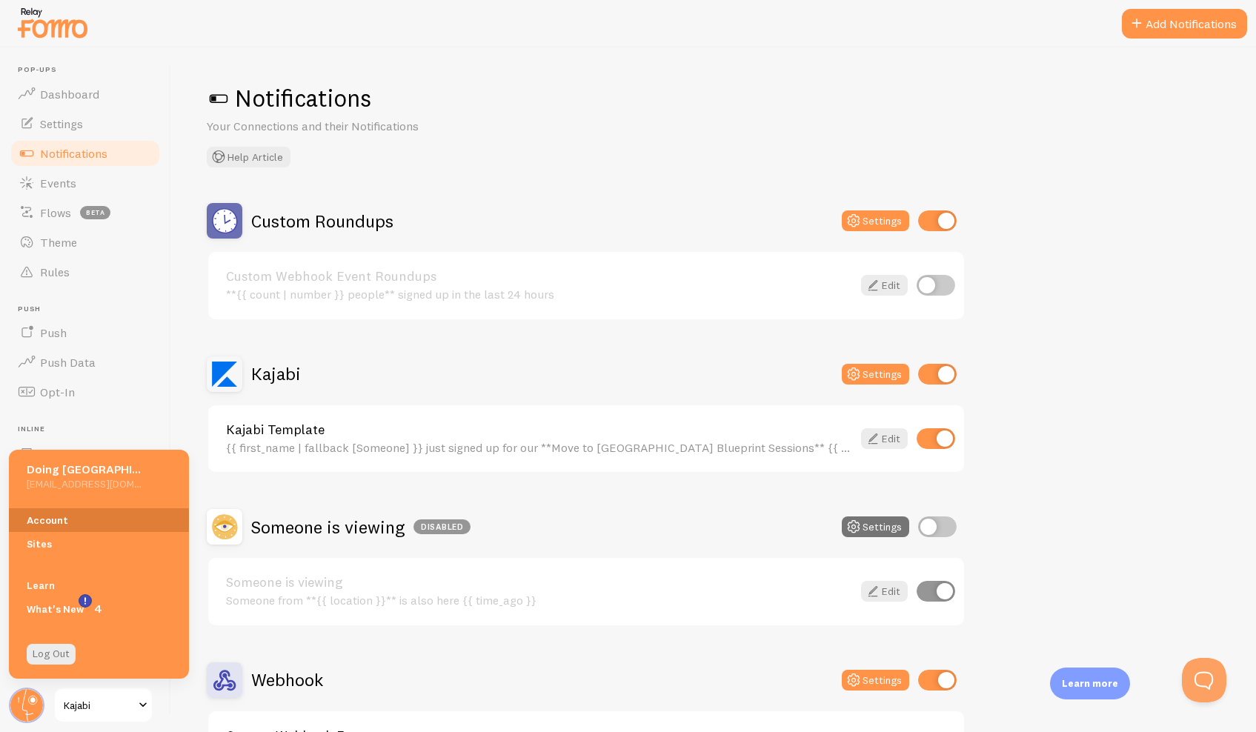
click at [47, 518] on link "Account" at bounding box center [99, 520] width 180 height 24
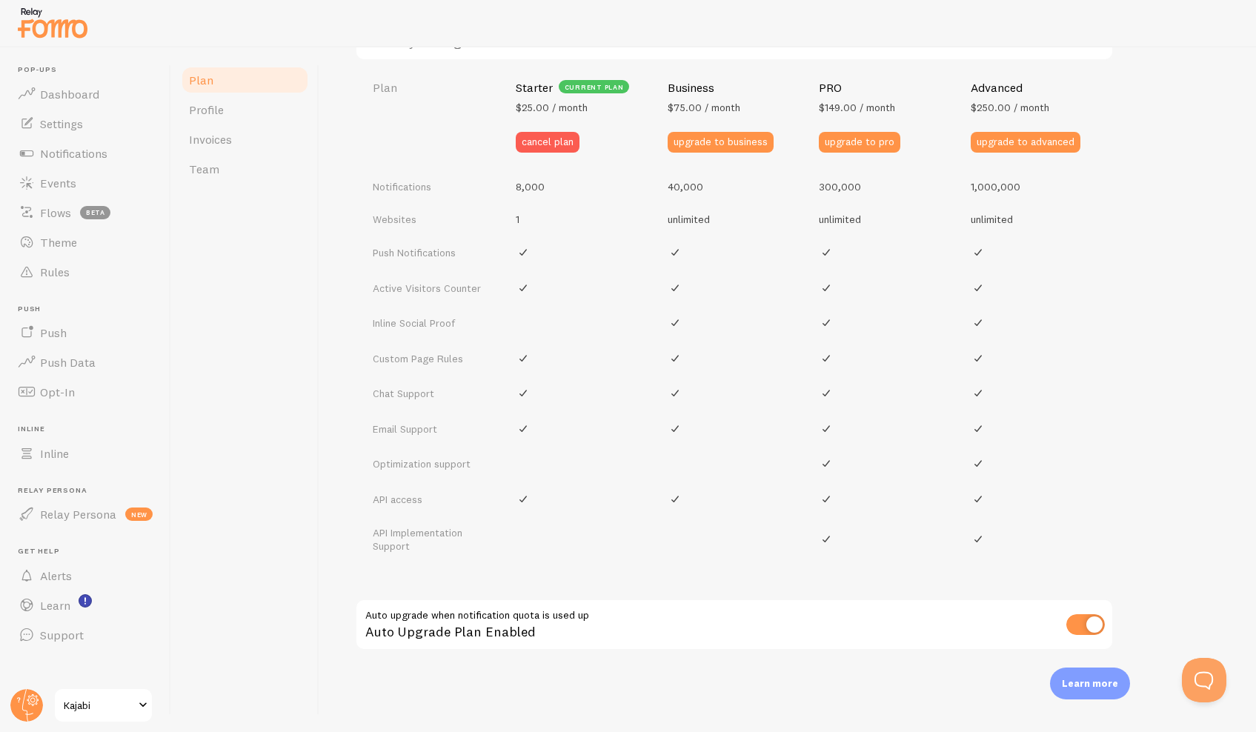
scroll to position [613, 0]
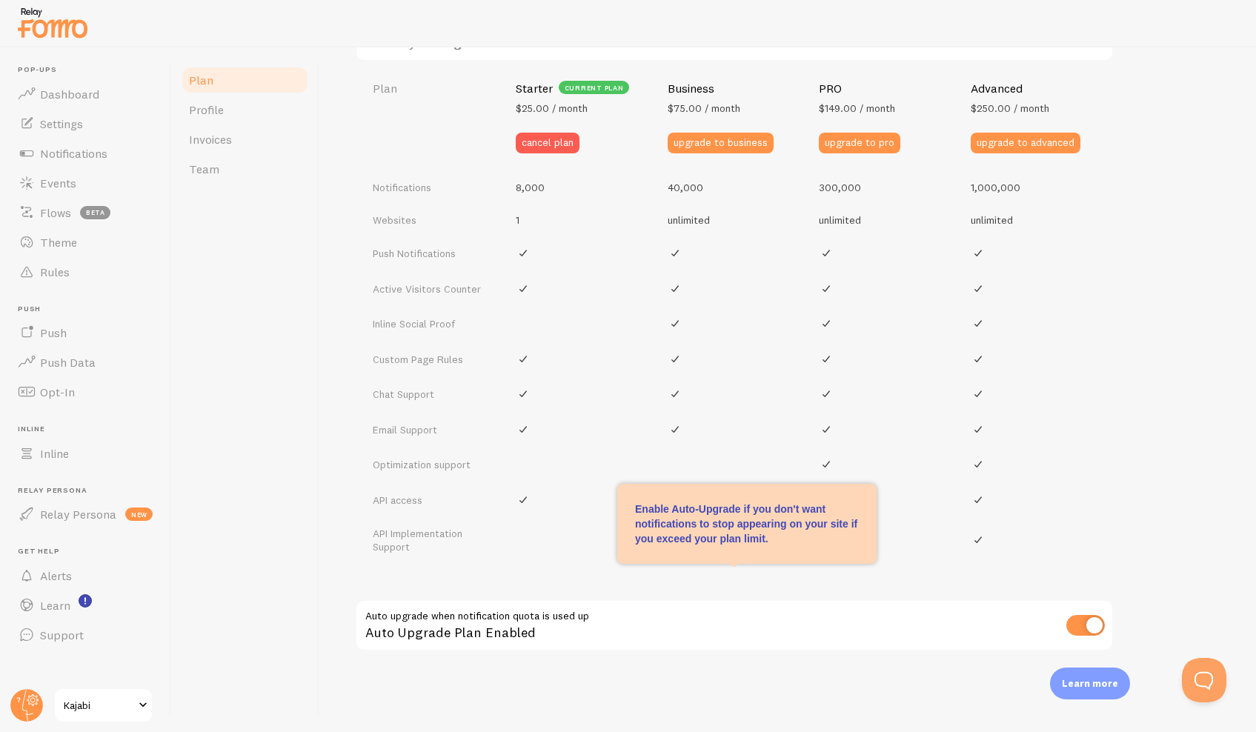
click at [1079, 617] on input "checkbox" at bounding box center [1085, 625] width 39 height 21
checkbox input "false"
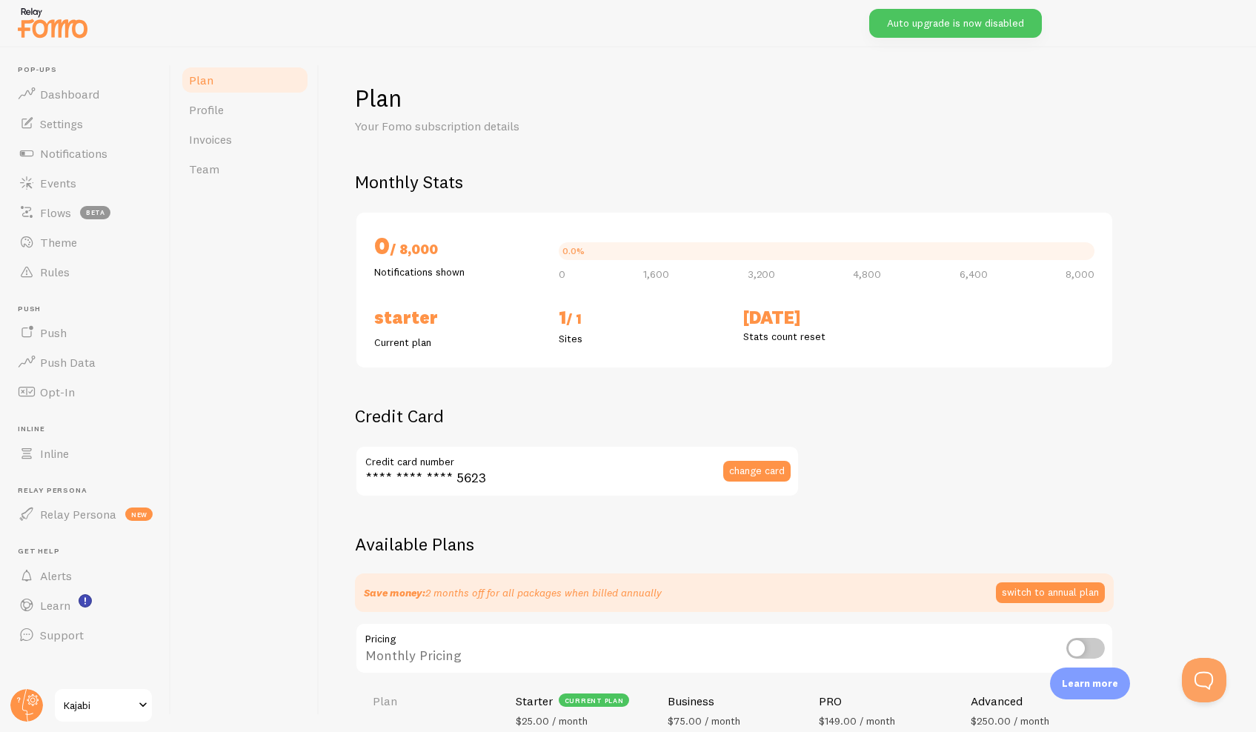
scroll to position [0, 0]
click at [26, 705] on circle at bounding box center [26, 705] width 33 height 33
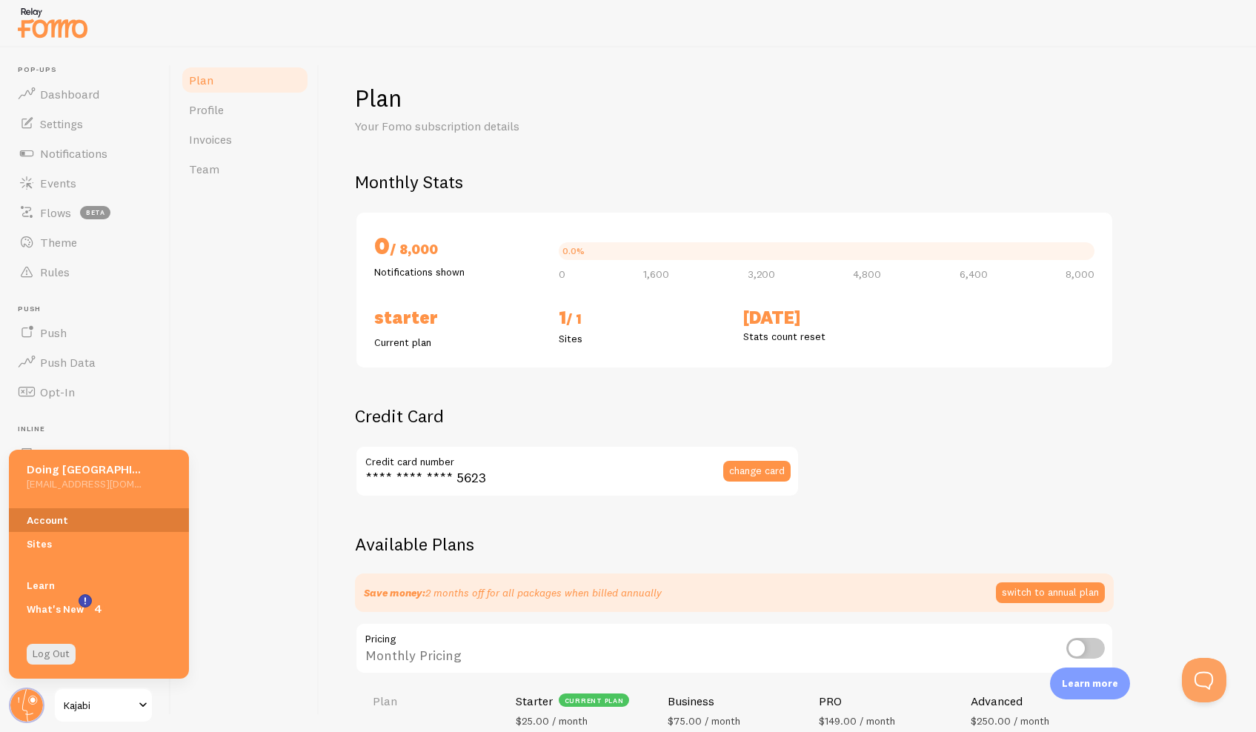
click at [56, 519] on link "Account" at bounding box center [99, 520] width 180 height 24
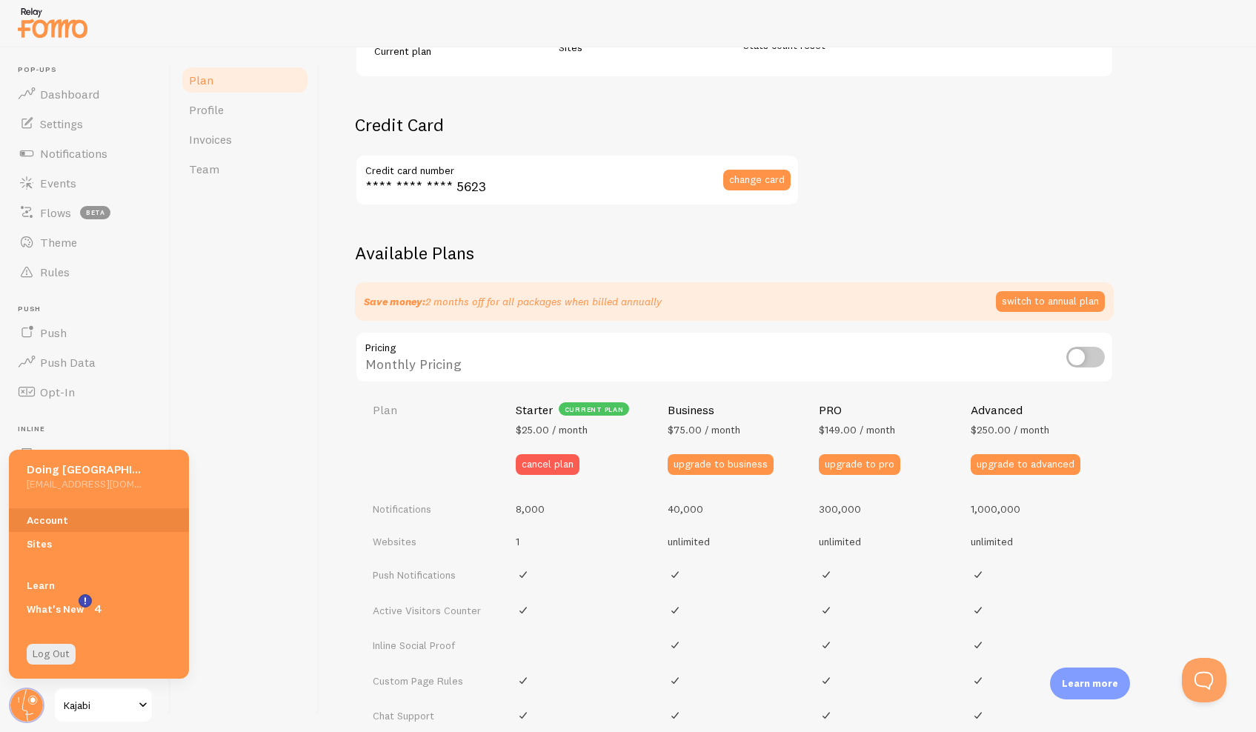
scroll to position [439, 0]
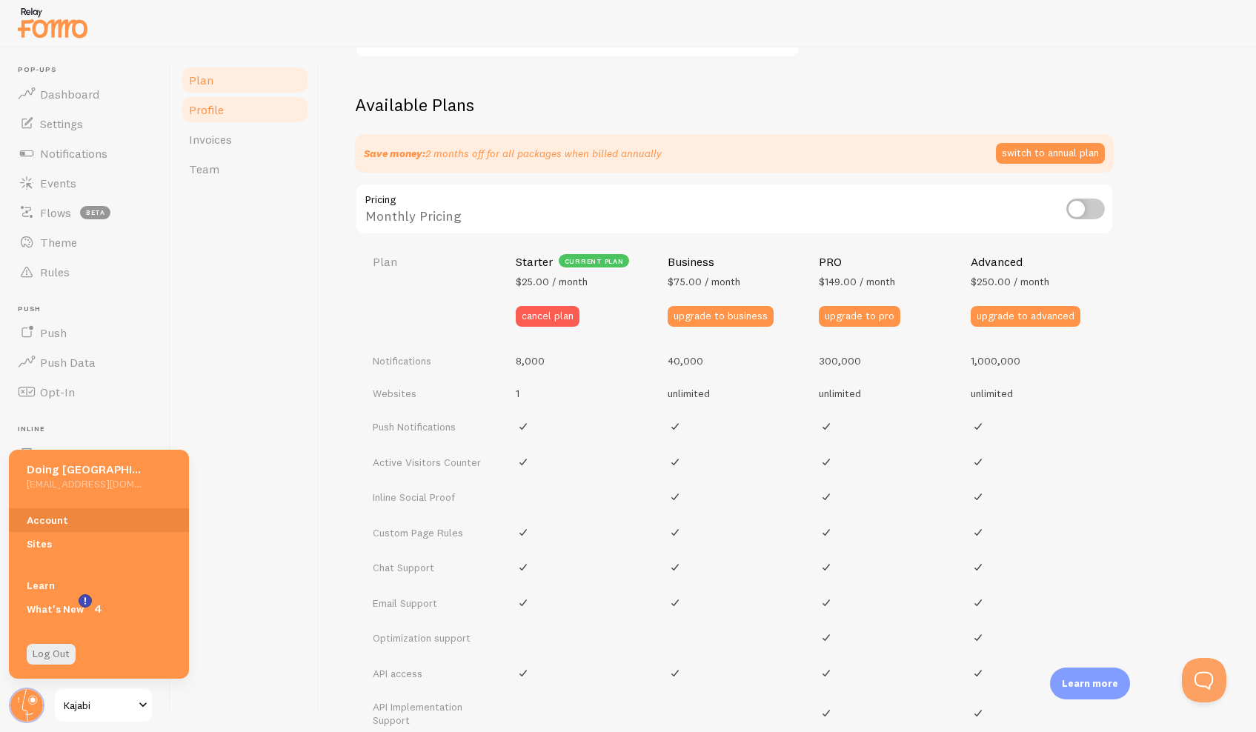
click at [220, 118] on link "Profile" at bounding box center [245, 110] width 130 height 30
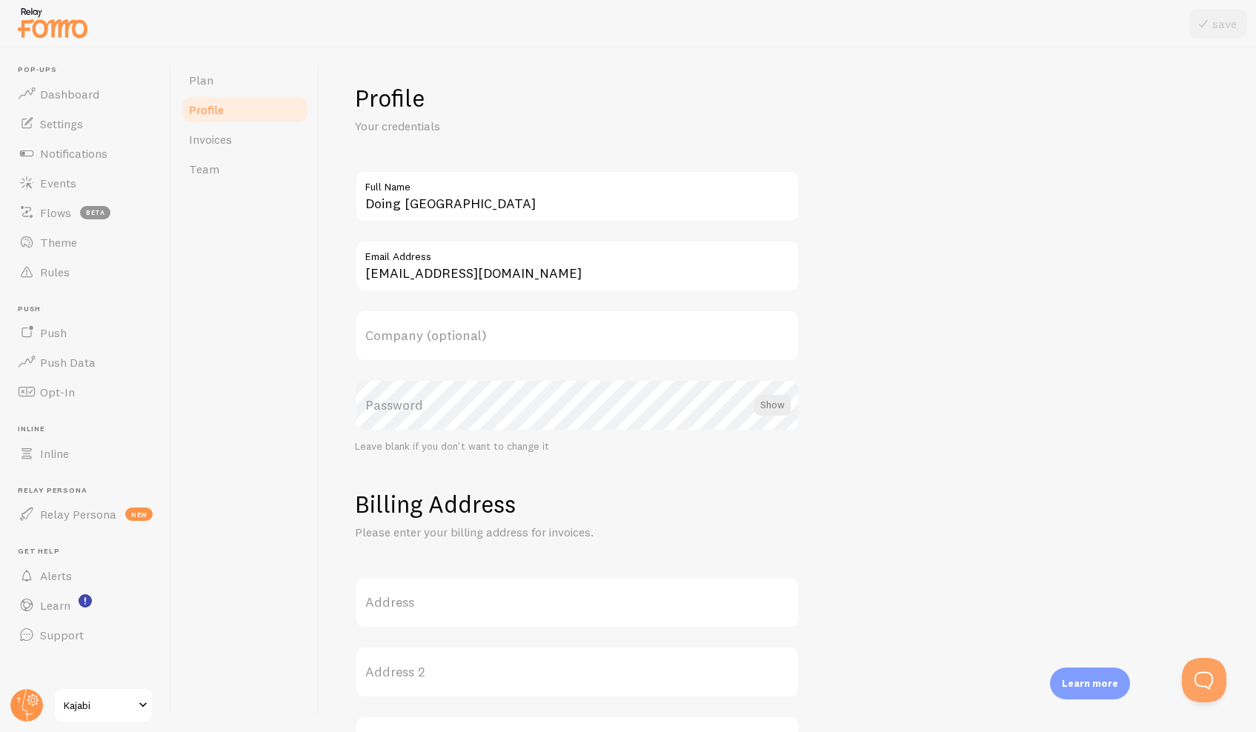
click at [576, 342] on label "Company (optional)" at bounding box center [577, 336] width 445 height 52
click at [576, 342] on input "Company (optional)" at bounding box center [577, 336] width 445 height 52
click at [203, 168] on span "Team" at bounding box center [204, 169] width 30 height 15
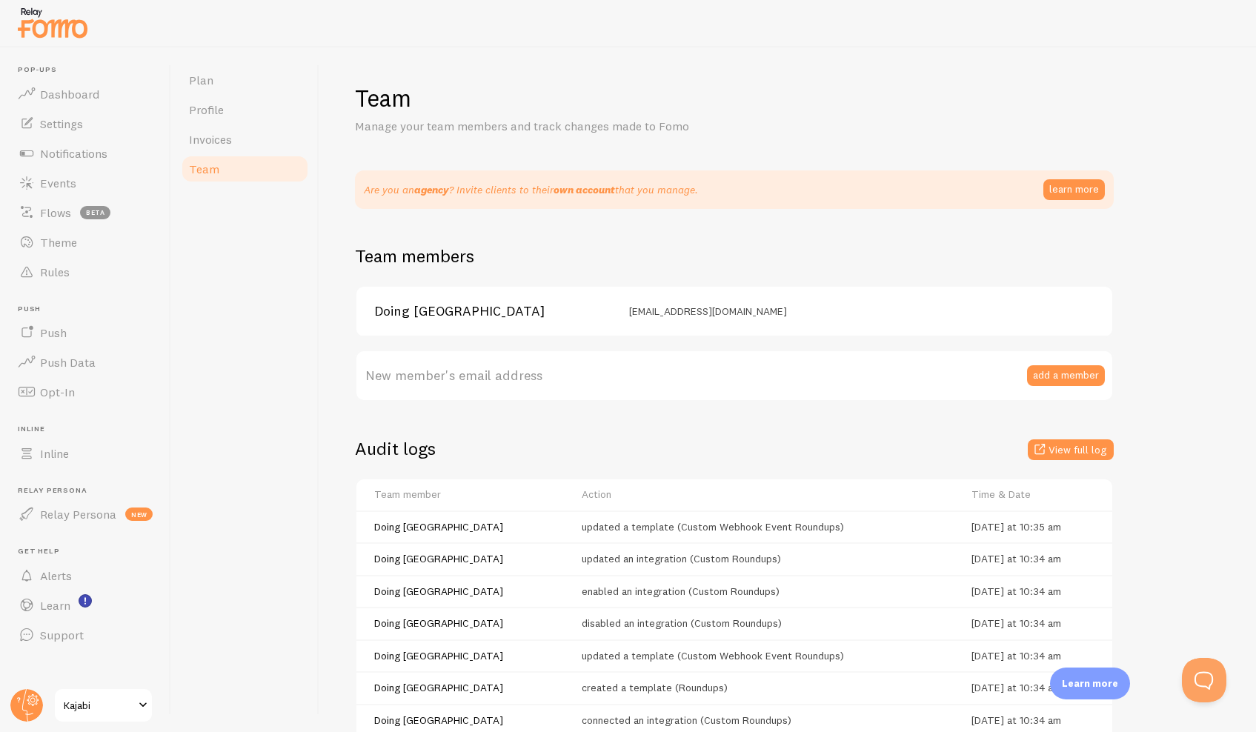
click at [414, 378] on label "New member's email address" at bounding box center [734, 376] width 759 height 52
click at [414, 378] on input "New member's email address" at bounding box center [734, 376] width 759 height 52
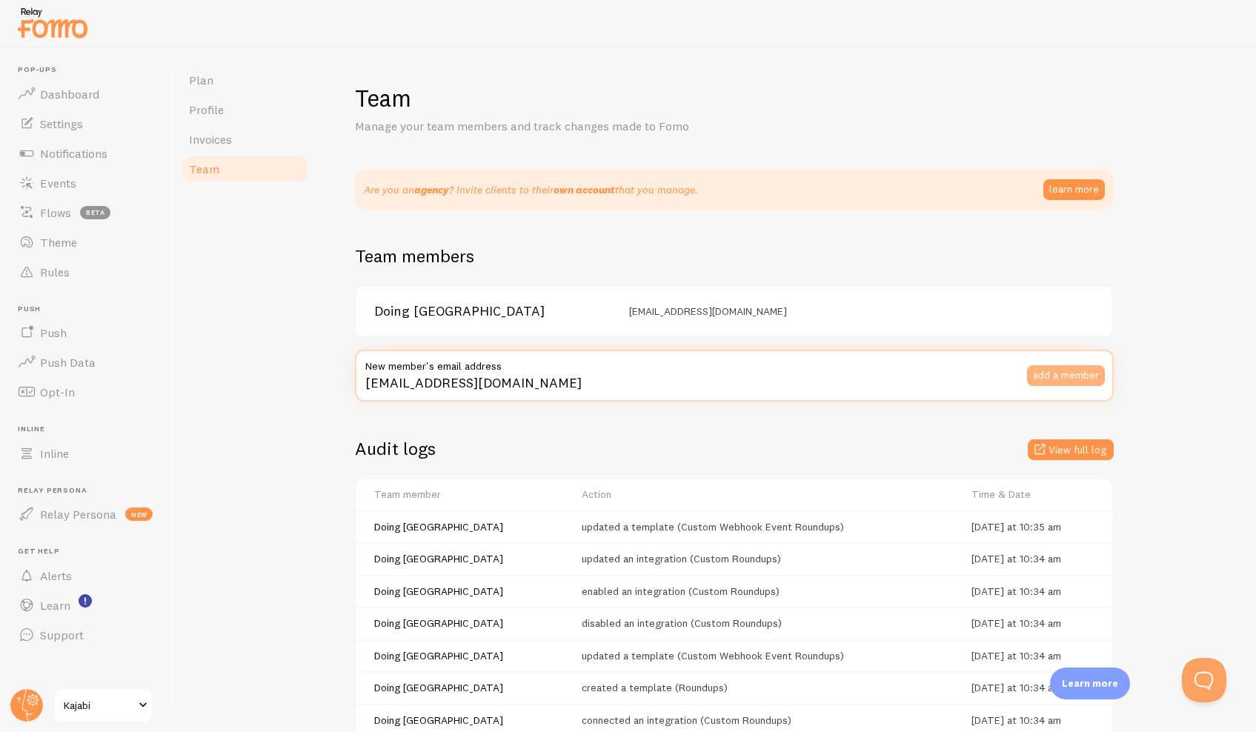
type input "[EMAIL_ADDRESS][DOMAIN_NAME]"
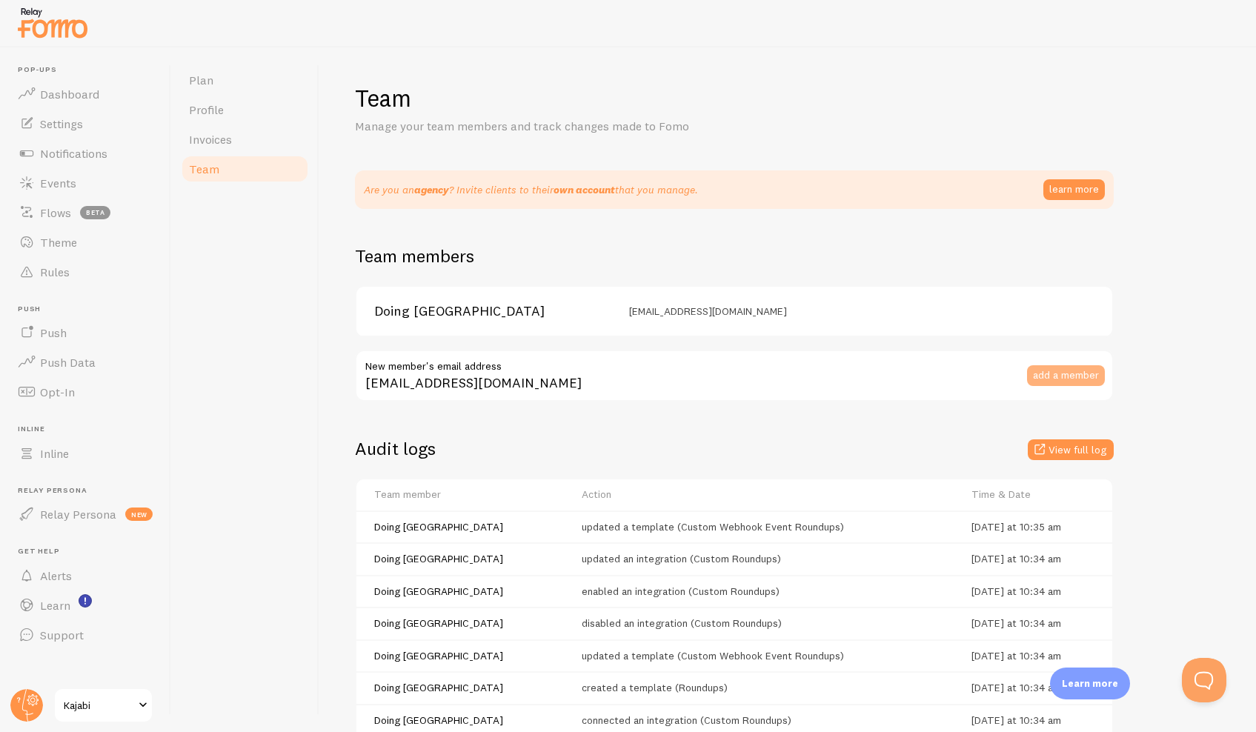
click at [1043, 375] on button "add a member" at bounding box center [1066, 375] width 78 height 21
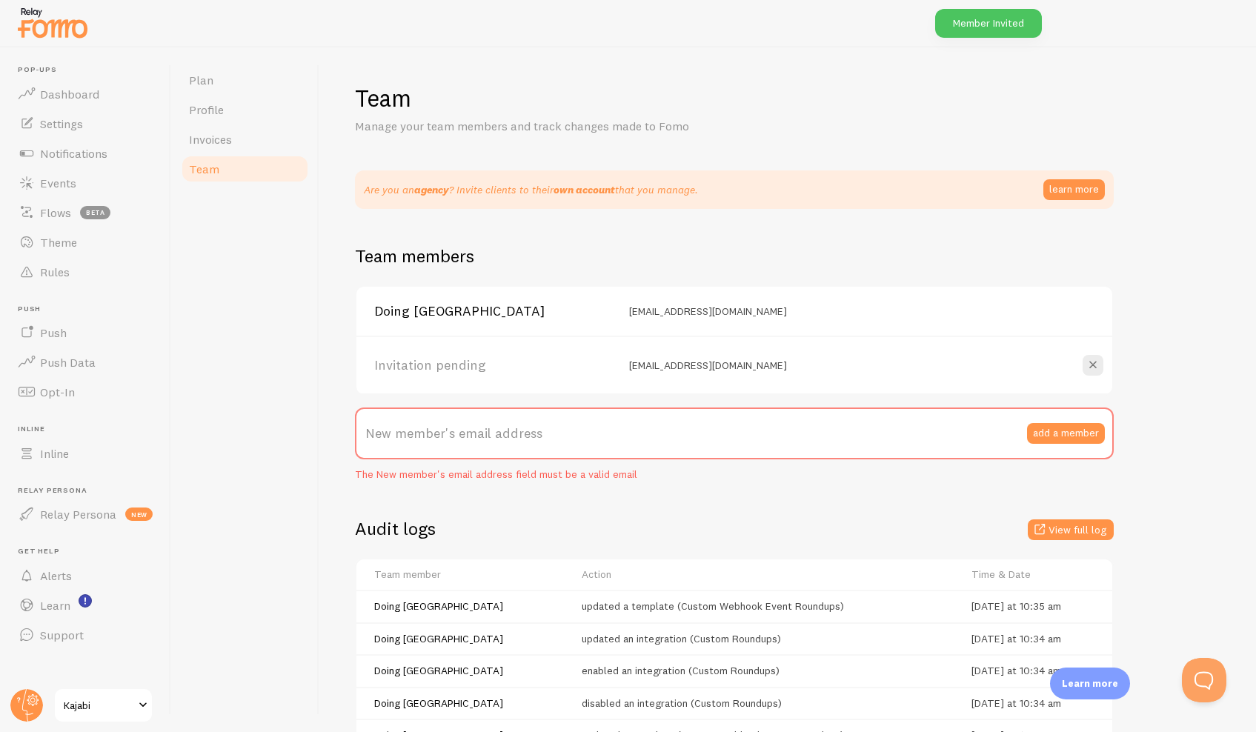
click at [1169, 248] on div "Team Manage your team members and track changes made to Fomo Are you an agency …" at bounding box center [788, 523] width 866 height 881
click at [57, 155] on span "Notifications" at bounding box center [73, 153] width 67 height 15
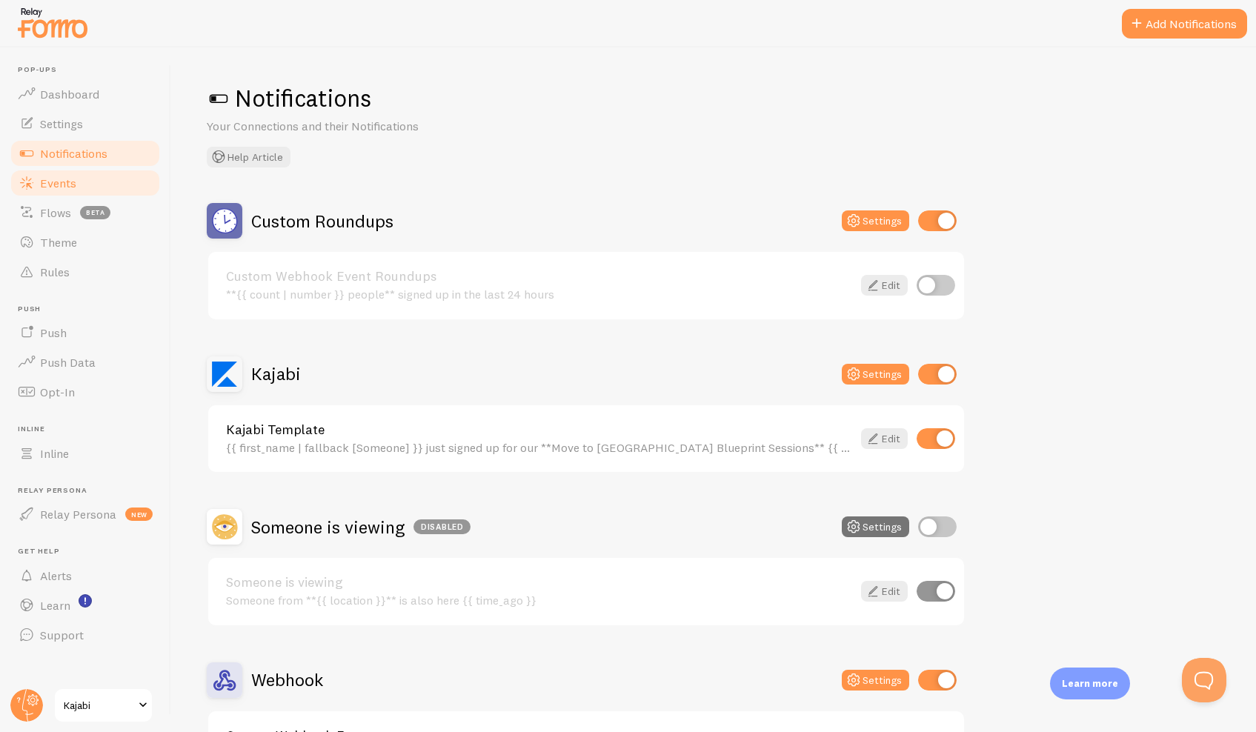
click at [67, 179] on span "Events" at bounding box center [58, 183] width 36 height 15
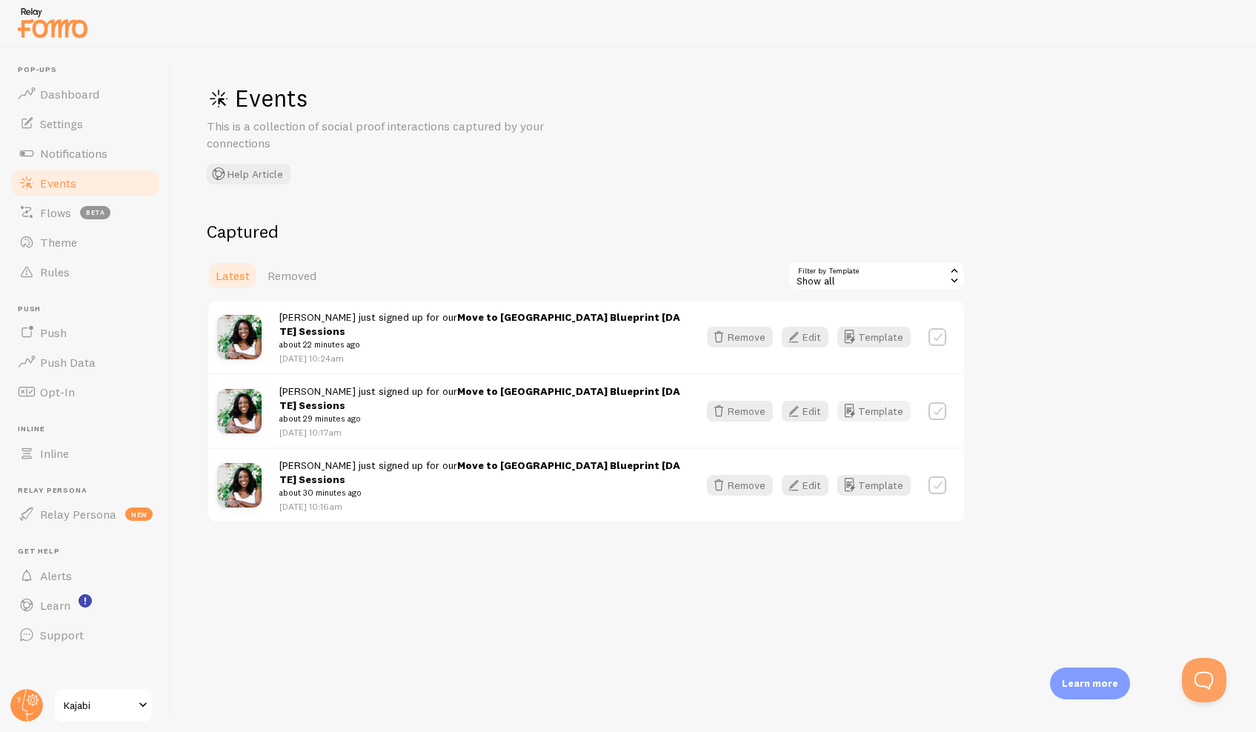
click at [874, 401] on button "Template" at bounding box center [873, 411] width 73 height 21
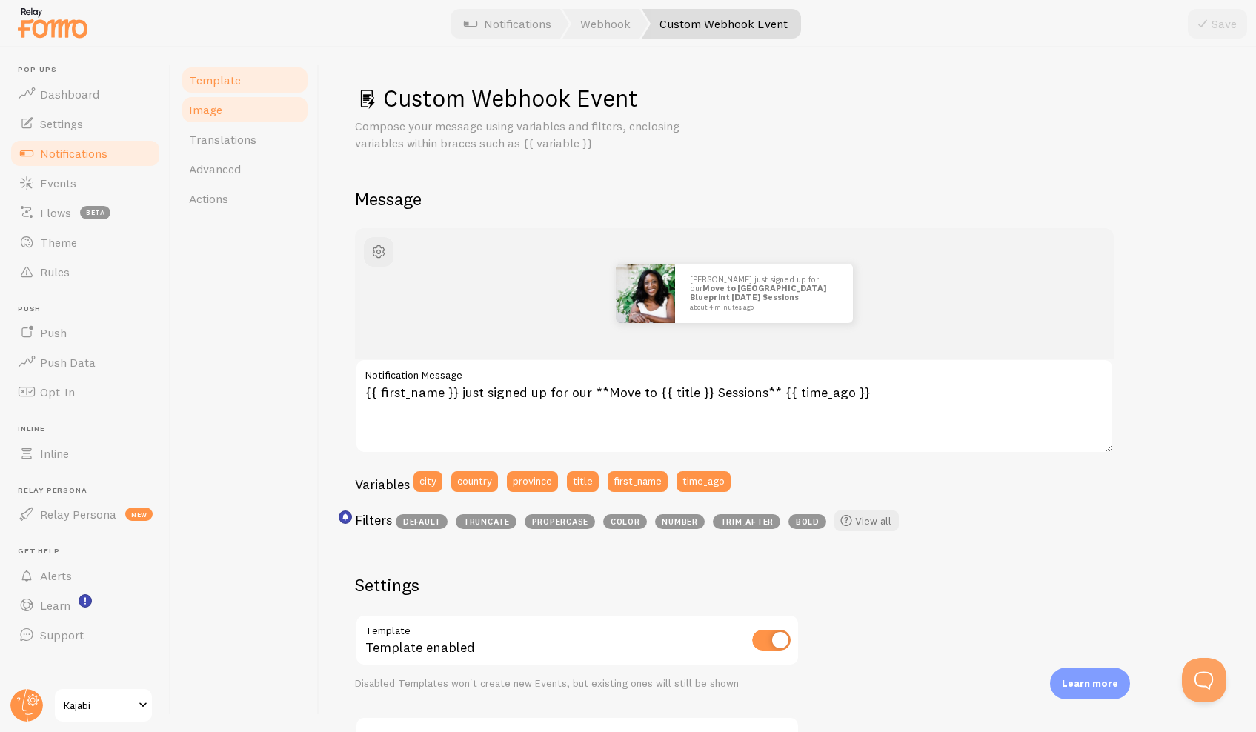
click at [211, 118] on link "Image" at bounding box center [245, 110] width 130 height 30
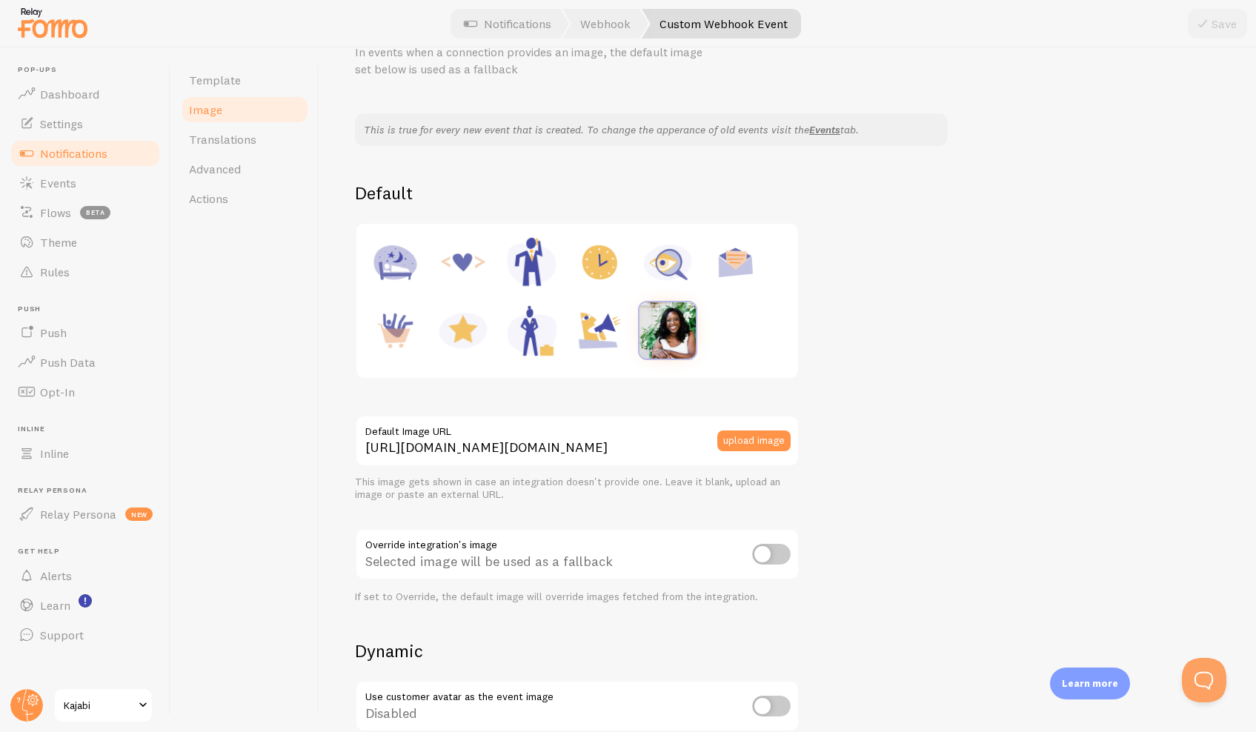
scroll to position [104, 0]
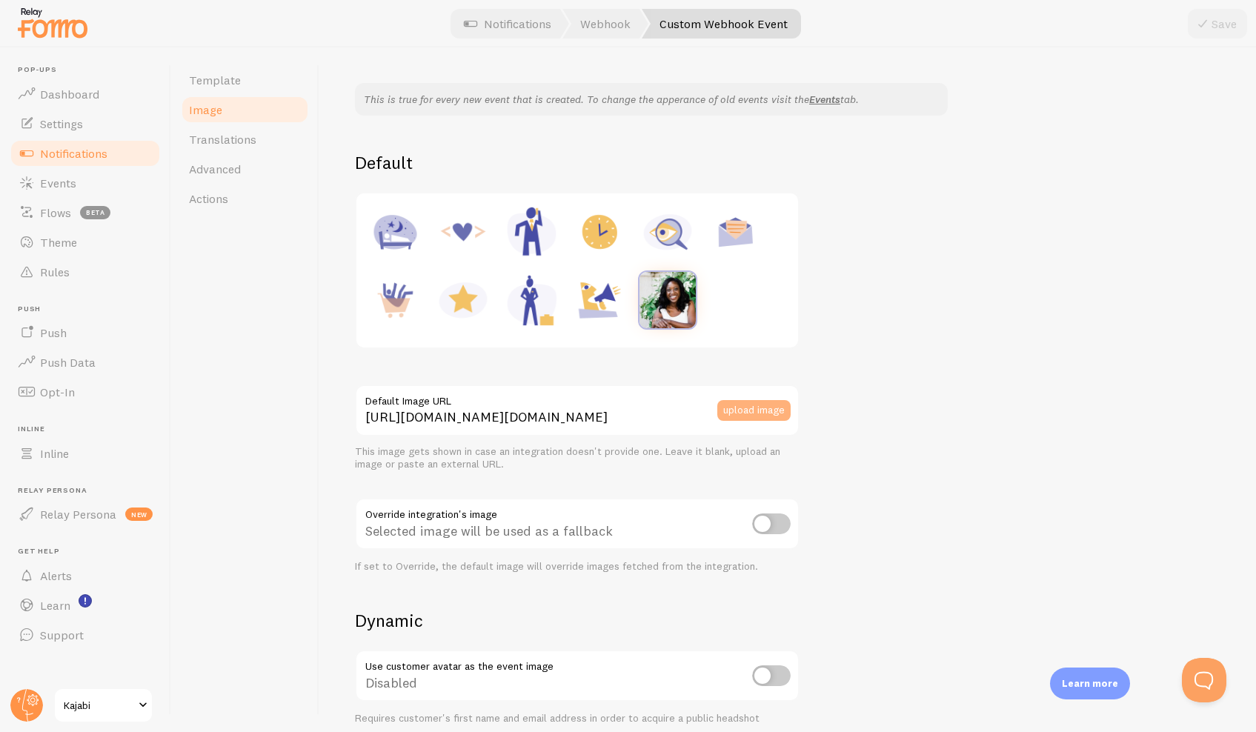
click at [743, 408] on button "upload image" at bounding box center [753, 410] width 73 height 21
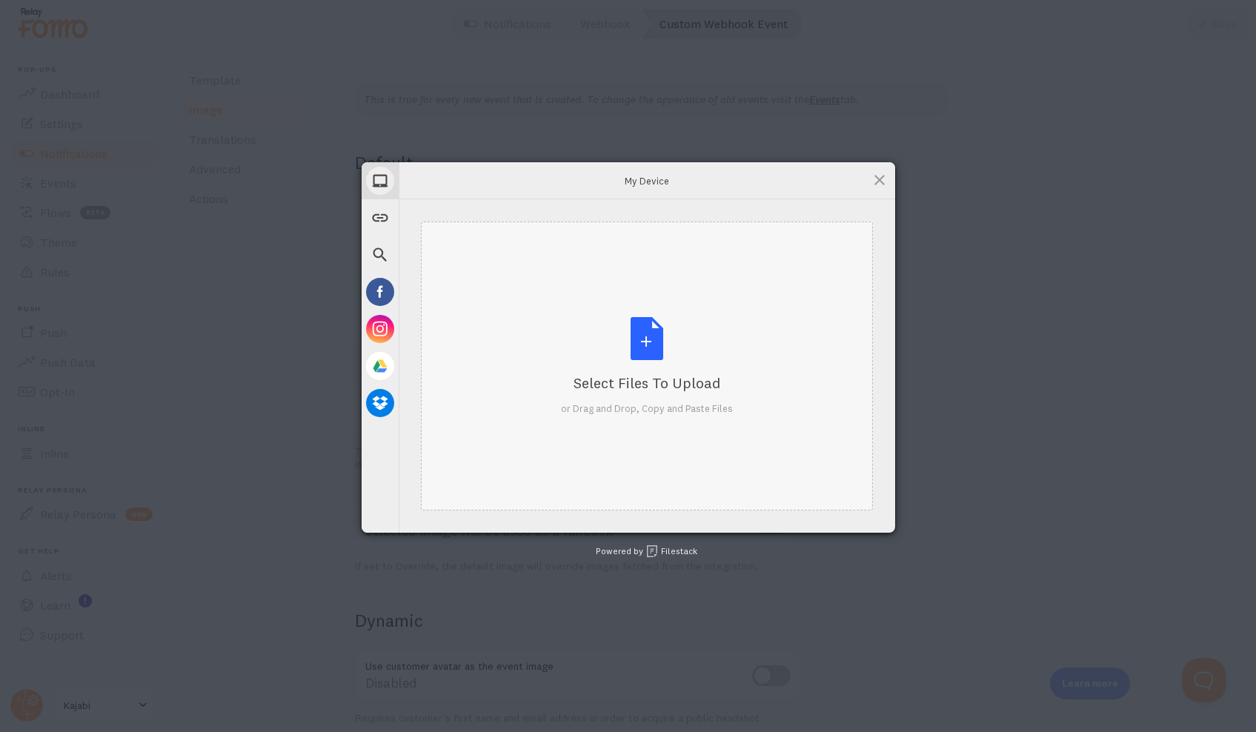
click at [641, 347] on div "Select Files to Upload or Drag and Drop, Copy and Paste Files" at bounding box center [647, 366] width 172 height 99
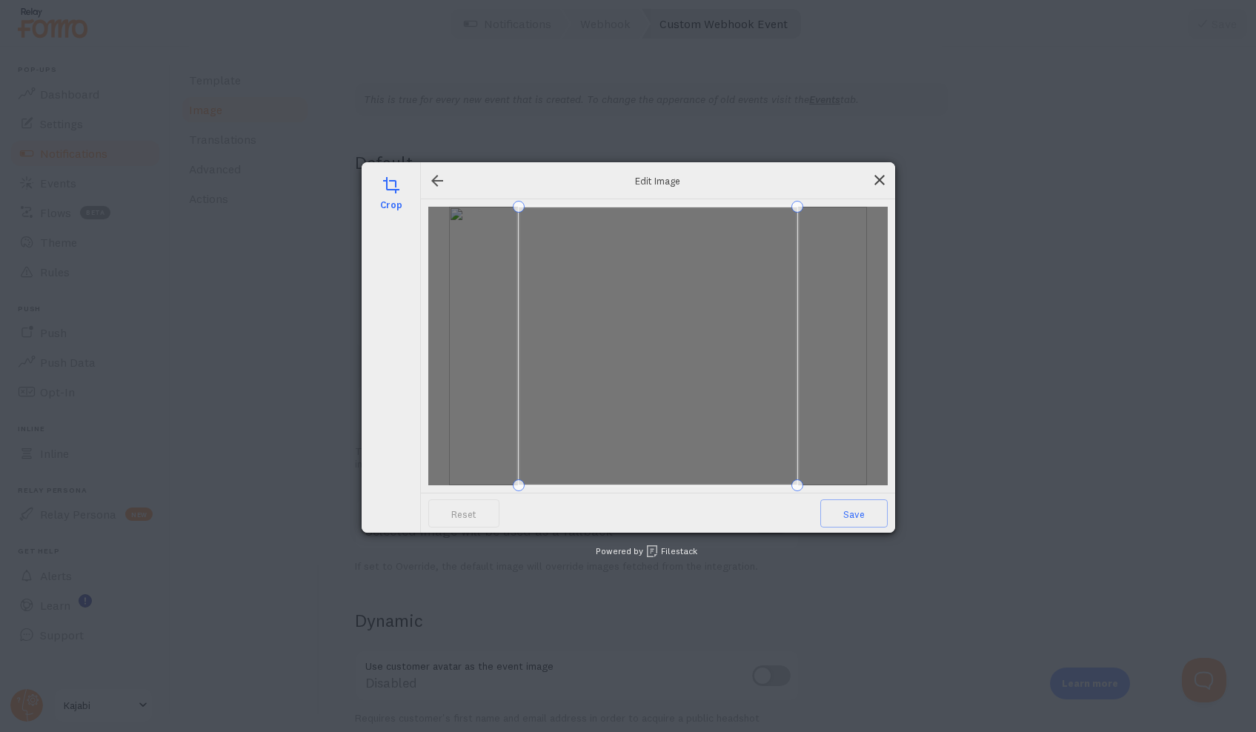
click at [880, 177] on span at bounding box center [879, 180] width 16 height 16
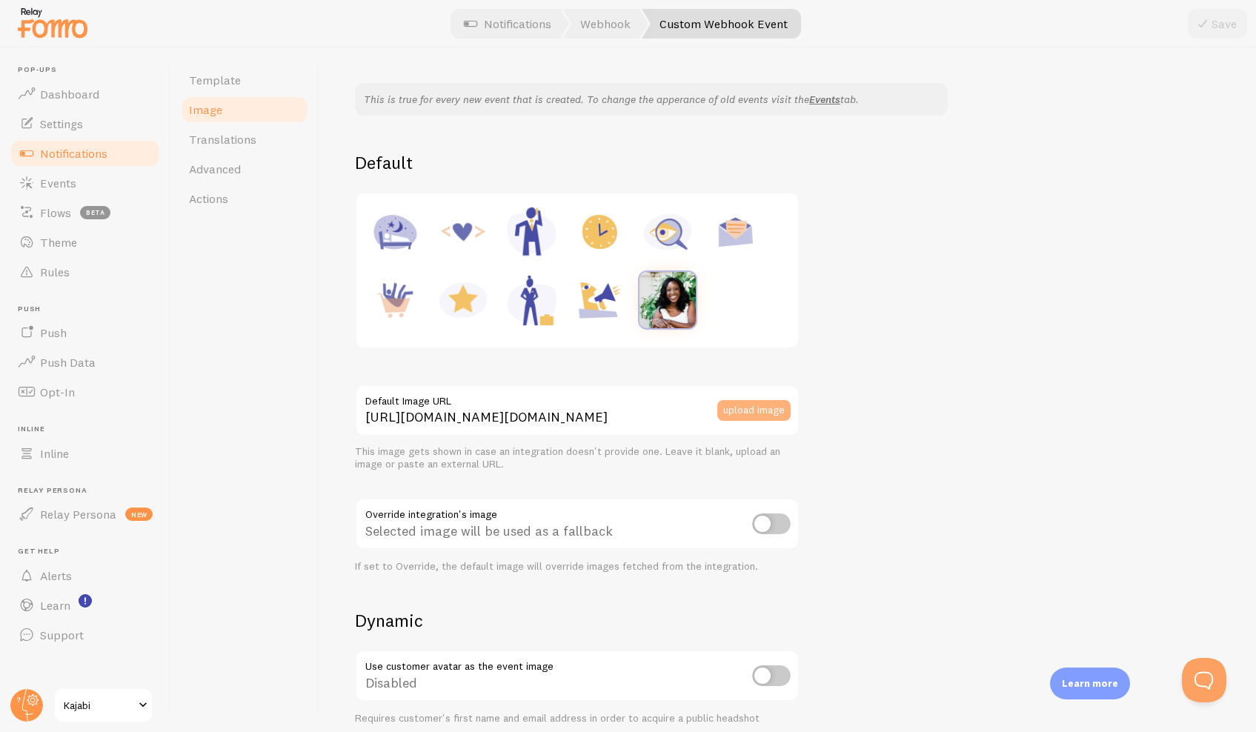
click at [751, 407] on button "upload image" at bounding box center [753, 410] width 73 height 21
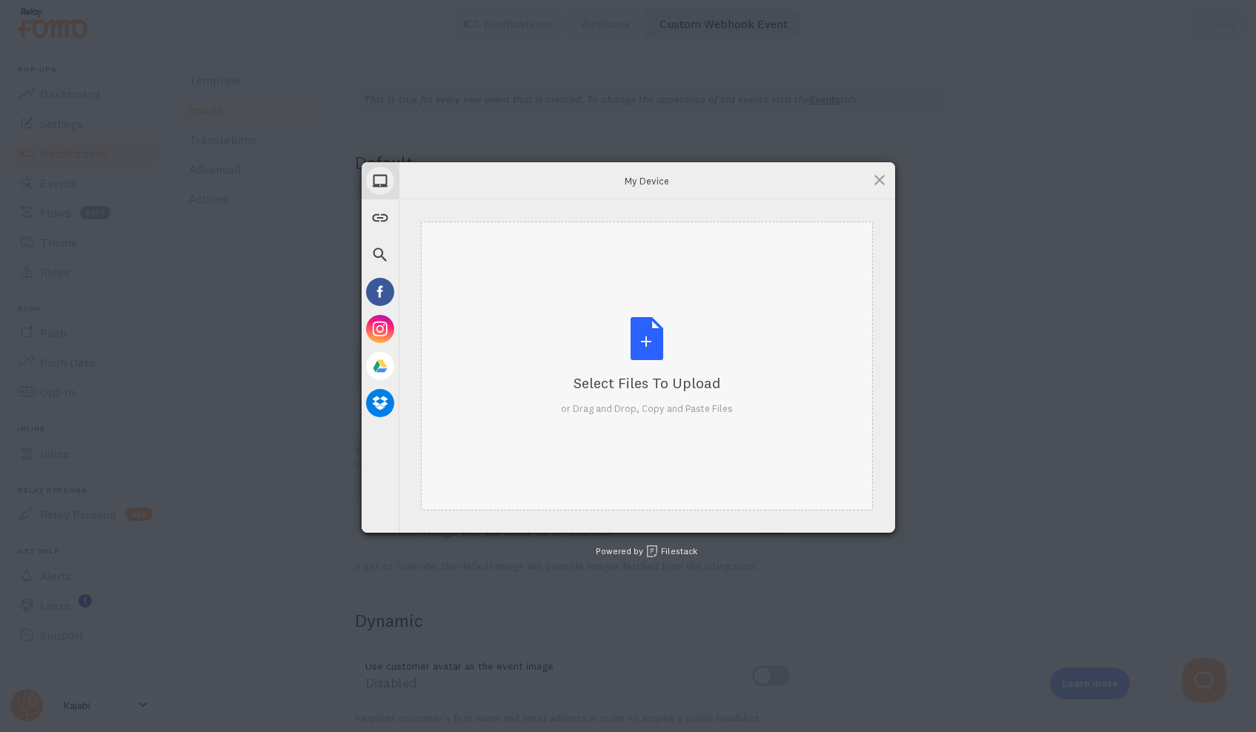
click at [655, 344] on div "Select Files to Upload or Drag and Drop, Copy and Paste Files" at bounding box center [647, 366] width 172 height 99
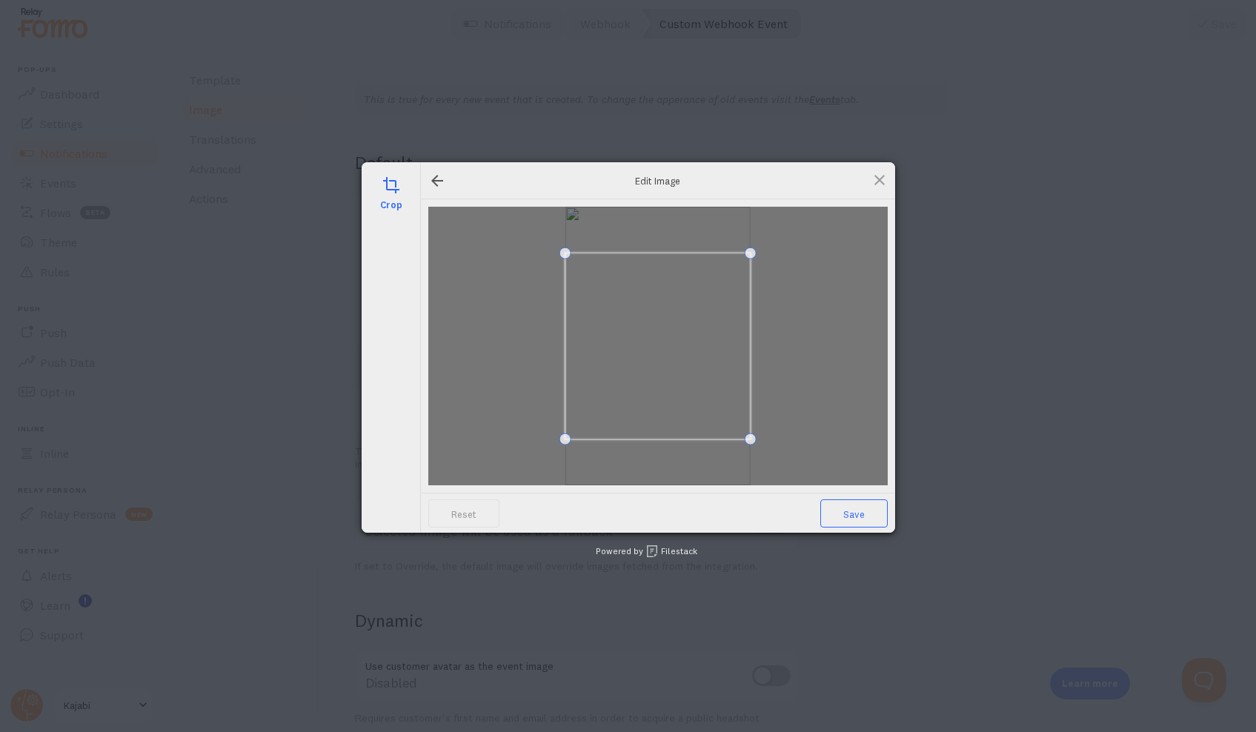
click at [858, 514] on span "Save" at bounding box center [853, 513] width 67 height 28
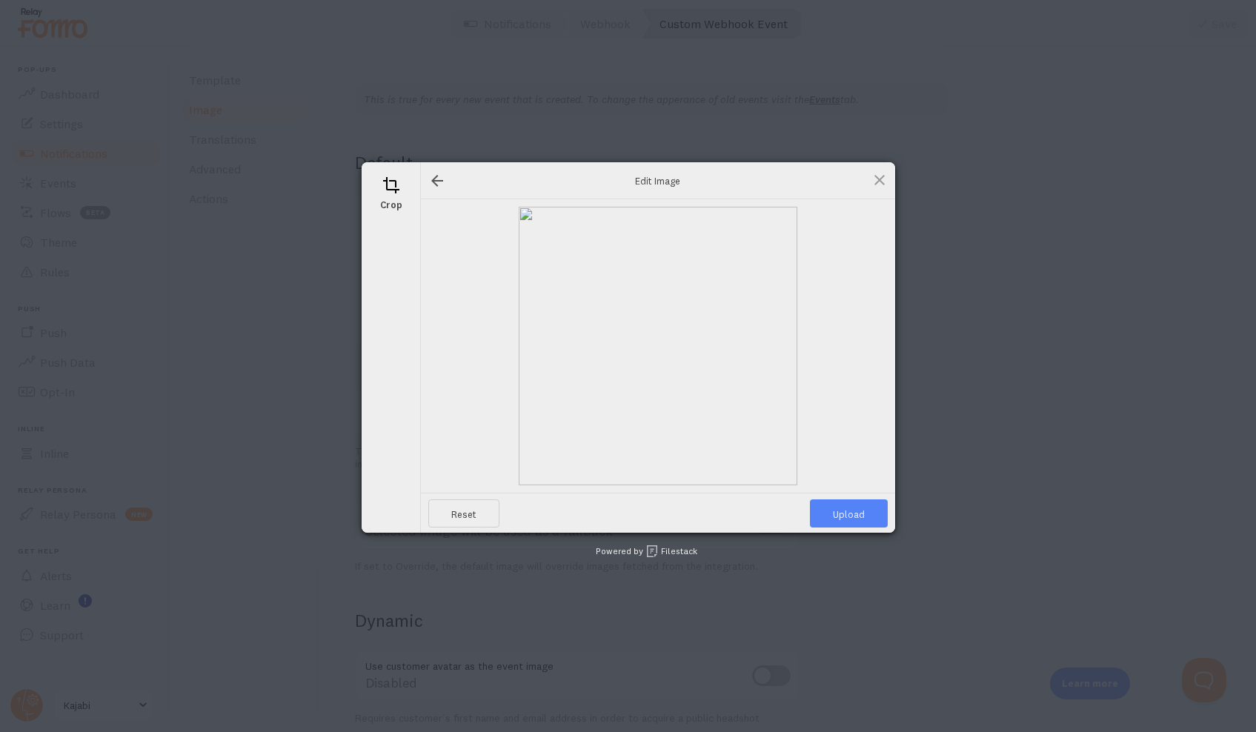
click at [858, 514] on span "Upload" at bounding box center [849, 513] width 78 height 28
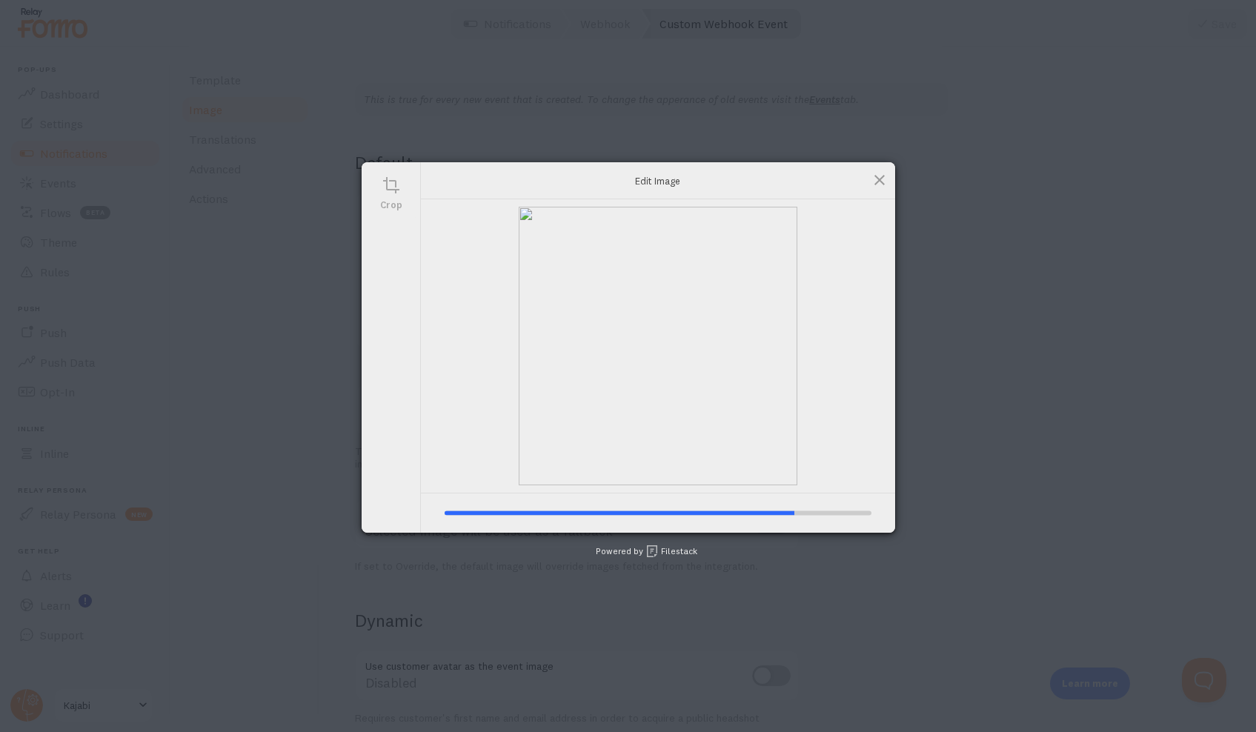
type input "[URL][DOMAIN_NAME][DOMAIN_NAME]"
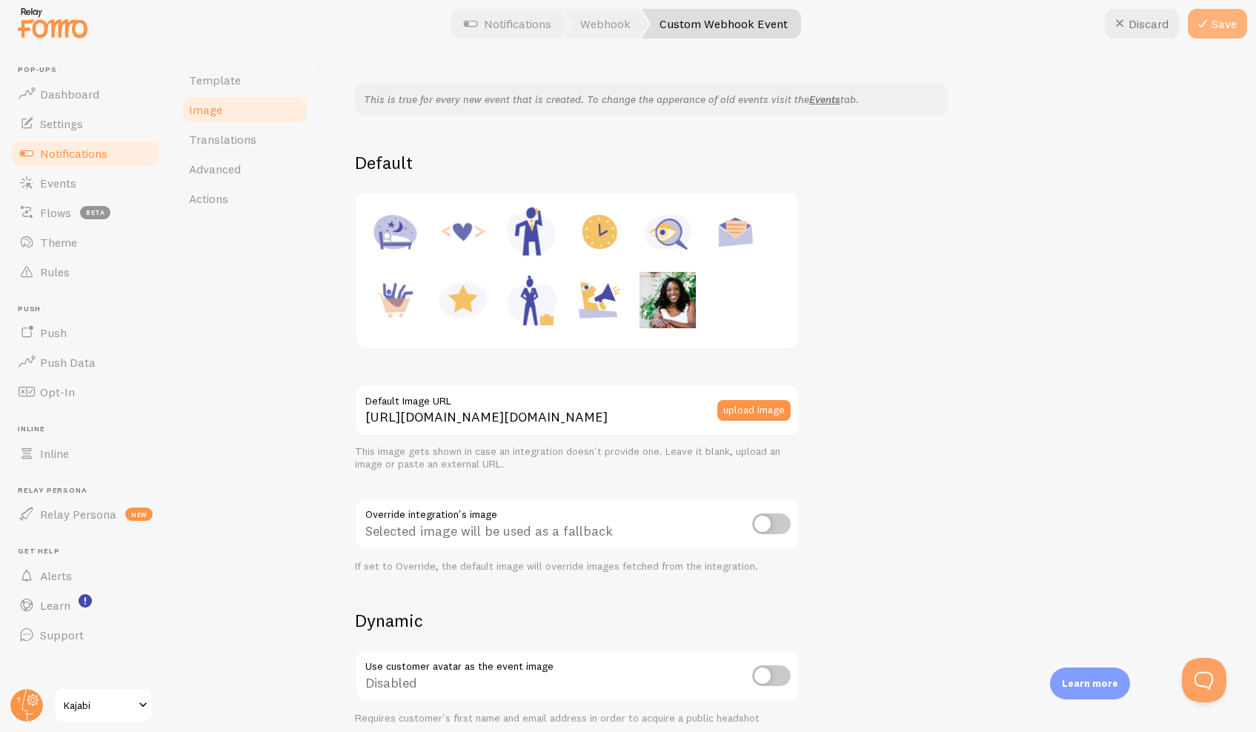
click at [1208, 30] on icon at bounding box center [1203, 24] width 18 height 18
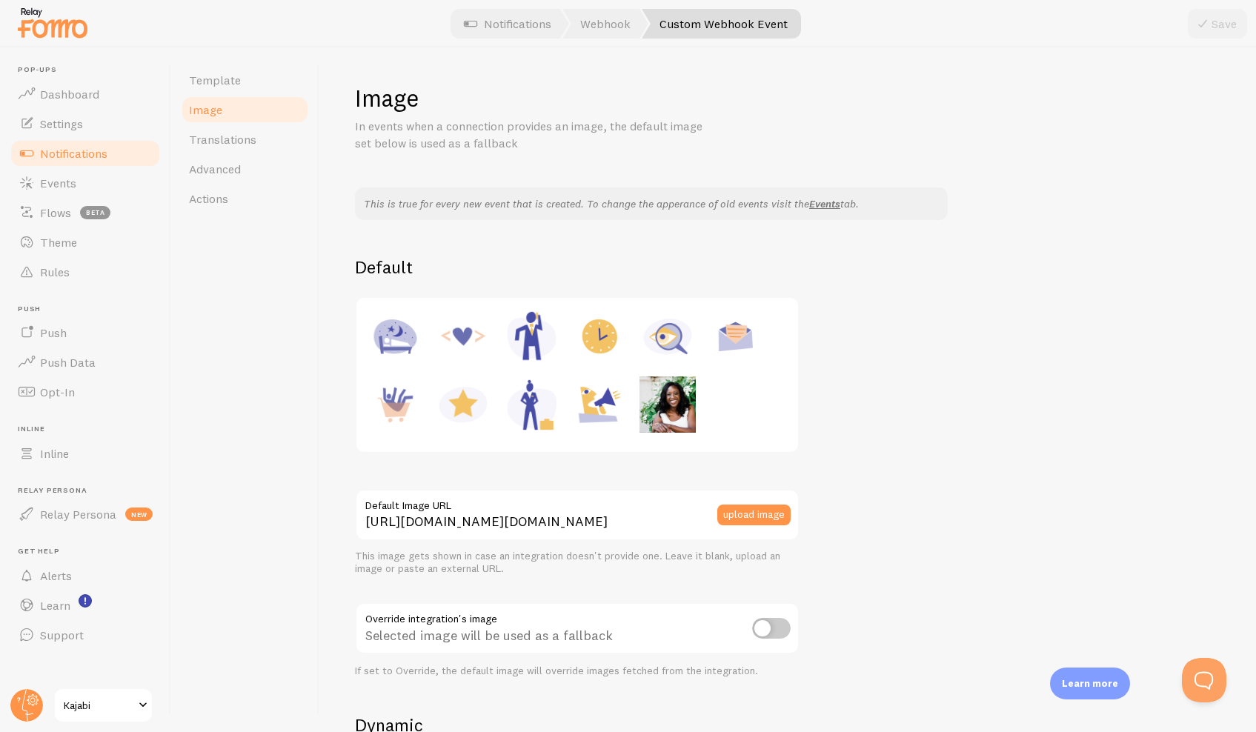
scroll to position [0, 0]
click at [70, 182] on span "Events" at bounding box center [58, 183] width 36 height 15
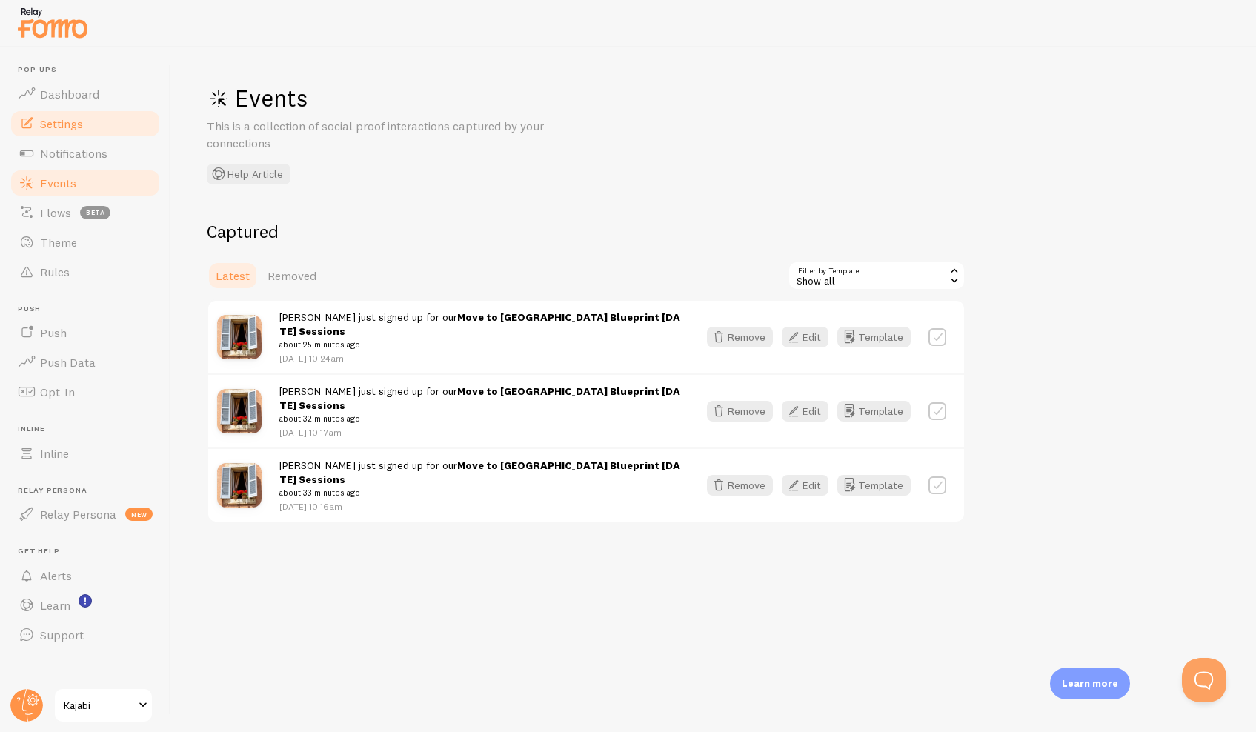
click at [81, 124] on span "Settings" at bounding box center [61, 123] width 43 height 15
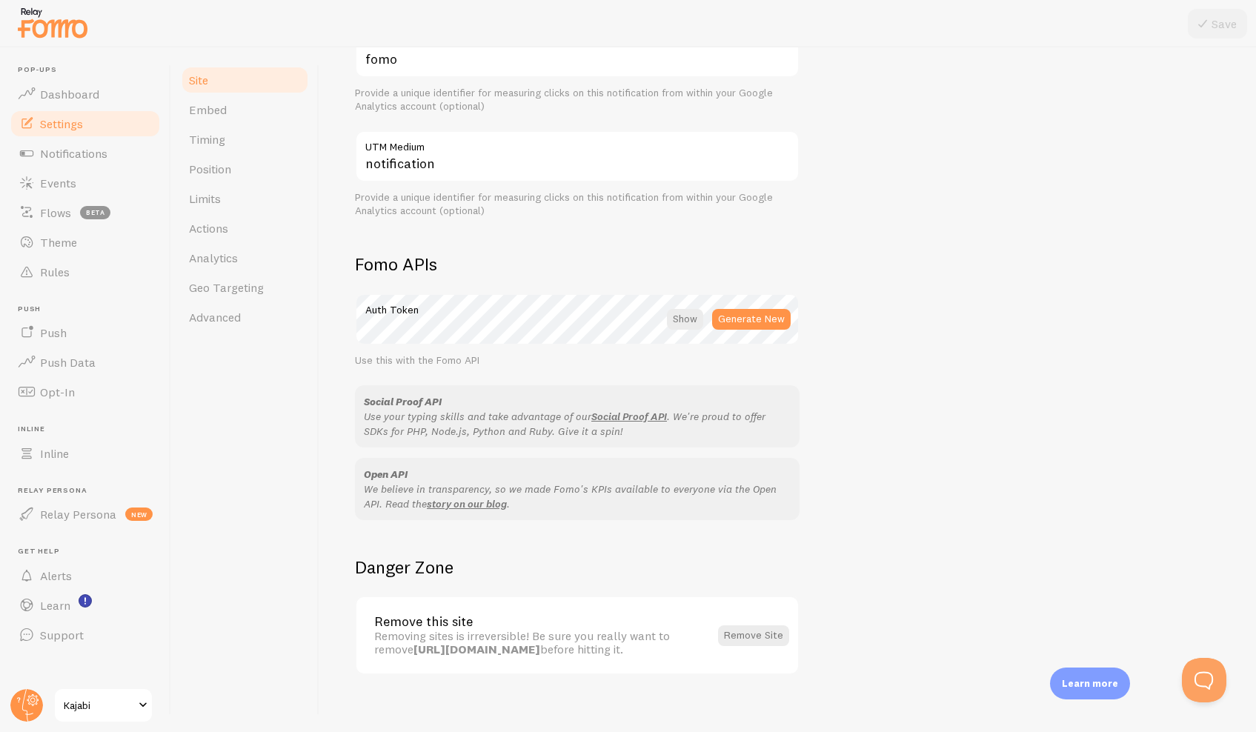
scroll to position [652, 0]
click at [218, 119] on link "Embed" at bounding box center [245, 110] width 130 height 30
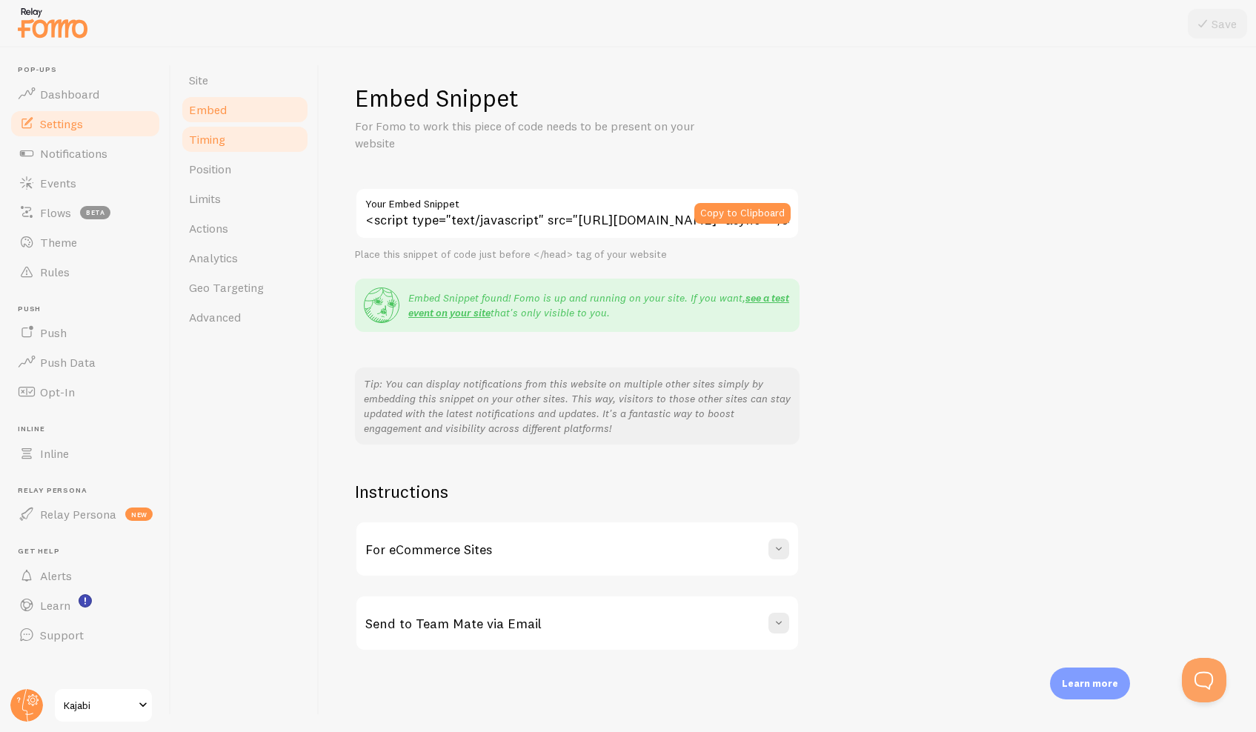
click at [215, 142] on span "Timing" at bounding box center [207, 139] width 36 height 15
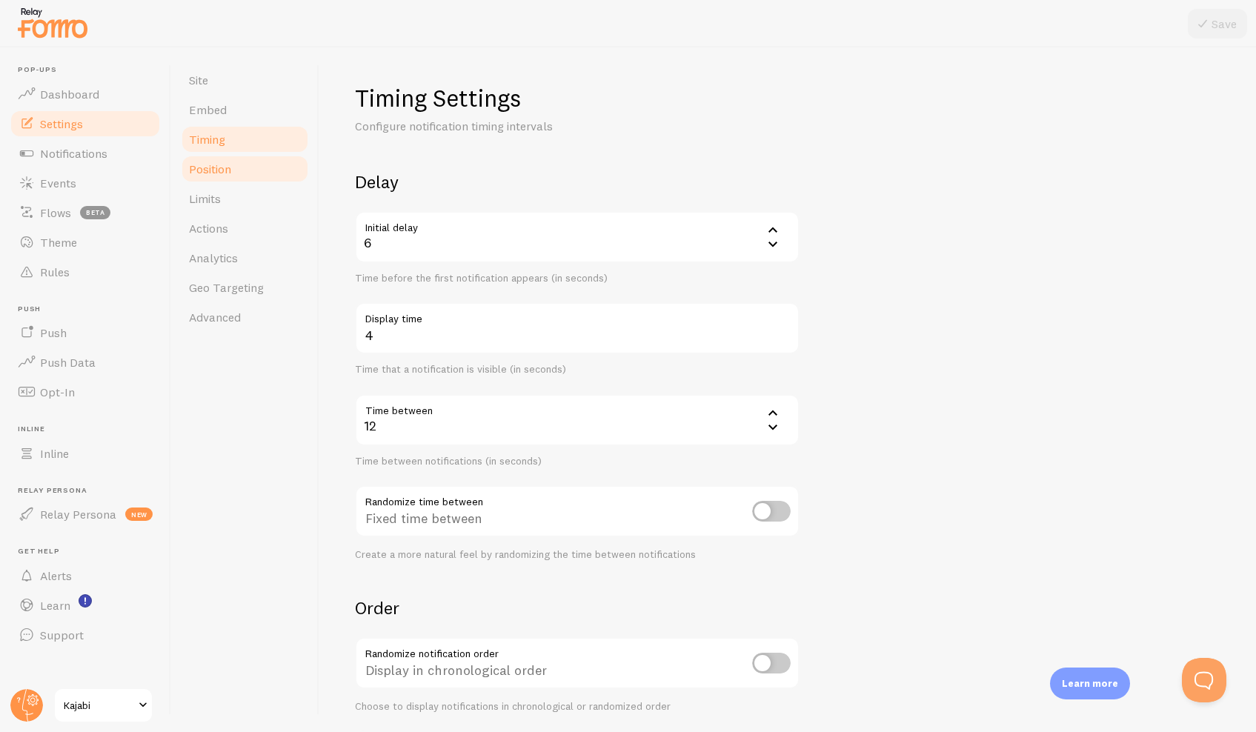
click at [210, 165] on span "Position" at bounding box center [210, 169] width 42 height 15
